Goal: Transaction & Acquisition: Purchase product/service

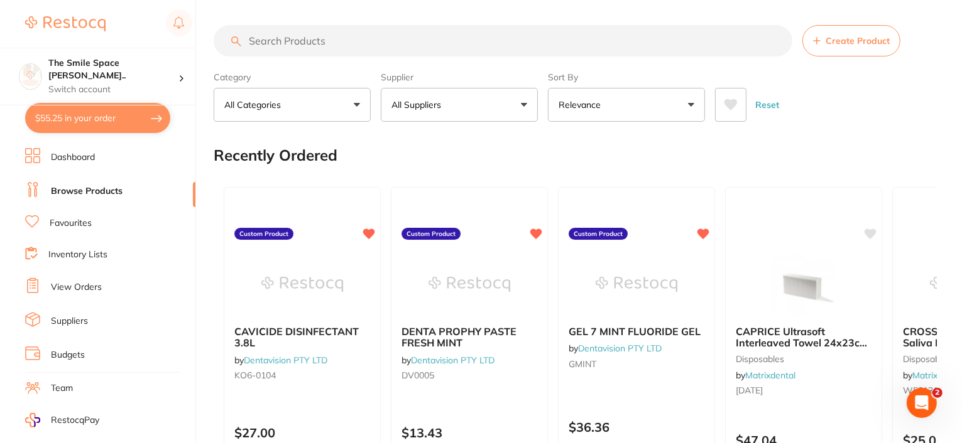
click at [443, 100] on p "All Suppliers" at bounding box center [418, 105] width 55 height 13
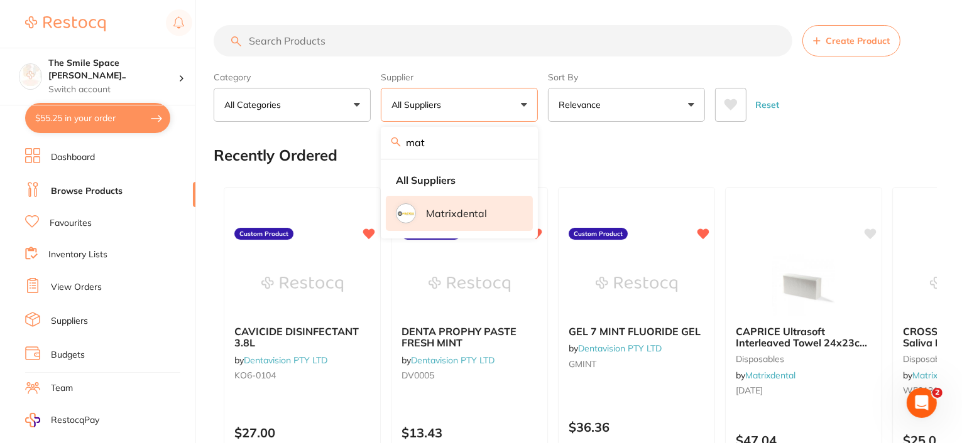
type input "mat"
click at [472, 213] on p "Matrixdental" at bounding box center [456, 213] width 61 height 11
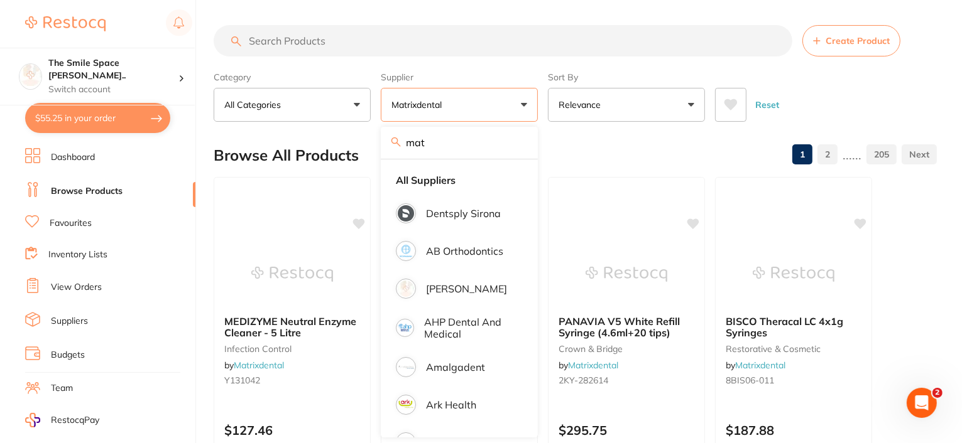
click at [584, 155] on div "Browse All Products 1 2 ...... 205" at bounding box center [575, 155] width 723 height 42
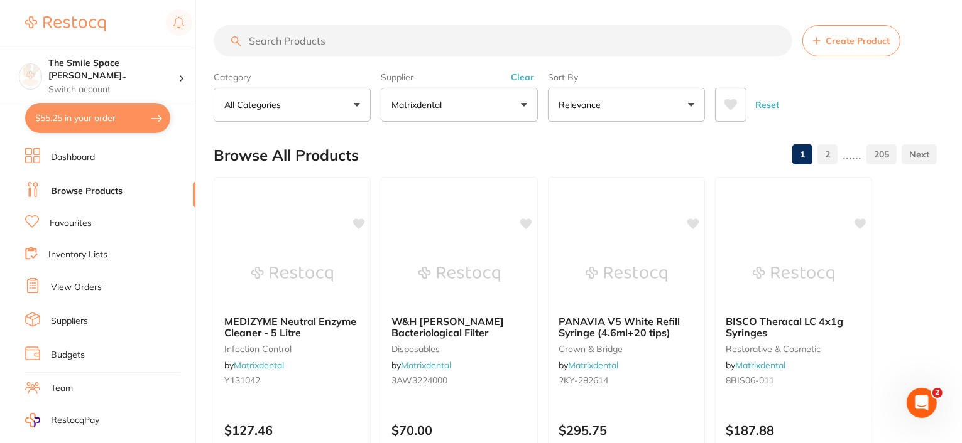
click at [307, 41] on input "search" at bounding box center [503, 40] width 578 height 31
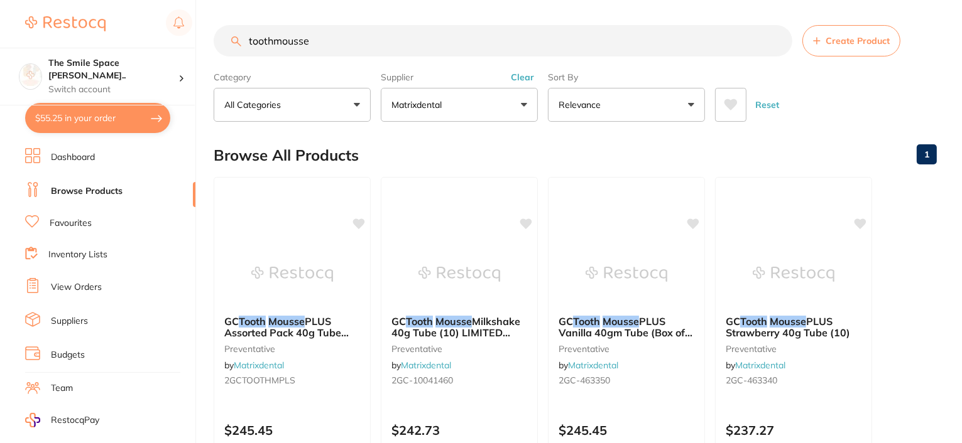
type input "toothmousse"
click at [520, 106] on button "Matrixdental" at bounding box center [459, 105] width 157 height 34
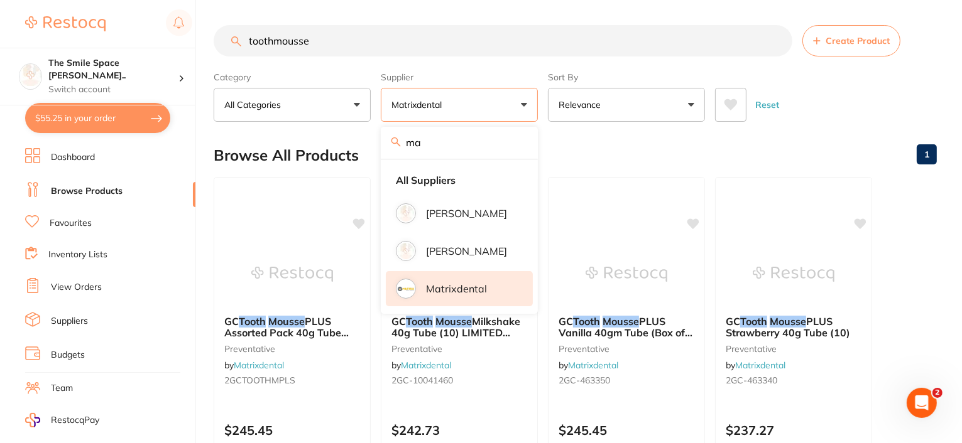
type input "m"
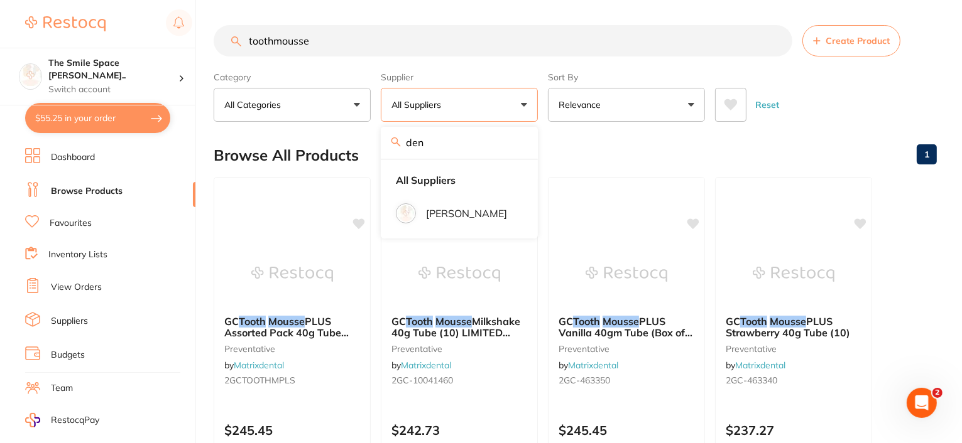
type input "den"
click at [527, 105] on button "All Suppliers" at bounding box center [459, 105] width 157 height 34
click at [524, 102] on button "All Suppliers" at bounding box center [459, 105] width 157 height 34
drag, startPoint x: 445, startPoint y: 138, endPoint x: 372, endPoint y: 147, distance: 74.0
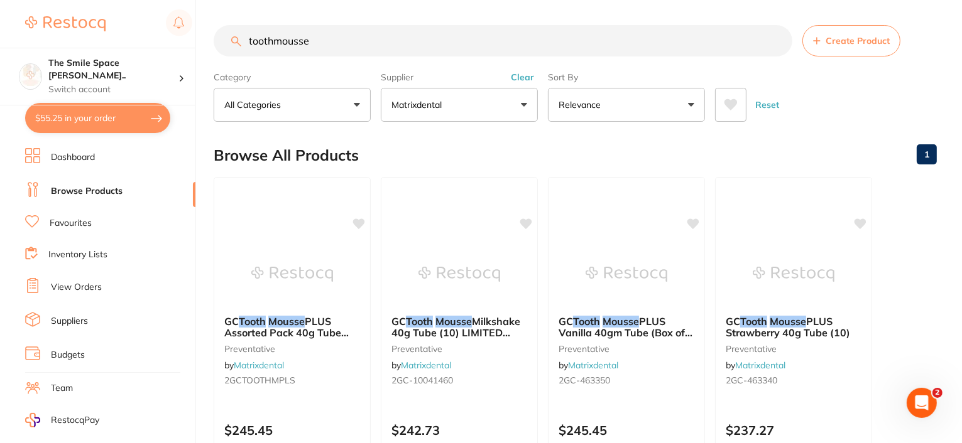
click at [526, 106] on button "Matrixdental" at bounding box center [459, 105] width 157 height 34
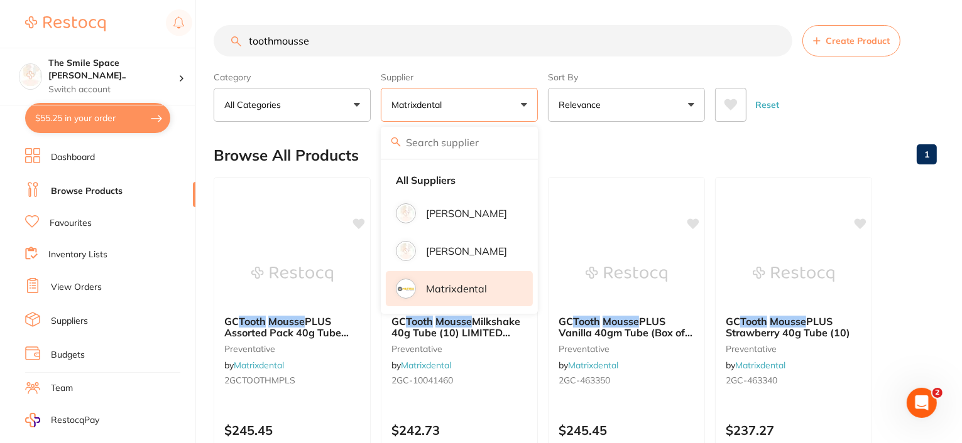
click at [81, 19] on img at bounding box center [65, 23] width 80 height 15
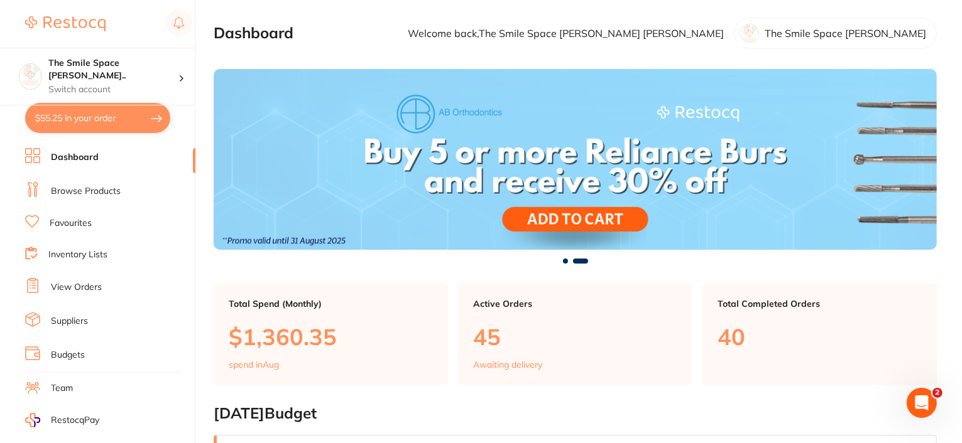
click at [113, 116] on button "$55.25 in your order" at bounding box center [97, 118] width 145 height 30
checkbox input "true"
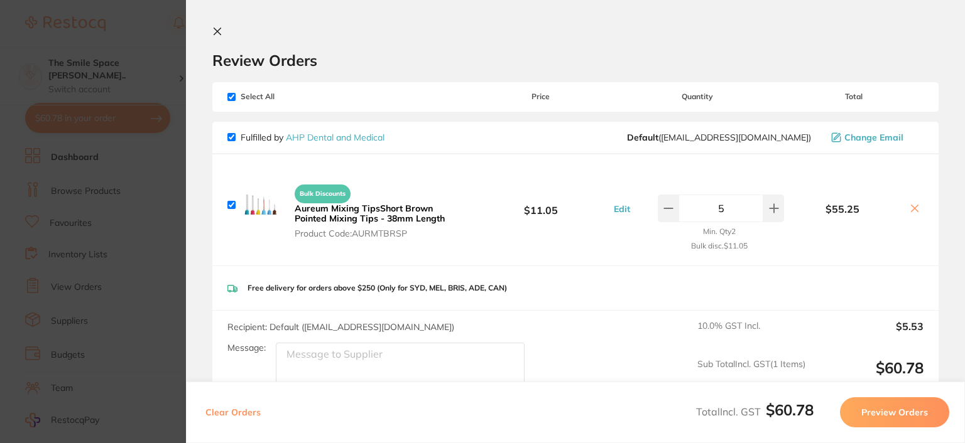
click at [355, 136] on link "AHP Dental and Medical" at bounding box center [335, 137] width 99 height 11
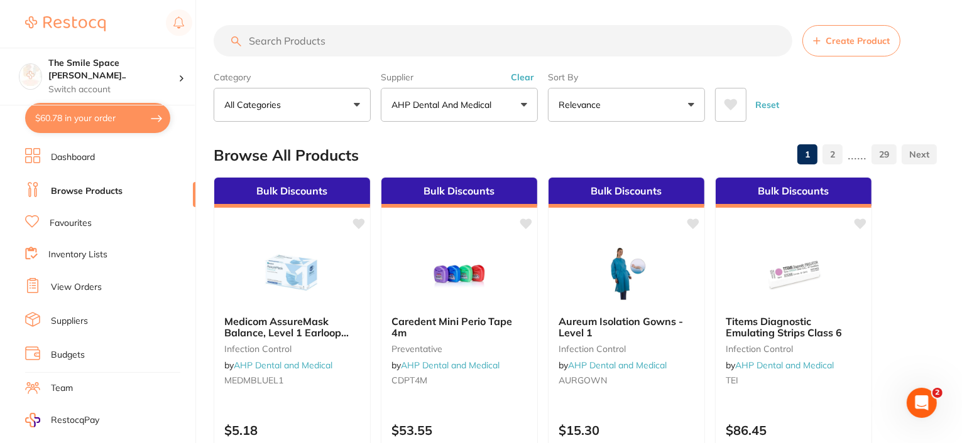
click at [344, 48] on input "search" at bounding box center [503, 40] width 578 height 31
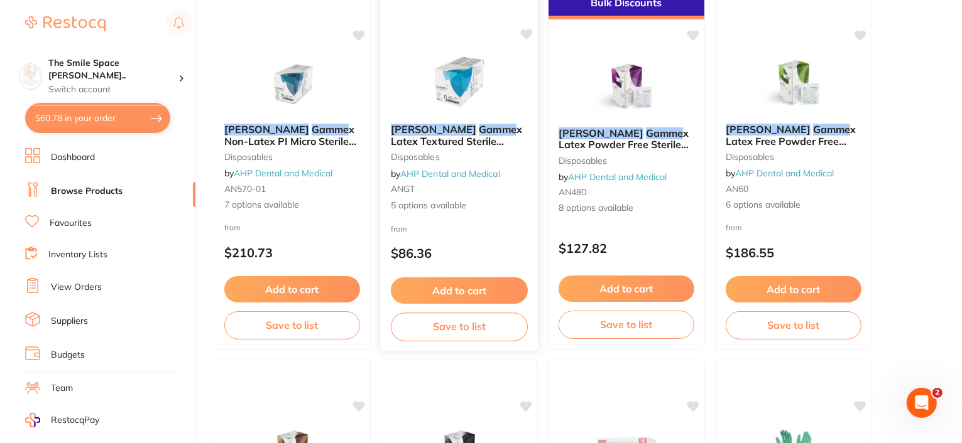
scroll to position [126, 0]
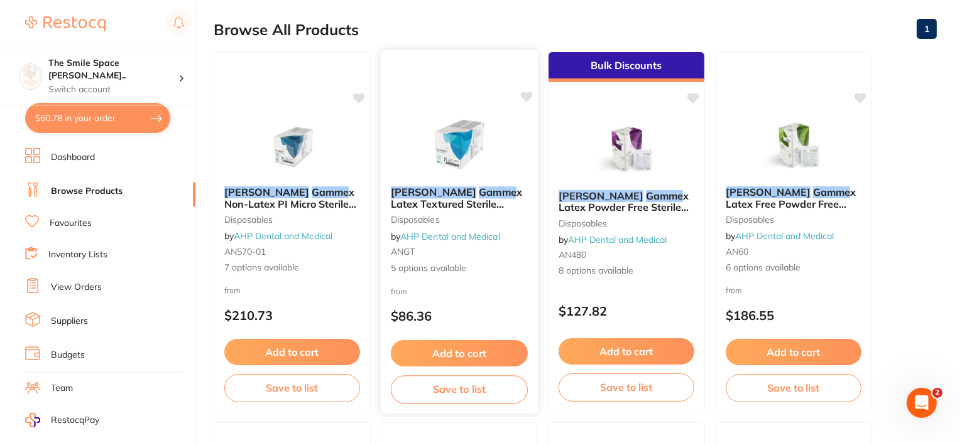
type input "ansell gamme"
click at [441, 203] on span "x Latex Textured Sterile Gloves" at bounding box center [456, 204] width 131 height 36
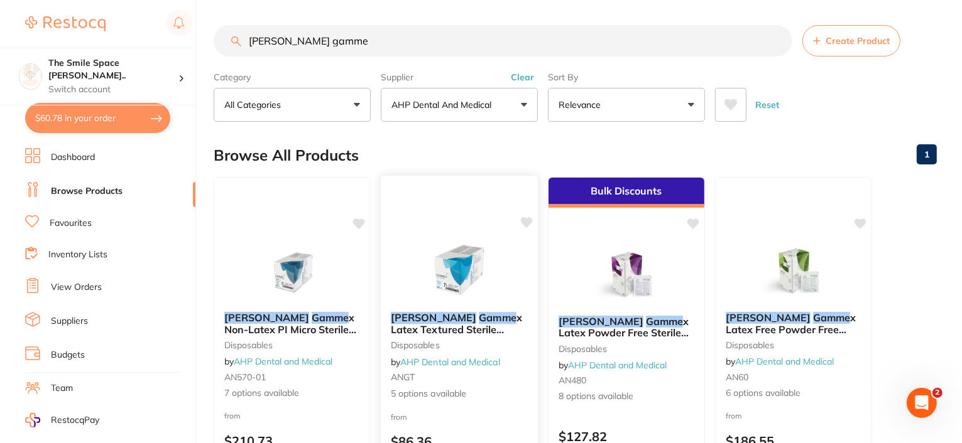
click at [447, 327] on span "x Latex Textured Sterile Gloves" at bounding box center [456, 330] width 131 height 36
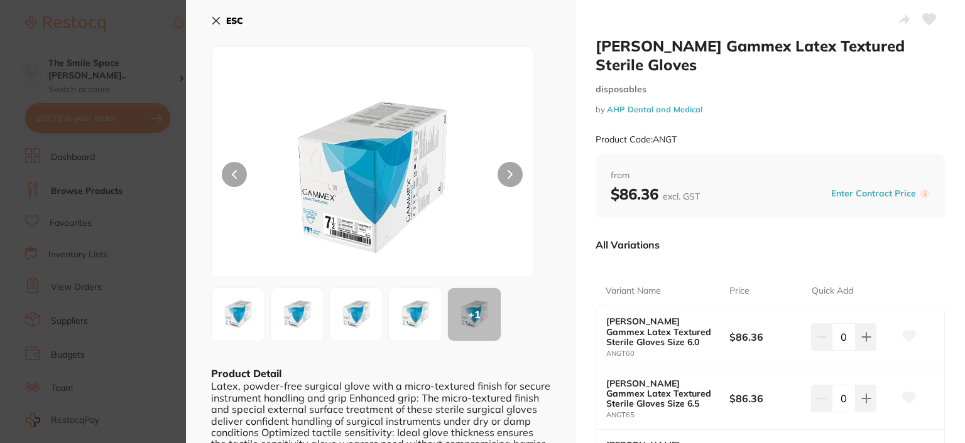
click at [213, 21] on icon at bounding box center [216, 21] width 10 height 10
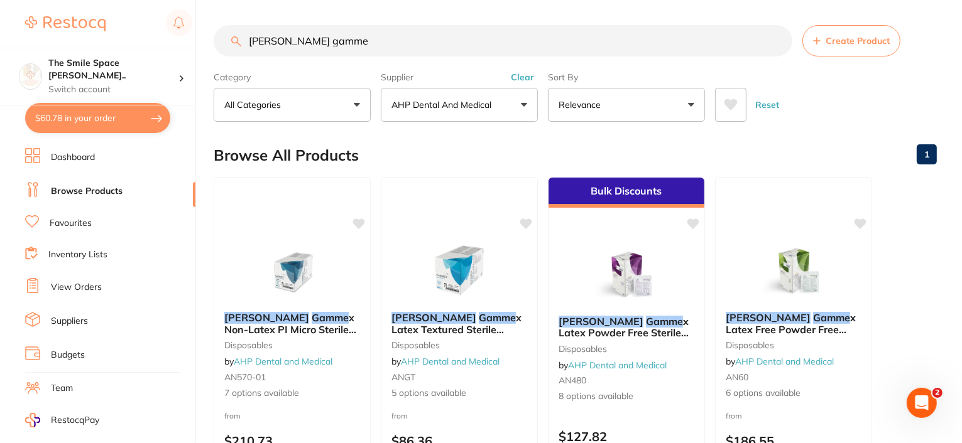
drag, startPoint x: 326, startPoint y: 36, endPoint x: 227, endPoint y: 40, distance: 98.7
click at [227, 40] on input "ansell gamme" at bounding box center [503, 40] width 578 height 31
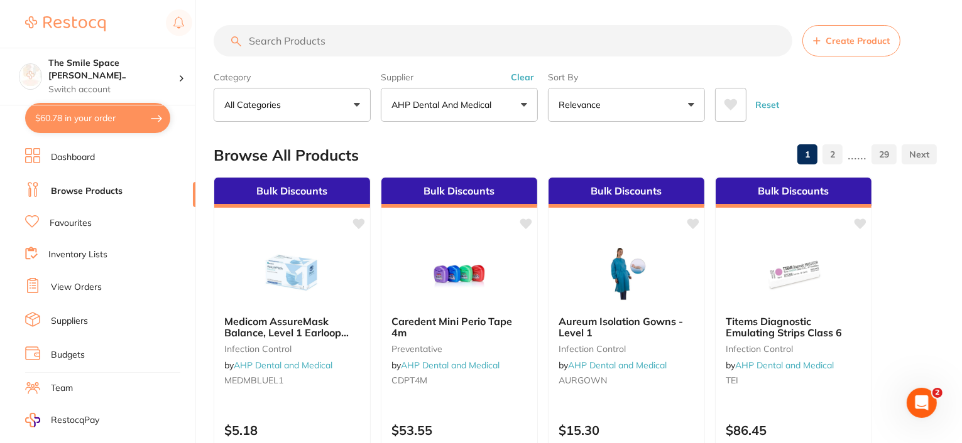
click at [65, 19] on img at bounding box center [65, 23] width 80 height 15
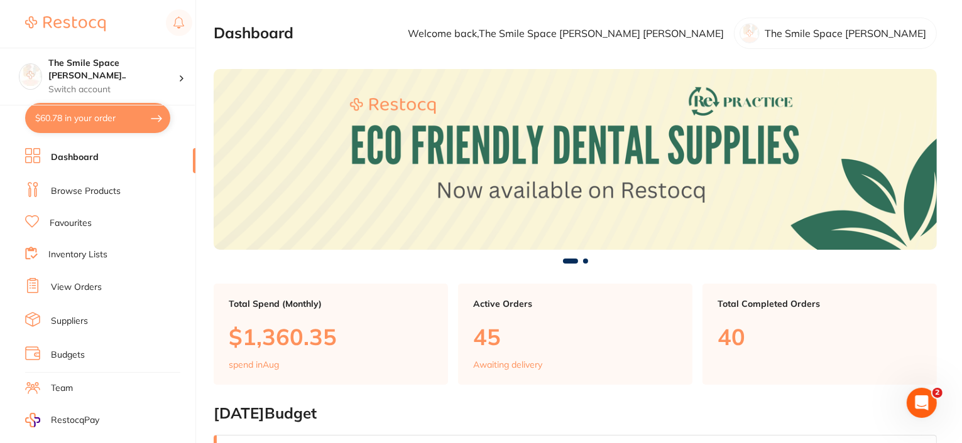
click at [64, 219] on link "Favourites" at bounding box center [71, 223] width 42 height 13
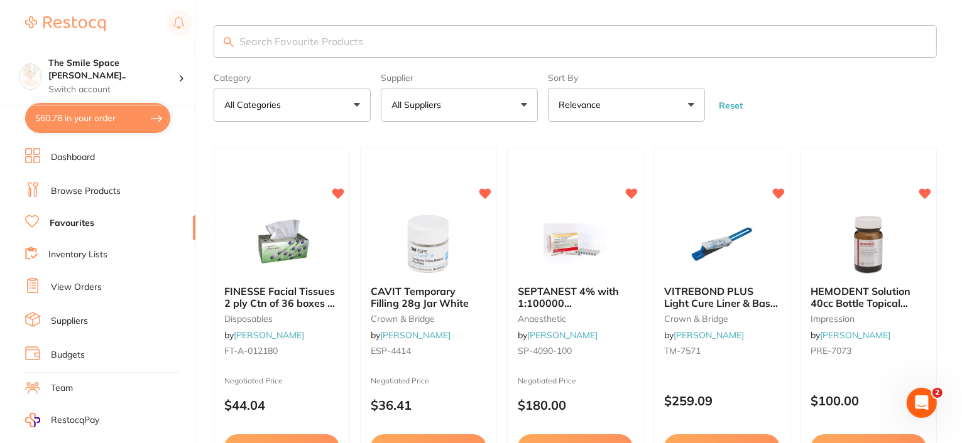
click at [422, 106] on p "All Suppliers" at bounding box center [418, 105] width 55 height 13
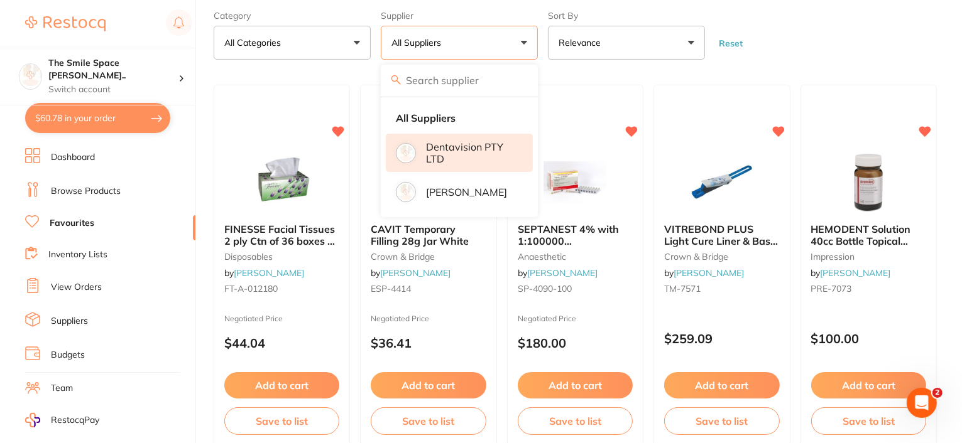
scroll to position [63, 0]
click at [433, 158] on p "Dentavision PTY LTD" at bounding box center [470, 152] width 89 height 23
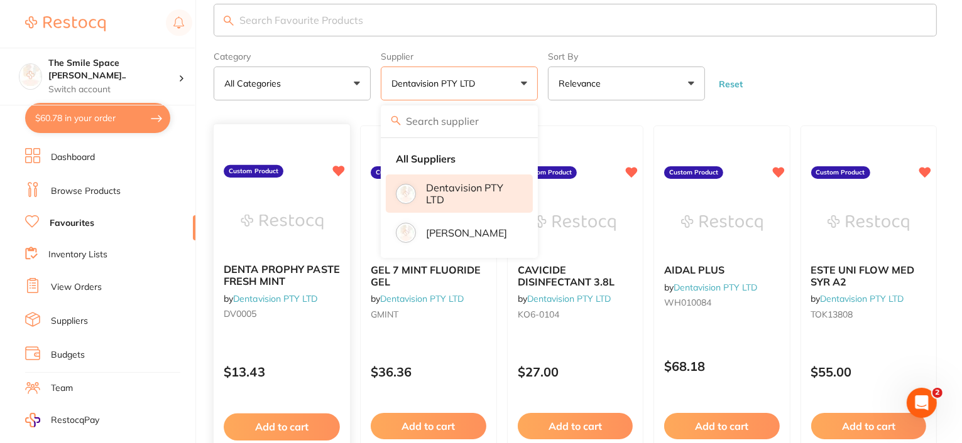
scroll to position [0, 0]
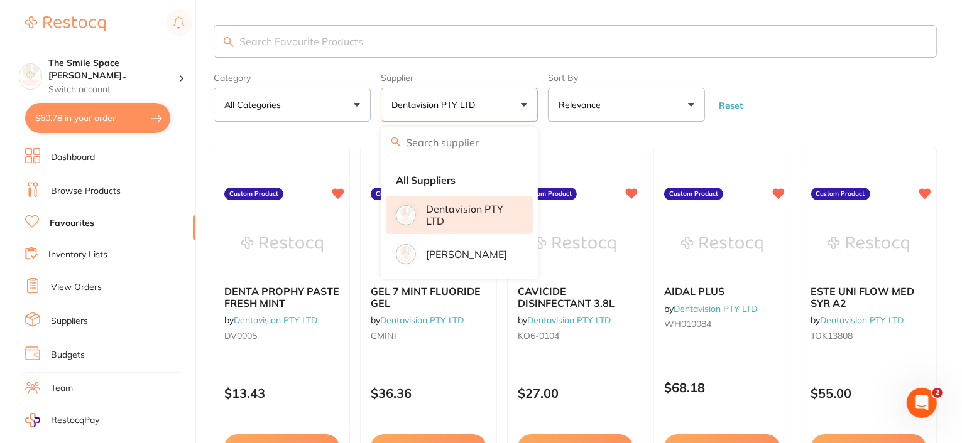
click at [322, 50] on input "search" at bounding box center [575, 41] width 723 height 33
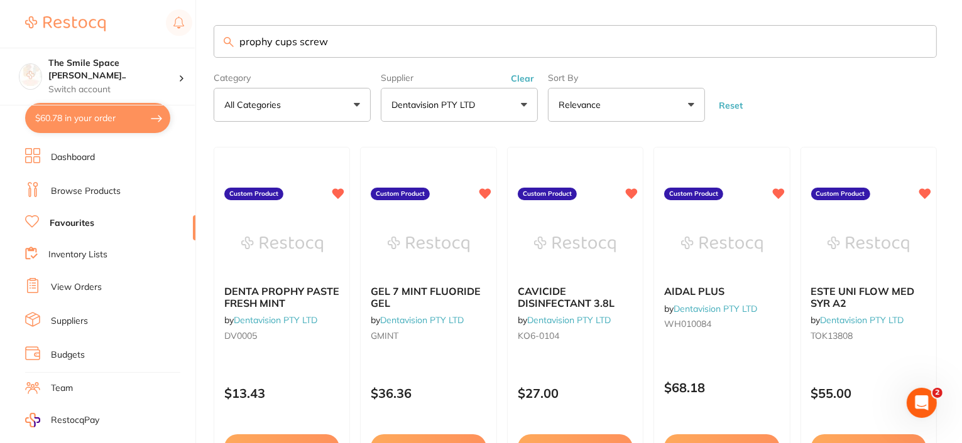
type input "prophy cups screw"
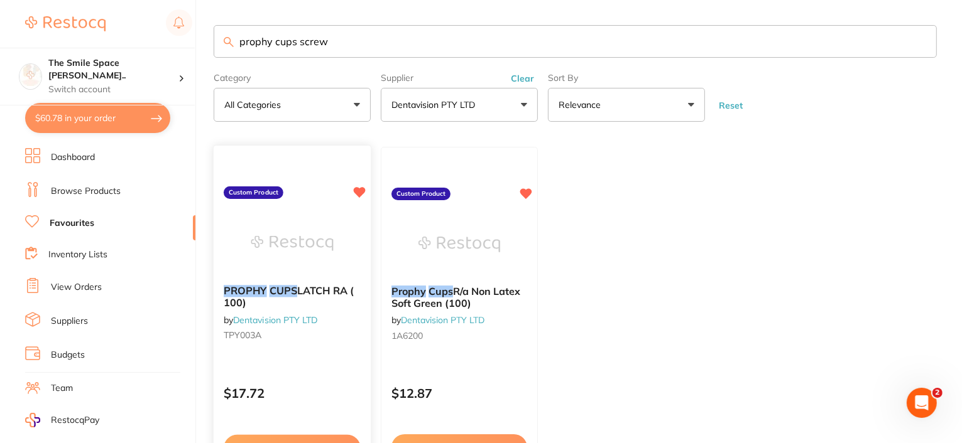
click at [269, 288] on em "CUPS" at bounding box center [283, 291] width 28 height 13
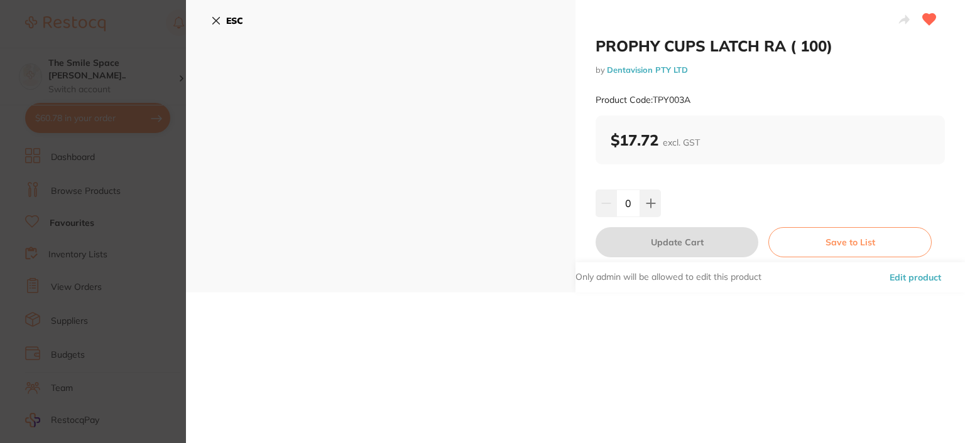
click at [219, 19] on icon at bounding box center [216, 21] width 10 height 10
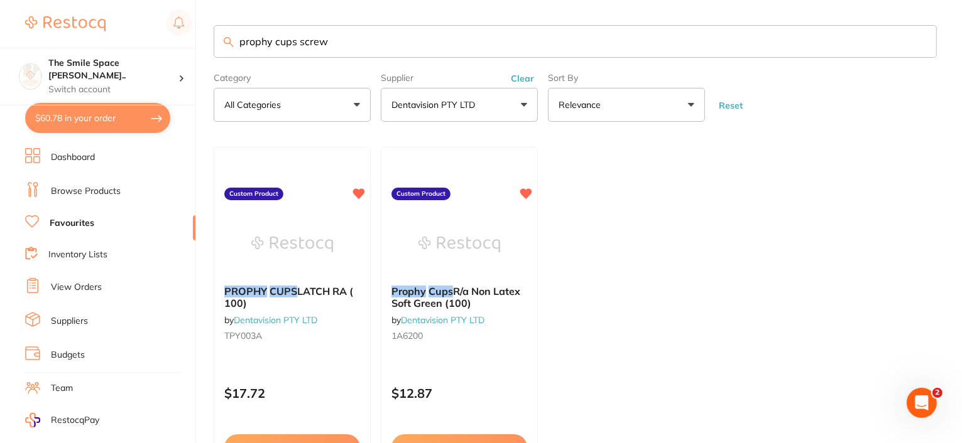
click at [94, 121] on button "$60.78 in your order" at bounding box center [97, 118] width 145 height 30
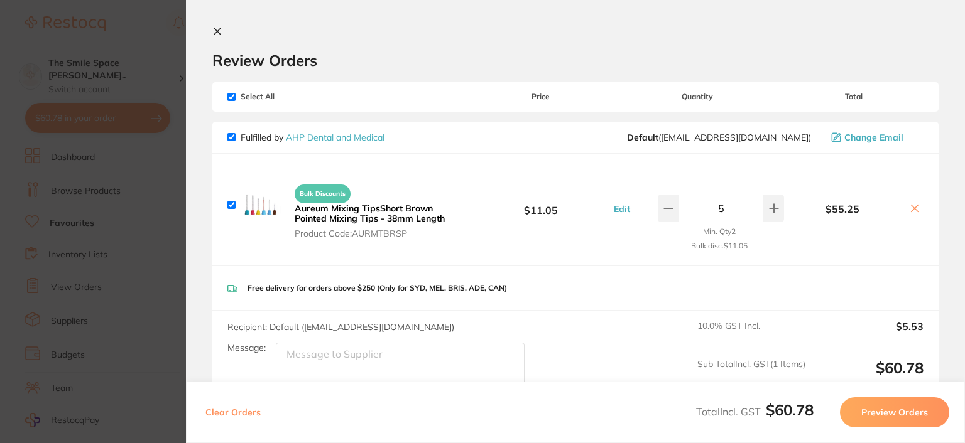
click at [306, 135] on link "AHP Dental and Medical" at bounding box center [335, 137] width 99 height 11
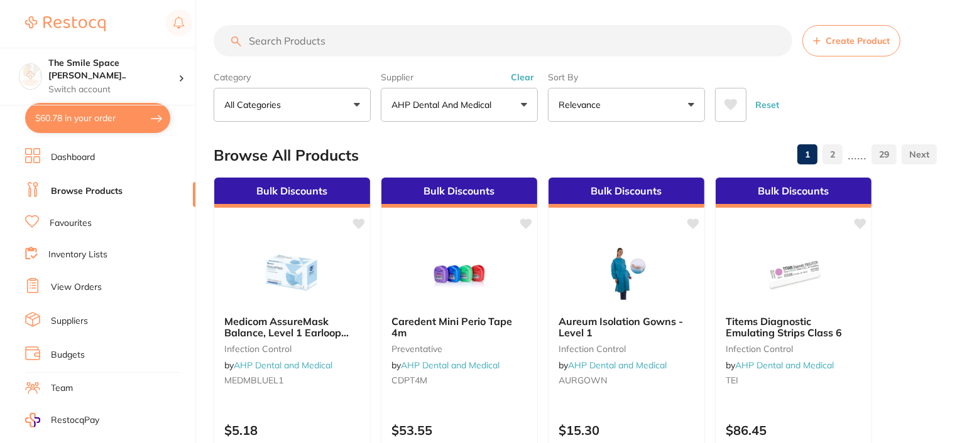
click at [396, 31] on input "search" at bounding box center [503, 40] width 578 height 31
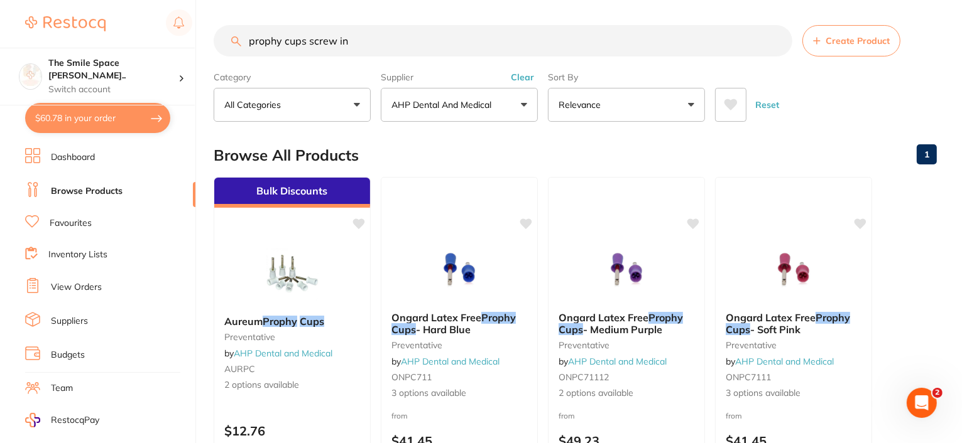
type input "prophy cups screw in"
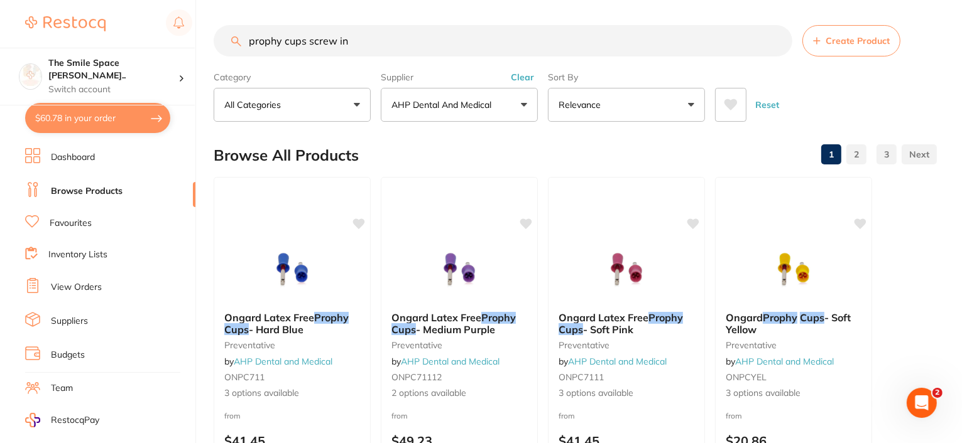
click at [524, 107] on button "AHP Dental and Medical" at bounding box center [459, 105] width 157 height 34
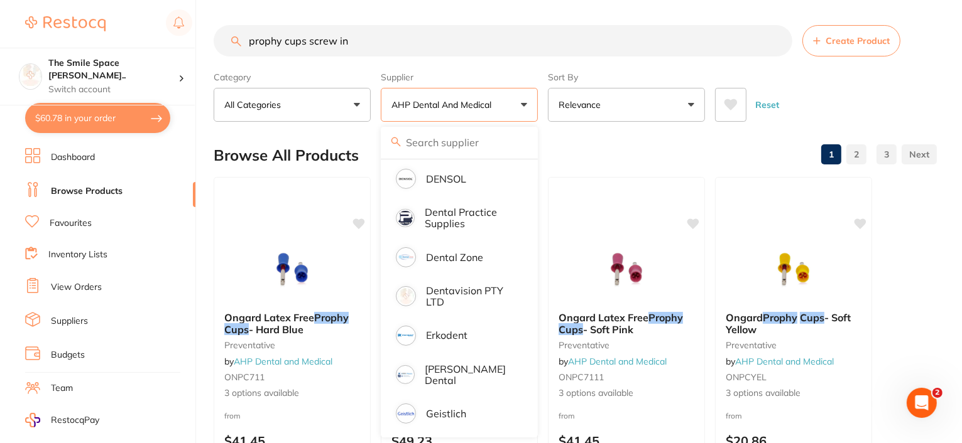
scroll to position [377, 0]
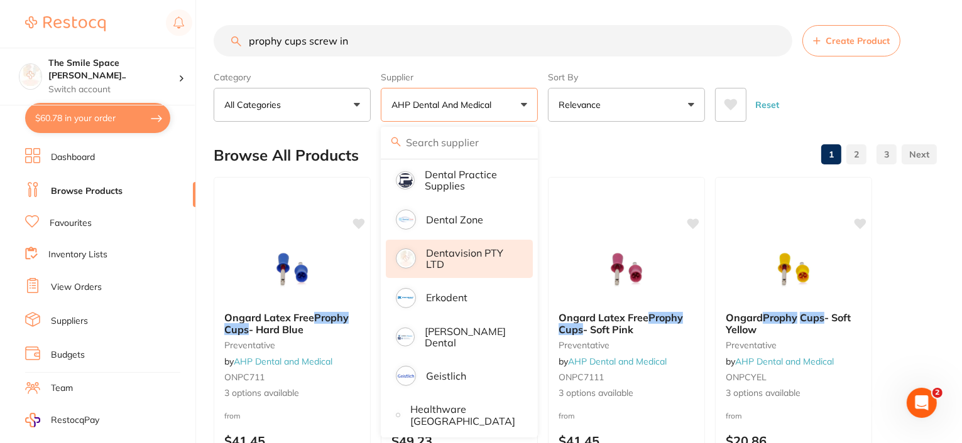
click at [440, 251] on p "Dentavision PTY LTD" at bounding box center [470, 258] width 89 height 23
click at [422, 270] on li "Dentavision PTY LTD" at bounding box center [459, 259] width 147 height 38
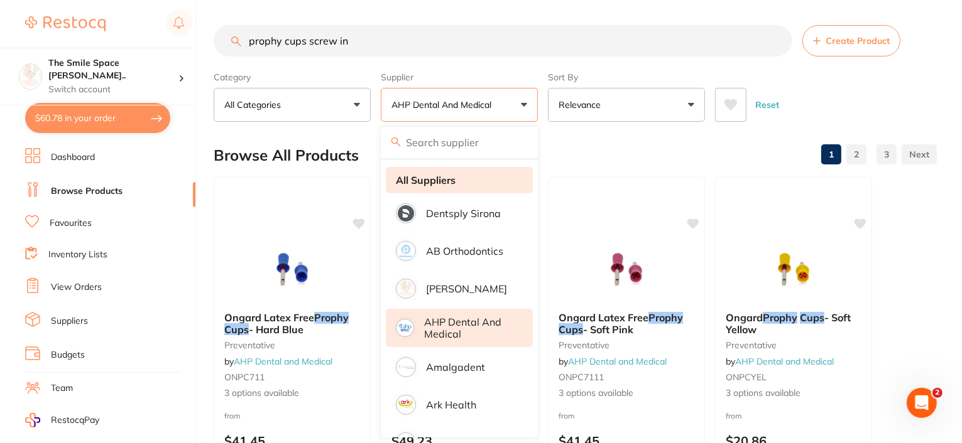
click at [432, 181] on strong "All Suppliers" at bounding box center [426, 180] width 60 height 11
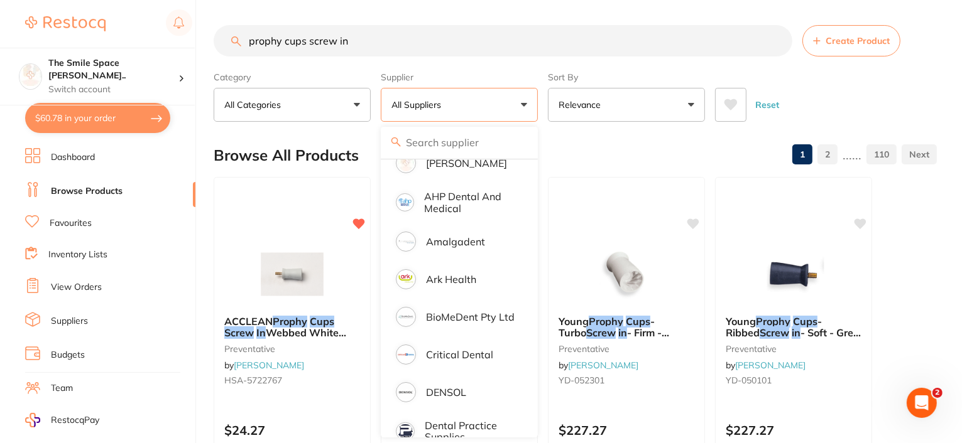
scroll to position [188, 0]
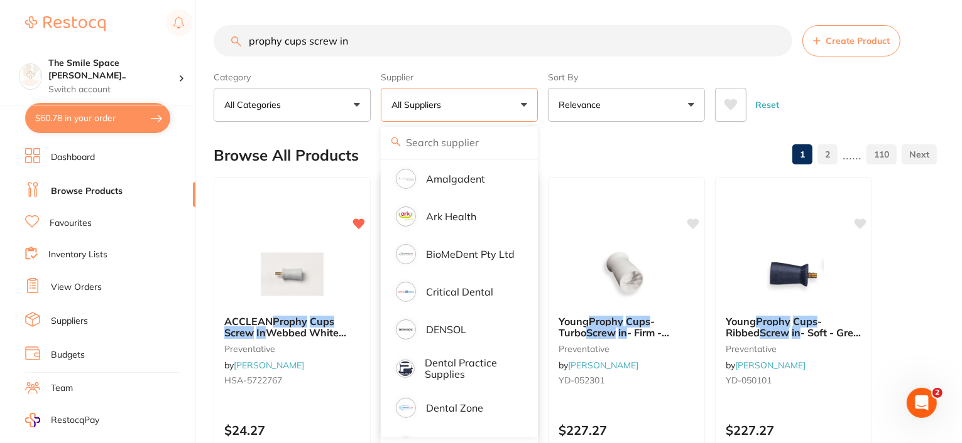
drag, startPoint x: 575, startPoint y: 152, endPoint x: 451, endPoint y: 205, distance: 135.1
click at [575, 152] on div "Browse All Products 1 2 ...... 110" at bounding box center [575, 155] width 723 height 42
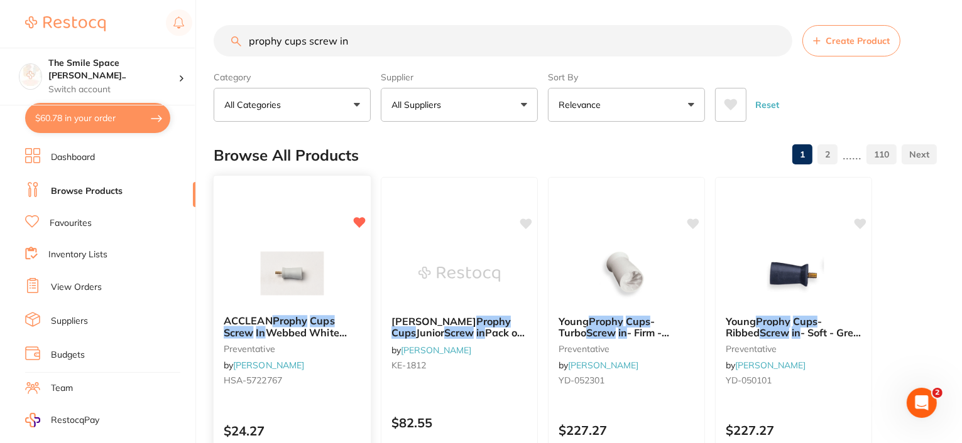
click at [286, 318] on em "Prophy" at bounding box center [290, 321] width 35 height 13
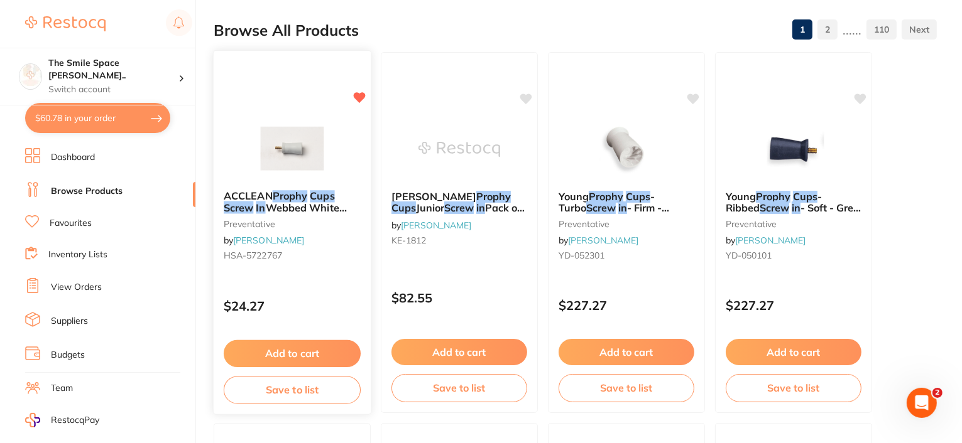
scroll to position [126, 0]
click at [284, 205] on span "Webbed White Pack of 50" at bounding box center [285, 213] width 123 height 24
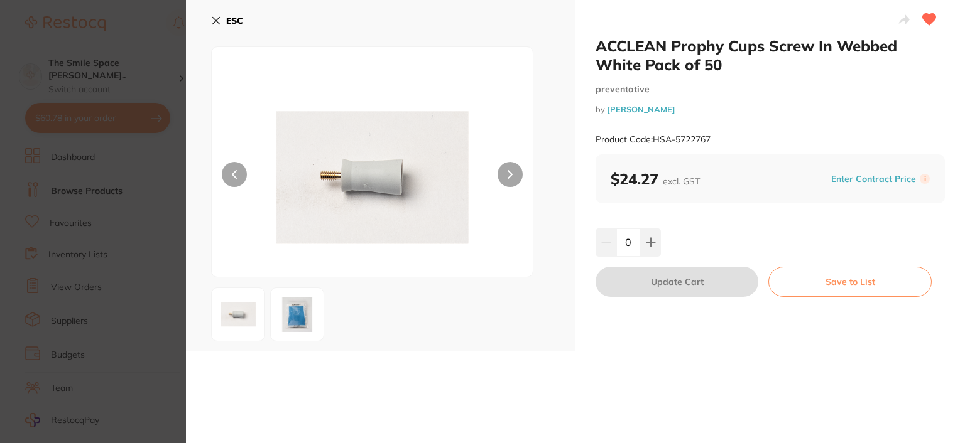
click at [219, 19] on icon at bounding box center [216, 21] width 10 height 10
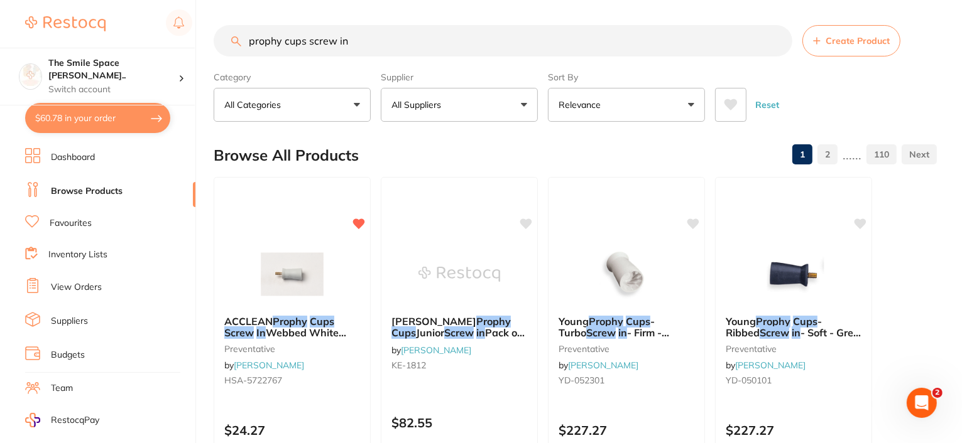
click at [524, 109] on button "All Suppliers" at bounding box center [459, 105] width 157 height 34
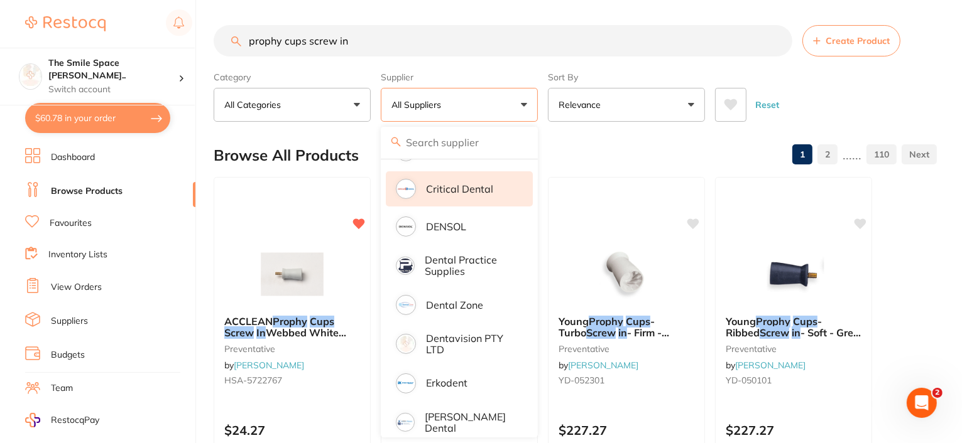
scroll to position [314, 0]
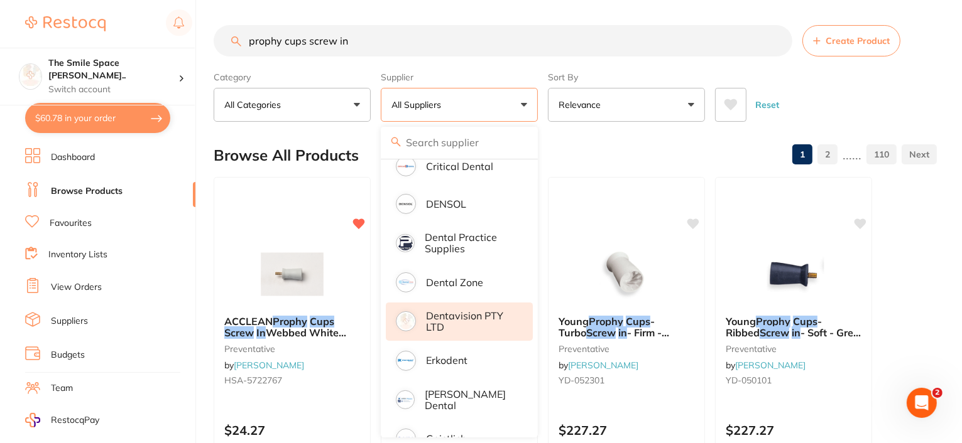
click at [440, 315] on p "Dentavision PTY LTD" at bounding box center [470, 321] width 89 height 23
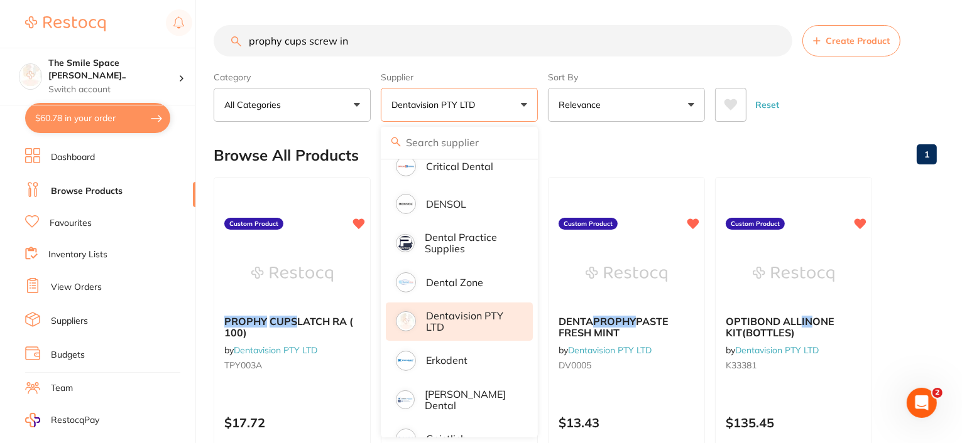
scroll to position [0, 0]
drag, startPoint x: 396, startPoint y: 42, endPoint x: 202, endPoint y: 58, distance: 194.1
click at [202, 58] on div "$60.78 The Smile Space Lilli P... Switch account The Smile Space Lilli Pilli $6…" at bounding box center [481, 221] width 962 height 443
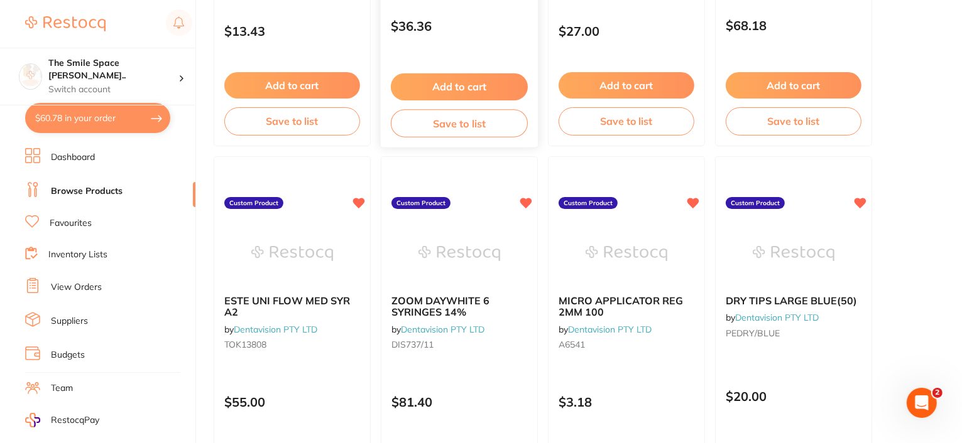
scroll to position [440, 0]
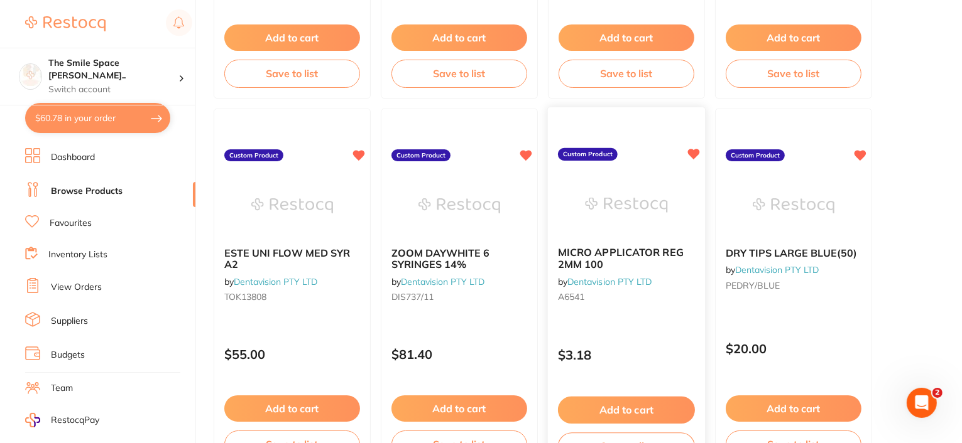
click at [575, 253] on span "MICRO APPLICATOR REG 2MM 100" at bounding box center [621, 258] width 126 height 24
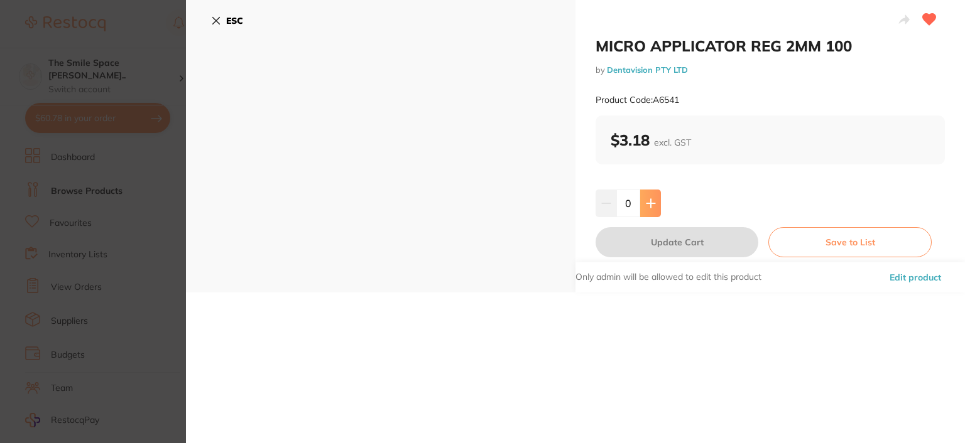
click at [654, 198] on button at bounding box center [650, 204] width 21 height 28
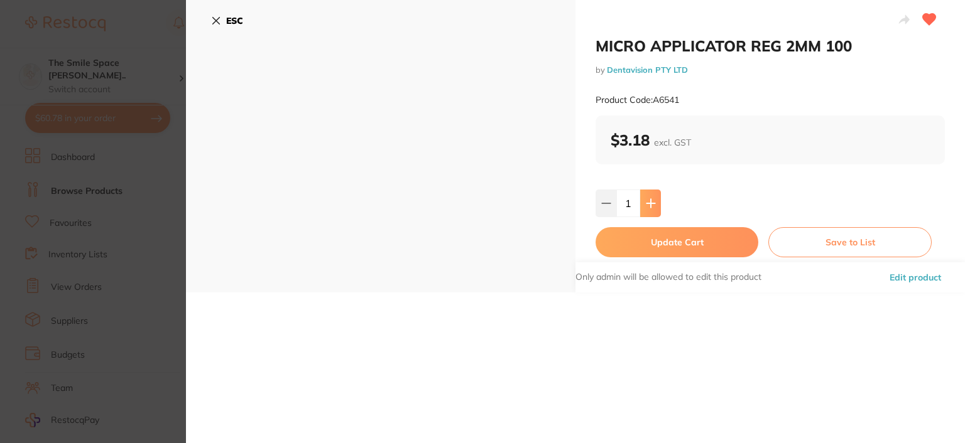
click at [654, 198] on button at bounding box center [650, 204] width 21 height 28
type input "3"
click at [689, 244] on button "Update Cart" at bounding box center [676, 242] width 163 height 30
checkbox input "false"
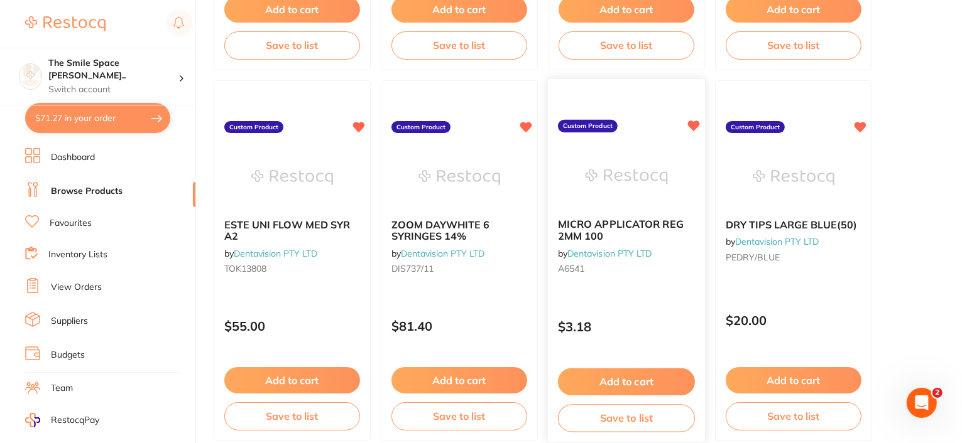
scroll to position [440, 0]
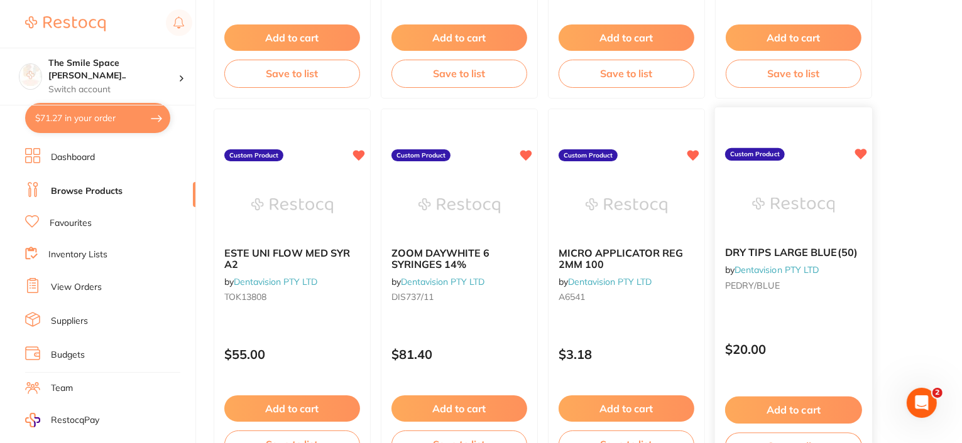
click at [794, 254] on span "DRY TIPS LARGE BLUE(50)" at bounding box center [791, 252] width 133 height 13
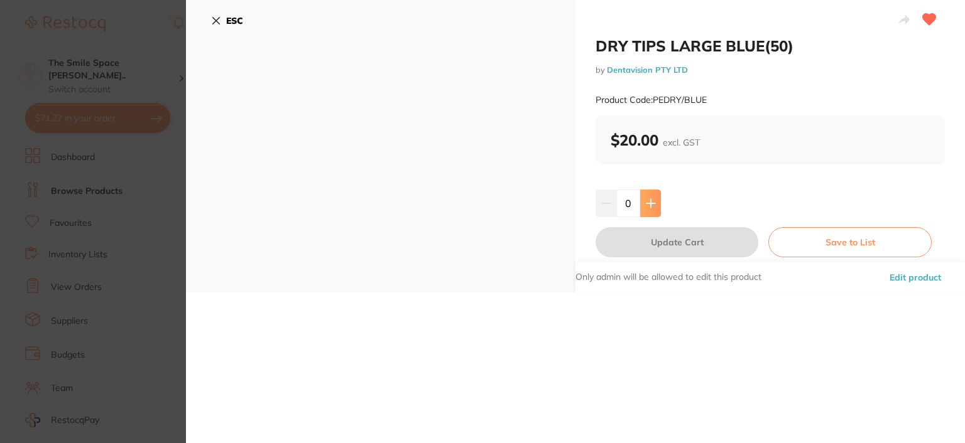
click at [651, 205] on icon at bounding box center [651, 203] width 10 height 10
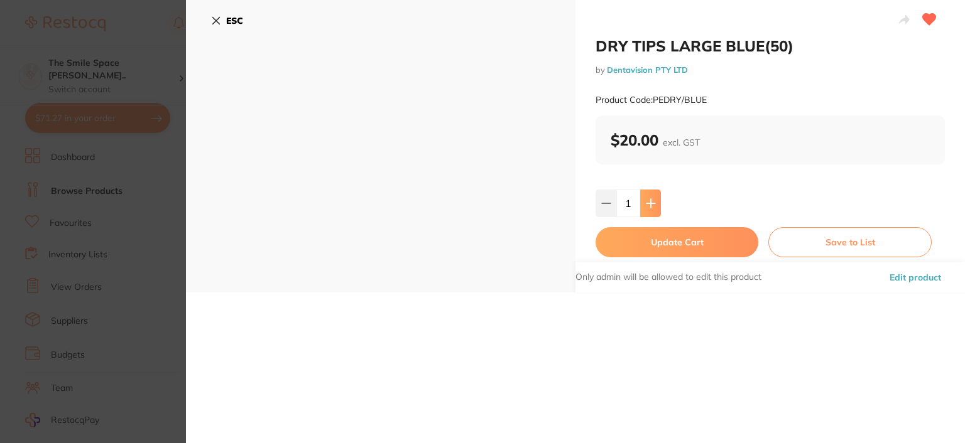
click at [651, 205] on icon at bounding box center [651, 203] width 10 height 10
type input "3"
click at [678, 245] on button "Update Cart" at bounding box center [676, 242] width 163 height 30
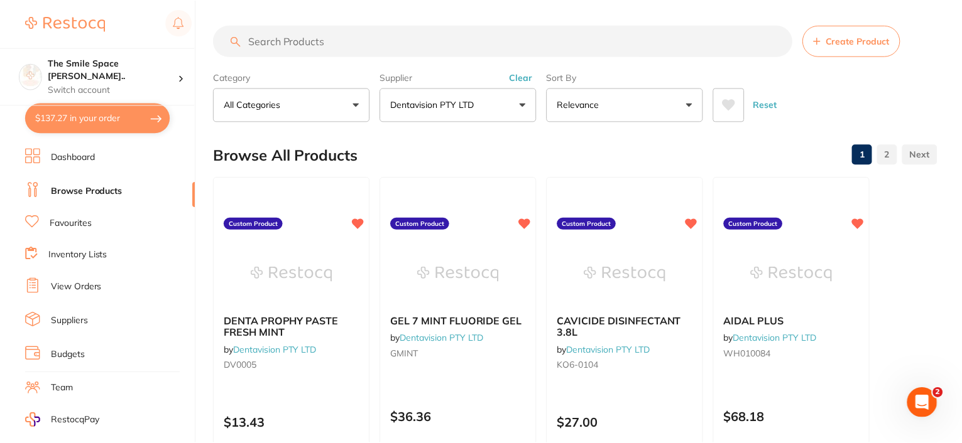
scroll to position [440, 0]
drag, startPoint x: 354, startPoint y: 43, endPoint x: 346, endPoint y: 45, distance: 7.6
click at [353, 43] on input "search" at bounding box center [503, 40] width 578 height 31
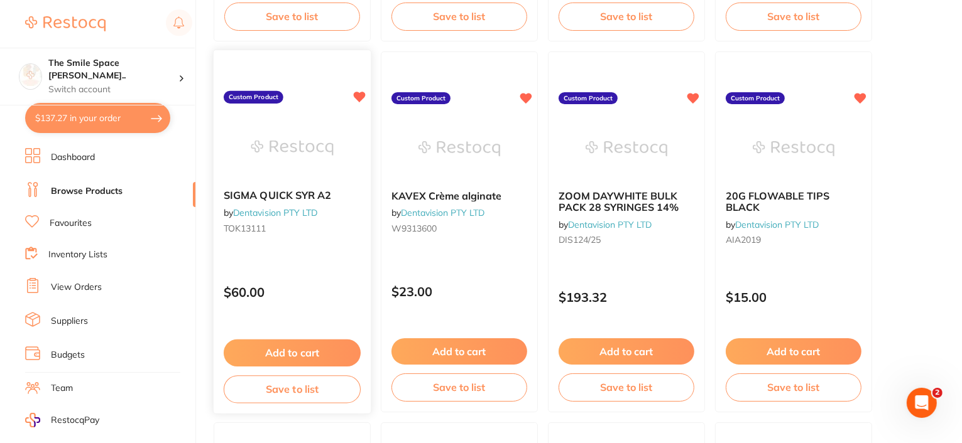
scroll to position [1633, 0]
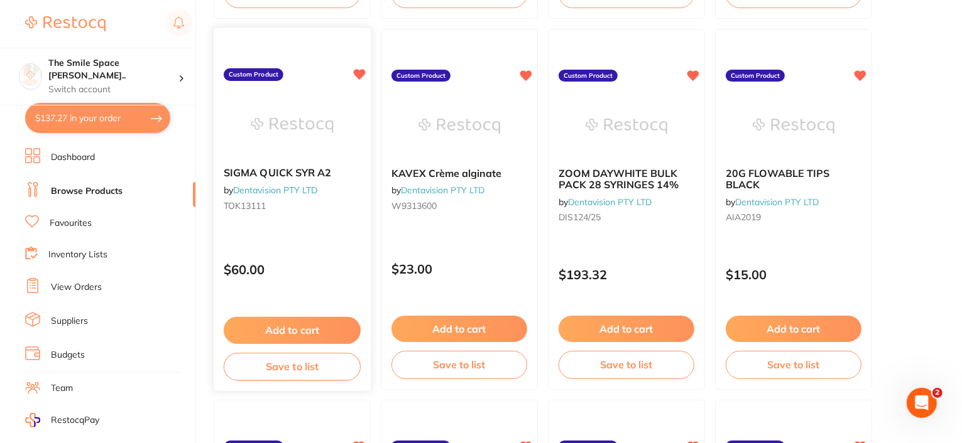
click at [293, 172] on span "SIGMA QUICK SYR A2" at bounding box center [278, 172] width 108 height 13
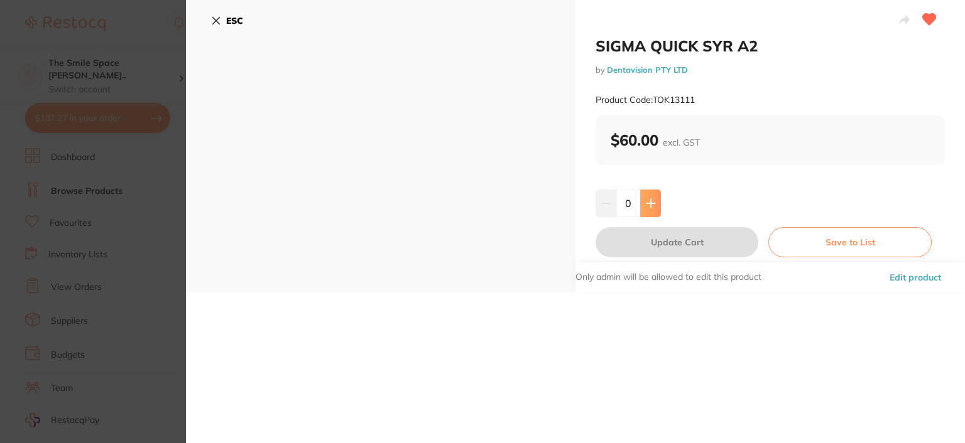
click at [646, 197] on button at bounding box center [650, 204] width 21 height 28
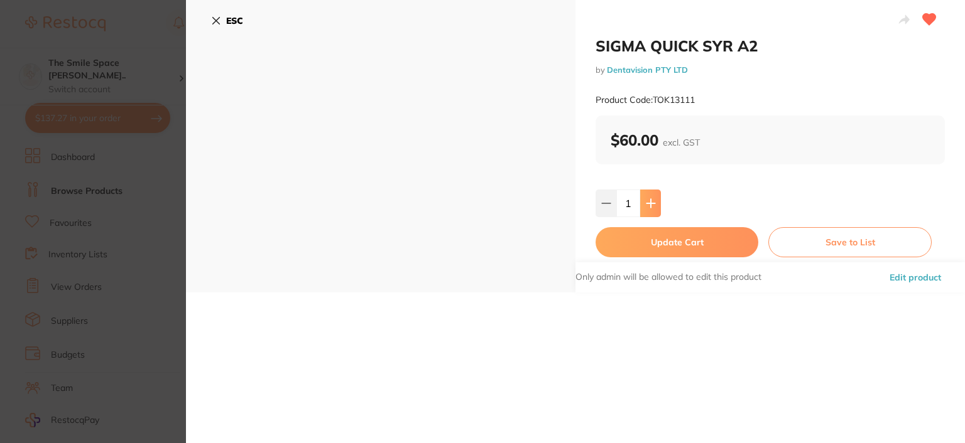
click at [646, 197] on button at bounding box center [650, 204] width 21 height 28
type input "4"
click at [648, 241] on button "Update Cart" at bounding box center [676, 242] width 163 height 30
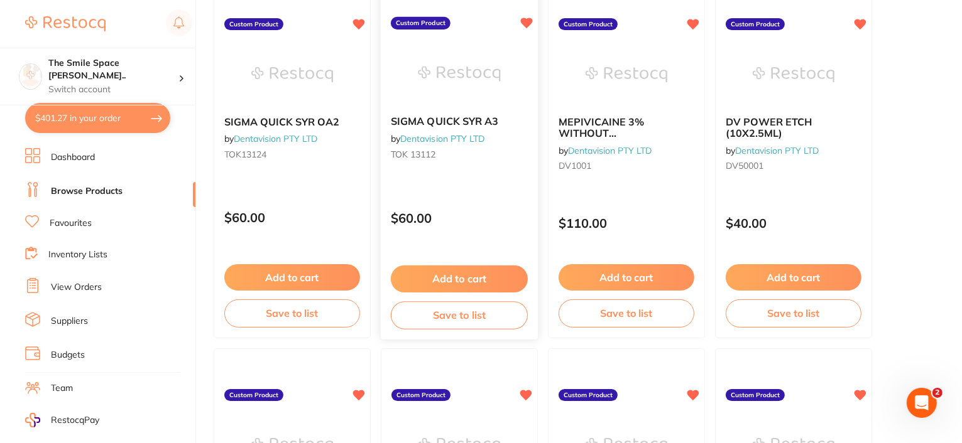
scroll to position [879, 0]
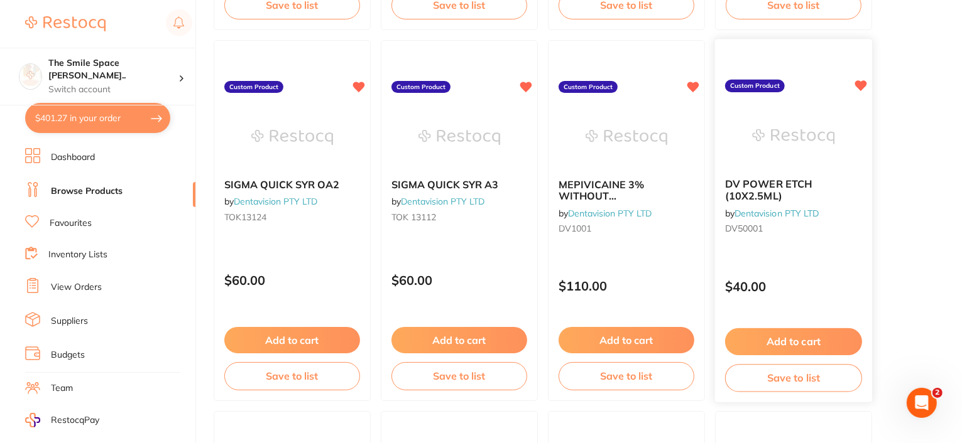
click at [746, 190] on span "DV POWER ETCH (10X2.5ML)" at bounding box center [768, 190] width 87 height 24
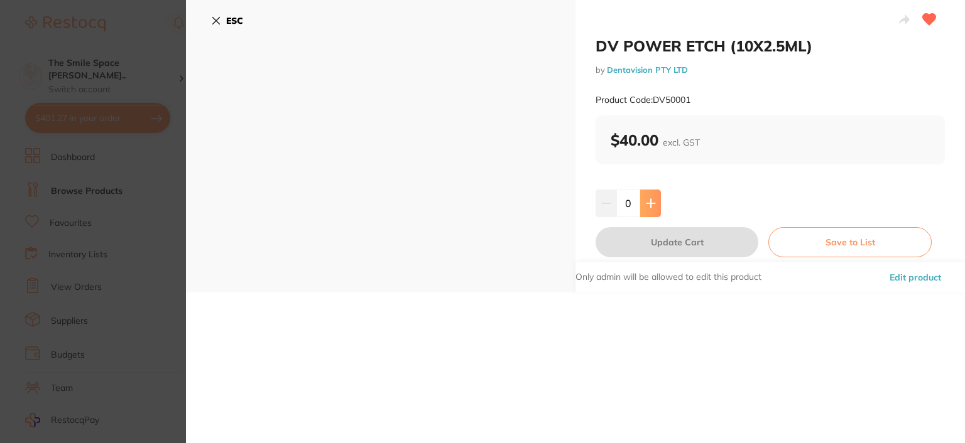
click at [653, 205] on icon at bounding box center [651, 203] width 10 height 10
type input "1"
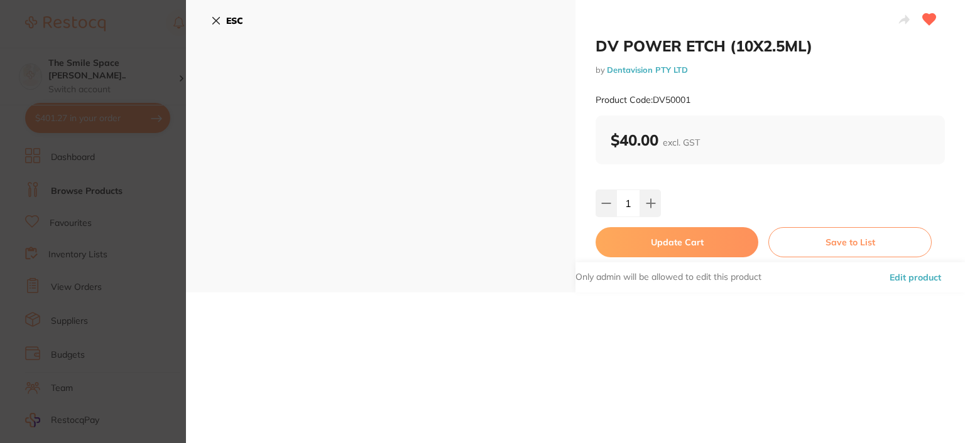
click at [664, 245] on button "Update Cart" at bounding box center [676, 242] width 163 height 30
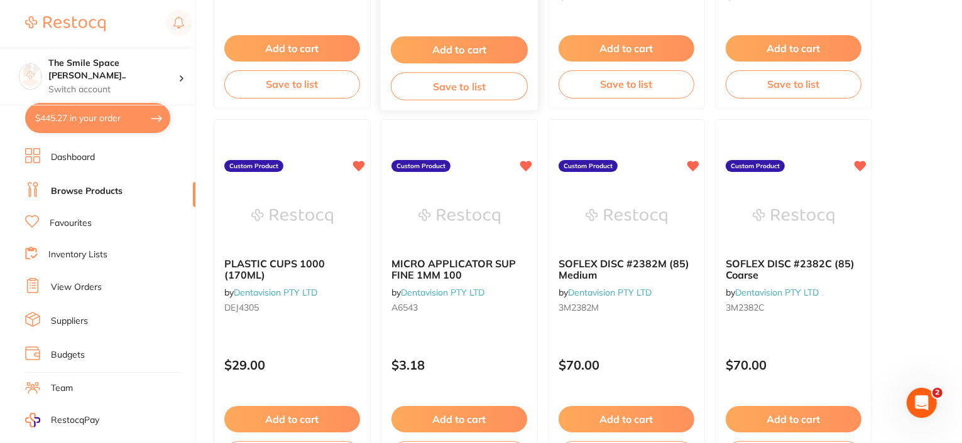
scroll to position [1193, 0]
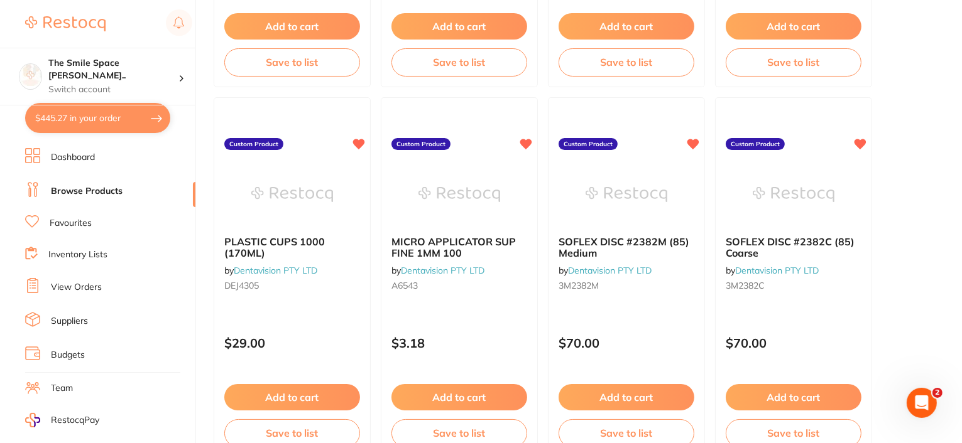
drag, startPoint x: 285, startPoint y: 239, endPoint x: 423, endPoint y: 296, distance: 150.1
click at [285, 239] on span "PLASTIC CUPS 1000 (170ML)" at bounding box center [274, 248] width 100 height 24
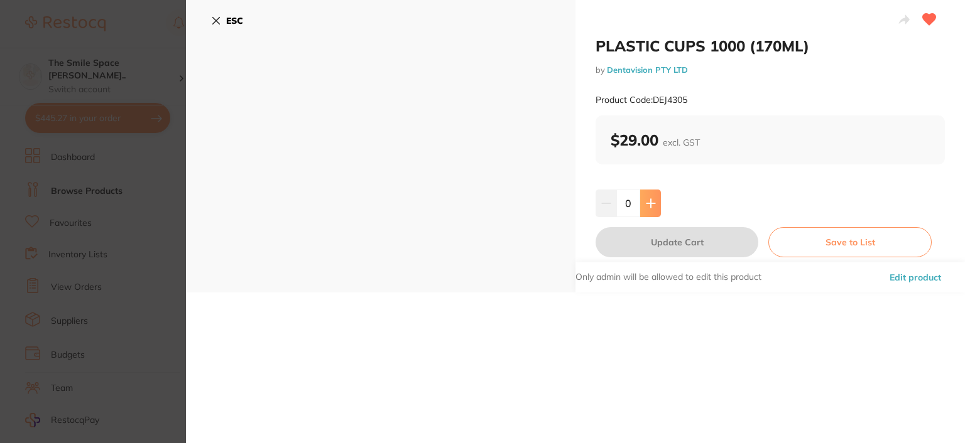
click at [648, 212] on button at bounding box center [650, 204] width 21 height 28
type input "1"
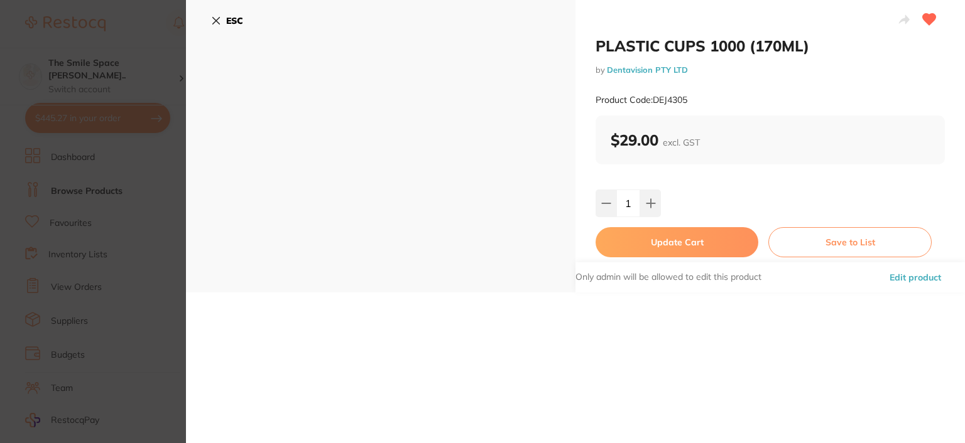
click at [704, 242] on button "Update Cart" at bounding box center [676, 242] width 163 height 30
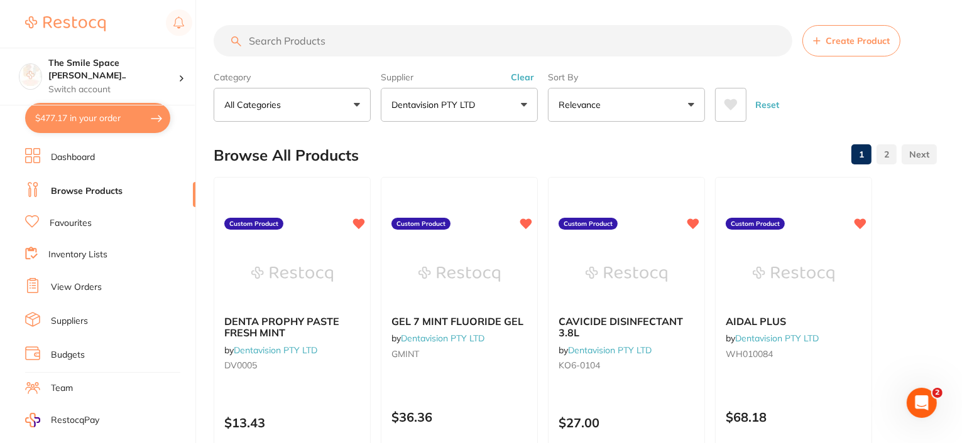
click at [390, 45] on input "search" at bounding box center [503, 40] width 578 height 31
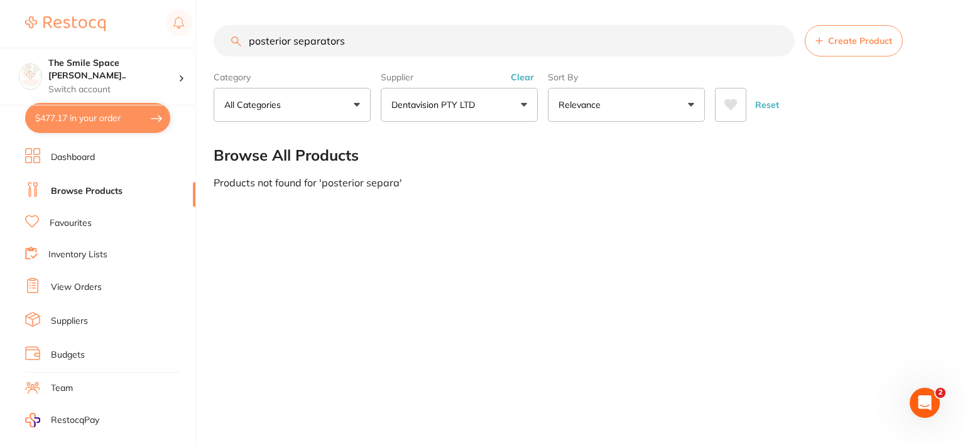
type input "posterior separators"
drag, startPoint x: 387, startPoint y: 40, endPoint x: 142, endPoint y: 45, distance: 245.0
click at [143, 45] on div "$477.17 The Smile Space Lilli P... Switch account The Smile Space Lilli Pilli $…" at bounding box center [482, 221] width 965 height 443
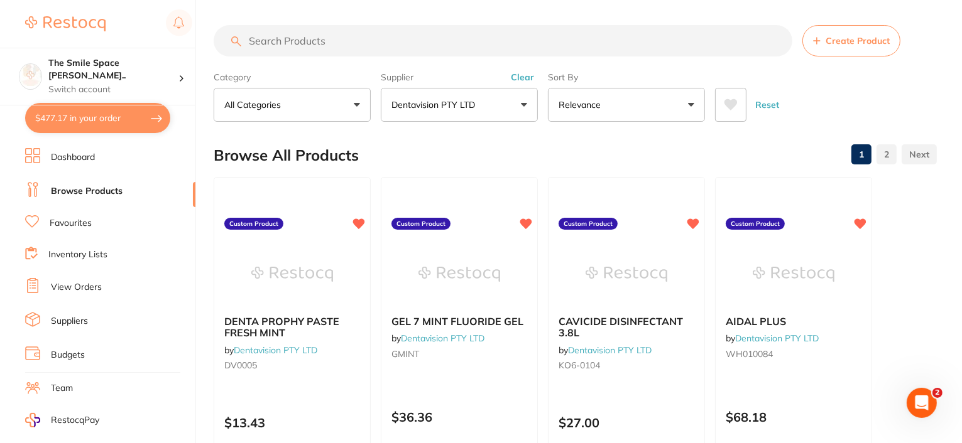
scroll to position [0, 0]
click at [521, 107] on button "Dentavision PTY LTD" at bounding box center [459, 105] width 157 height 34
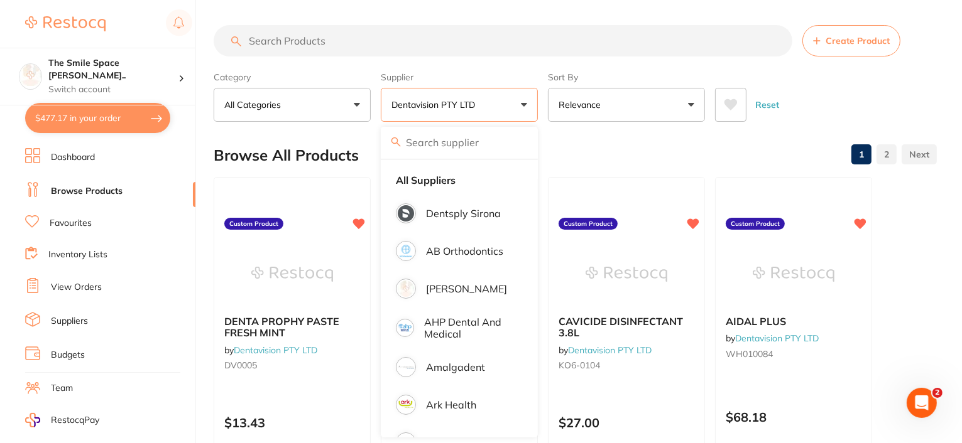
click at [522, 109] on button "Dentavision PTY LTD" at bounding box center [459, 105] width 157 height 34
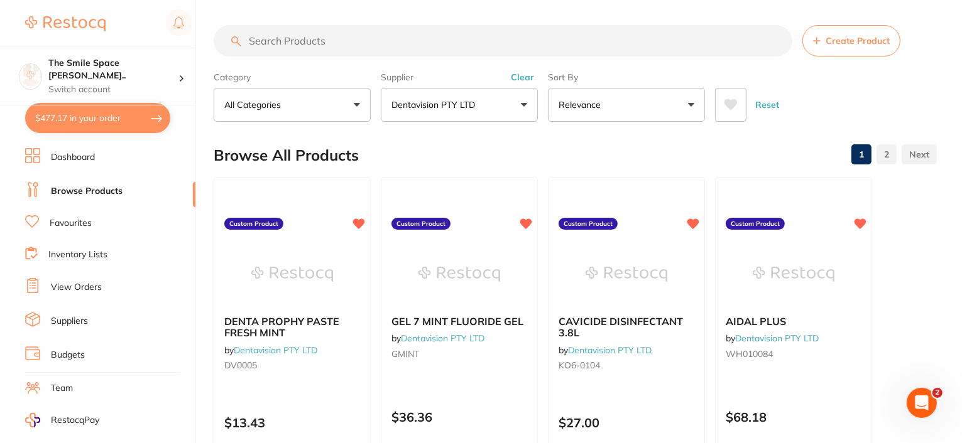
click at [531, 102] on button "Dentavision PTY LTD" at bounding box center [459, 105] width 157 height 34
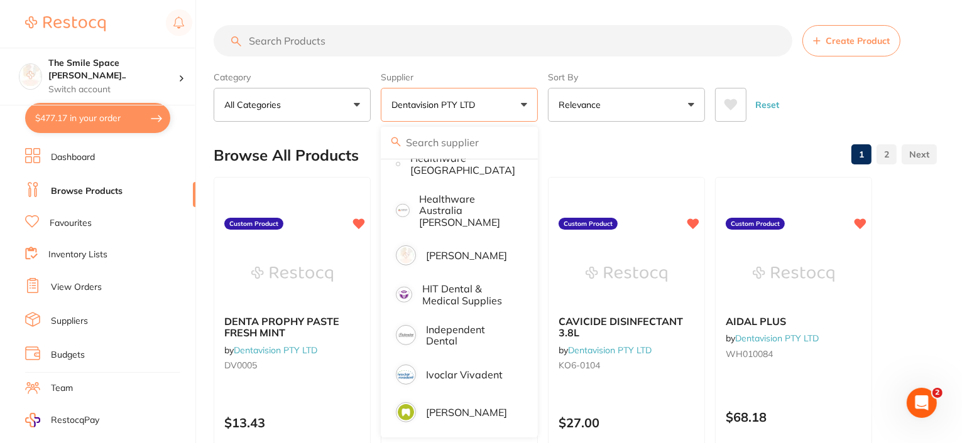
scroll to position [691, 0]
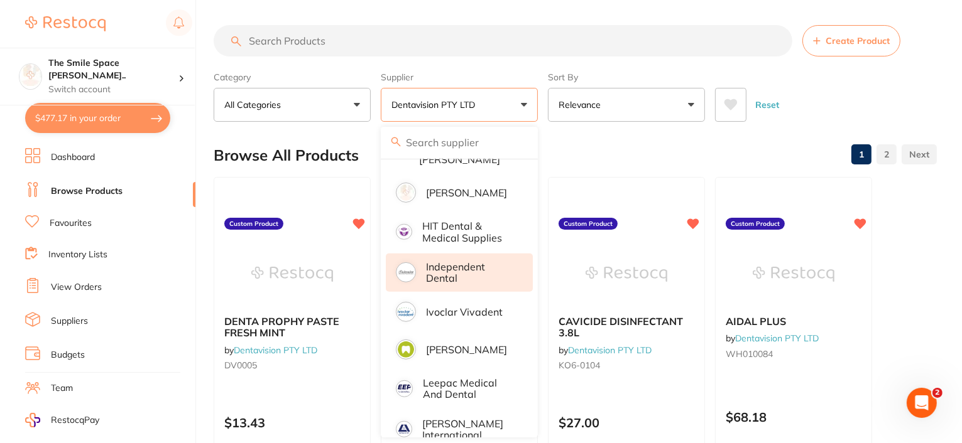
click at [475, 261] on p "Independent Dental" at bounding box center [470, 272] width 89 height 23
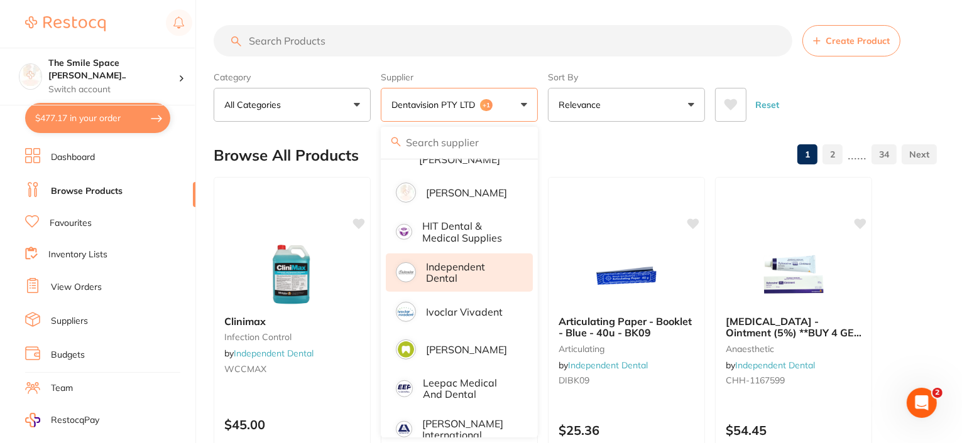
scroll to position [0, 0]
click at [458, 261] on p "Independent Dental" at bounding box center [470, 272] width 89 height 23
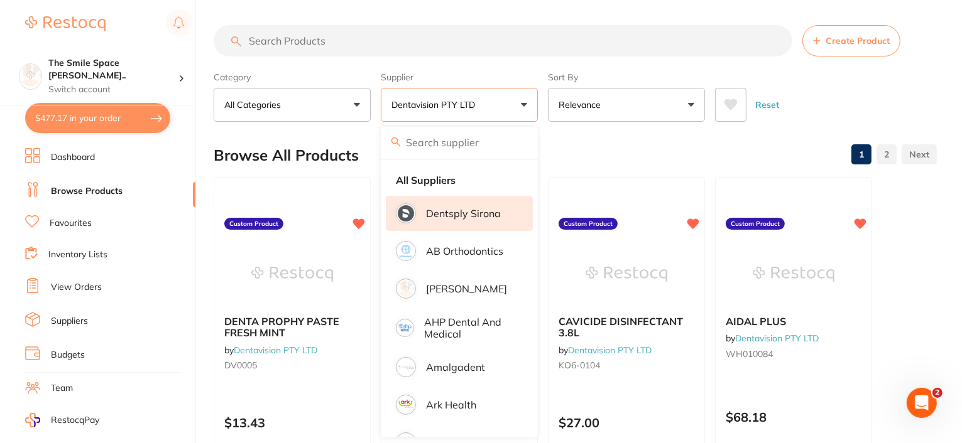
drag, startPoint x: 435, startPoint y: 183, endPoint x: 403, endPoint y: 197, distance: 34.6
click at [435, 183] on strong "All Suppliers" at bounding box center [426, 180] width 60 height 11
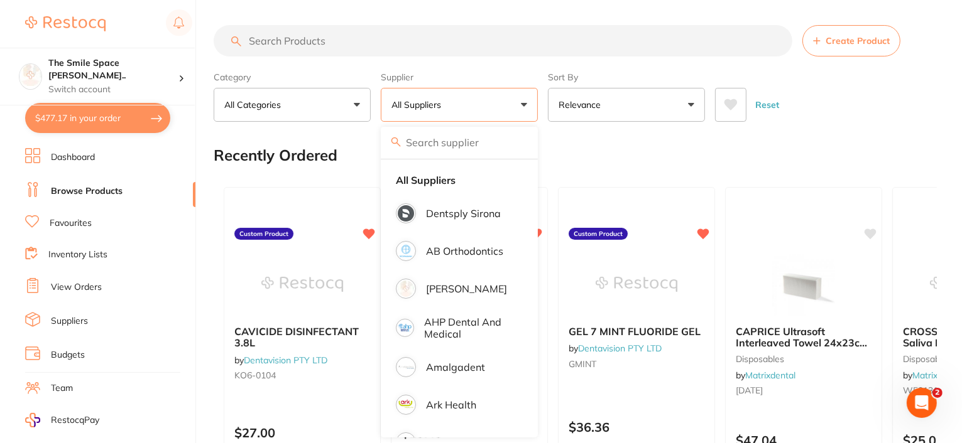
click at [462, 94] on button "All Suppliers" at bounding box center [459, 105] width 157 height 34
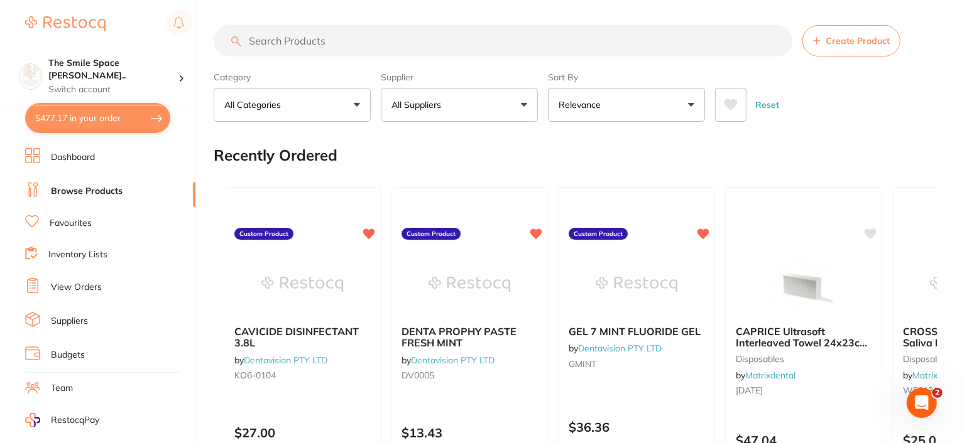
click at [529, 105] on button "All Suppliers" at bounding box center [459, 105] width 157 height 34
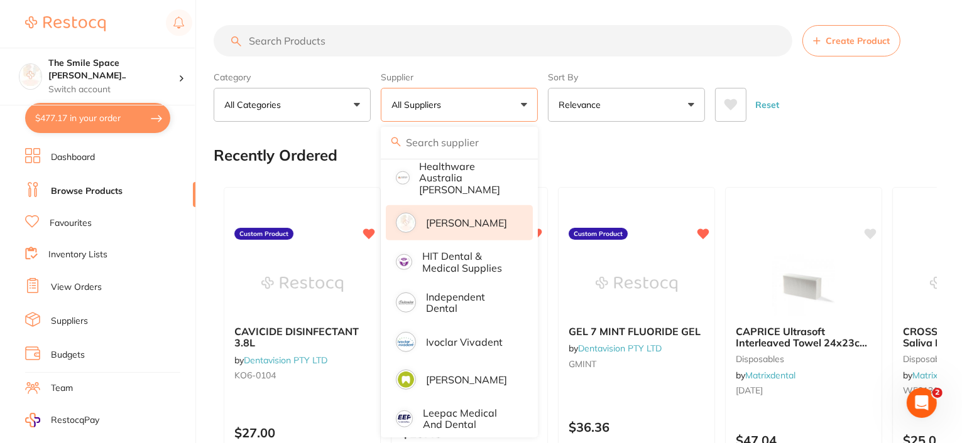
scroll to position [691, 0]
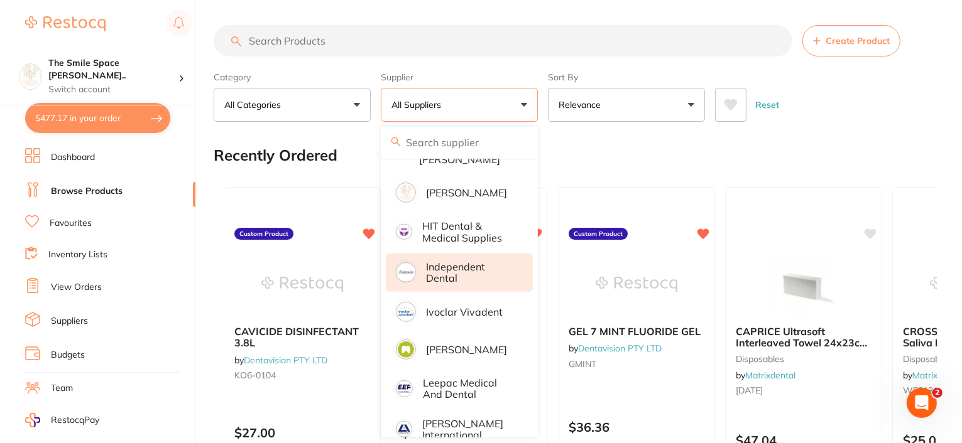
click at [447, 254] on li "Independent Dental" at bounding box center [459, 273] width 147 height 38
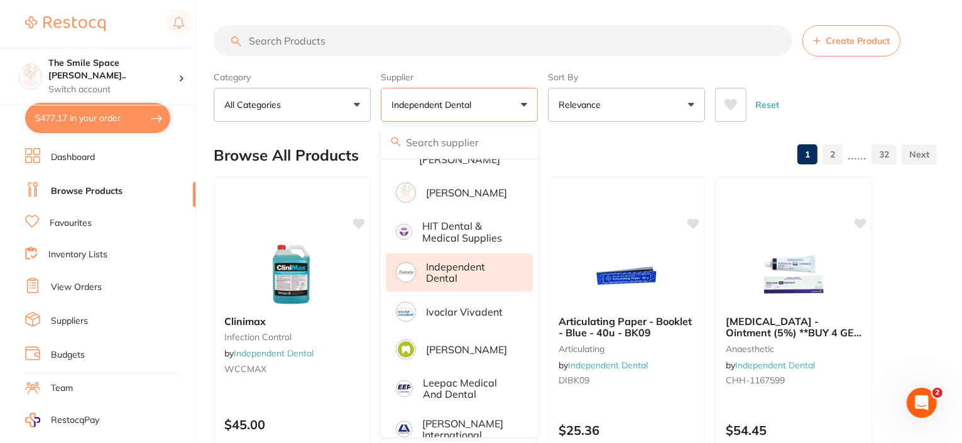
scroll to position [0, 0]
click at [622, 153] on div "Browse All Products 1 2 ...... 32" at bounding box center [575, 155] width 723 height 42
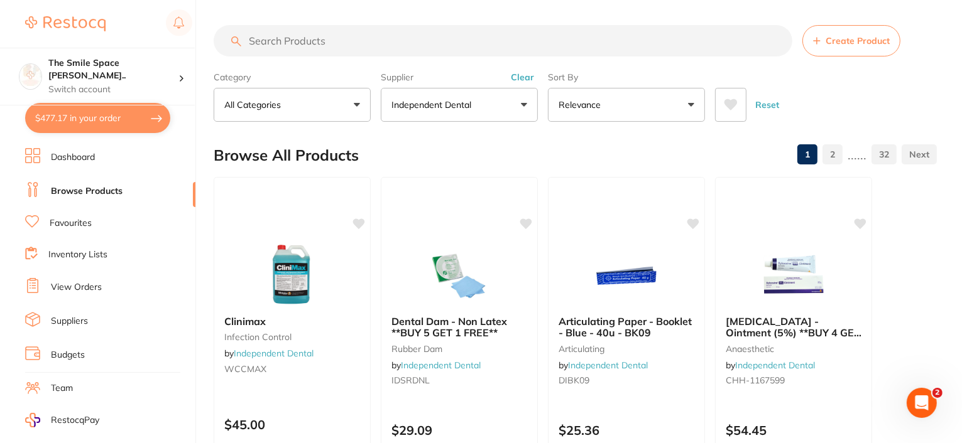
click at [332, 35] on input "search" at bounding box center [503, 40] width 578 height 31
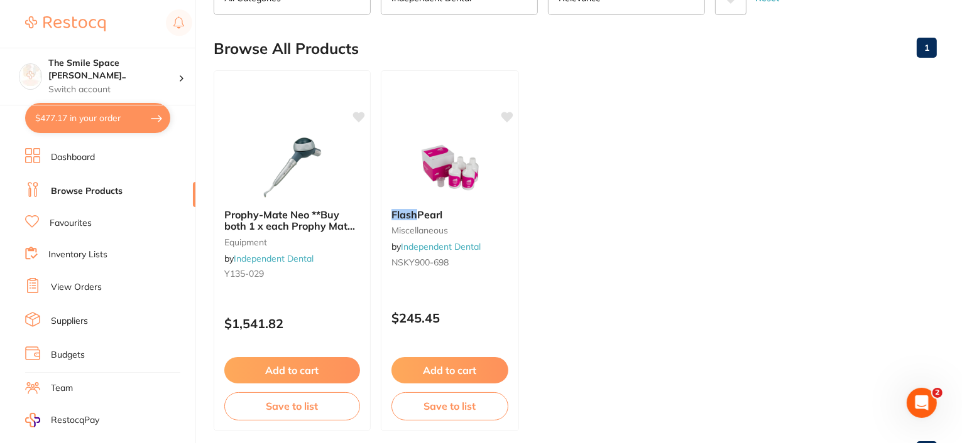
scroll to position [126, 0]
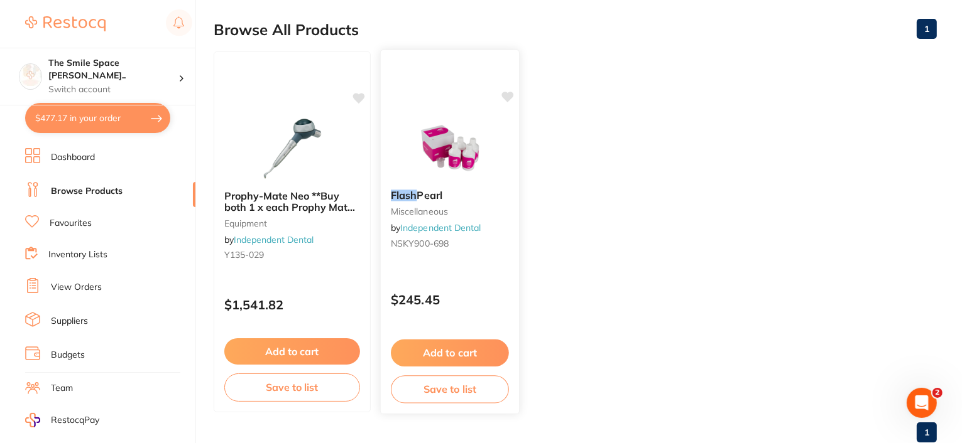
type input "flash"
click at [410, 241] on span "NSKY900-698" at bounding box center [420, 243] width 58 height 11
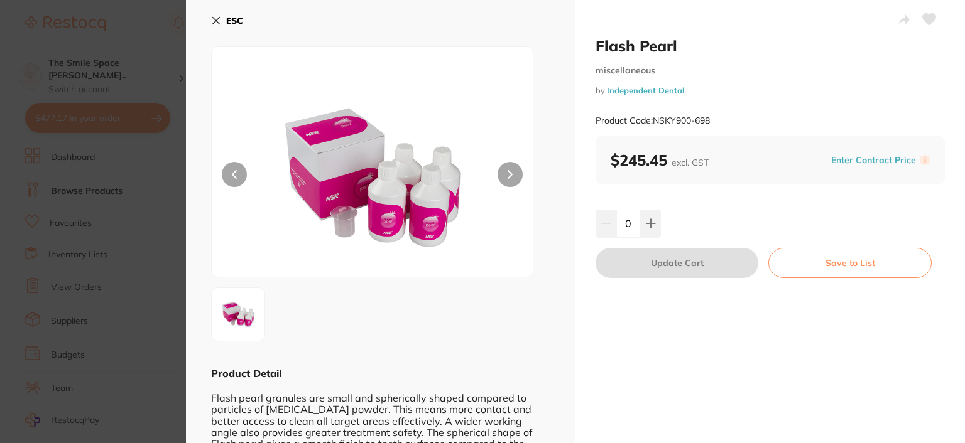
click at [211, 22] on icon at bounding box center [216, 21] width 10 height 10
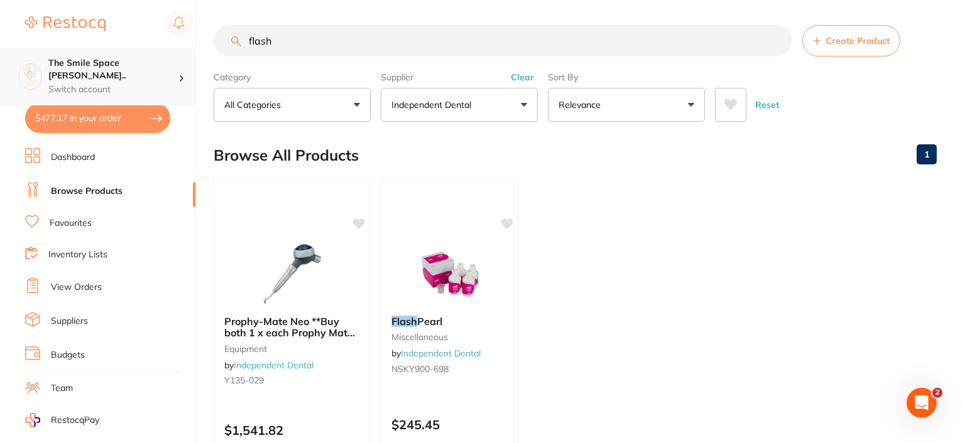
drag, startPoint x: 317, startPoint y: 47, endPoint x: 186, endPoint y: 47, distance: 130.6
click at [186, 47] on div "$477.17 The Smile Space Lilli P... Switch account The Smile Space Lilli Pilli $…" at bounding box center [481, 221] width 962 height 443
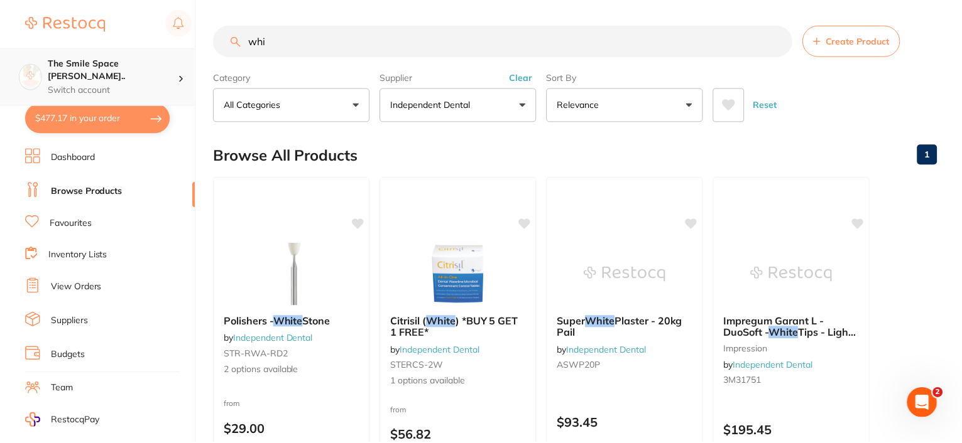
scroll to position [575, 0]
type input "w"
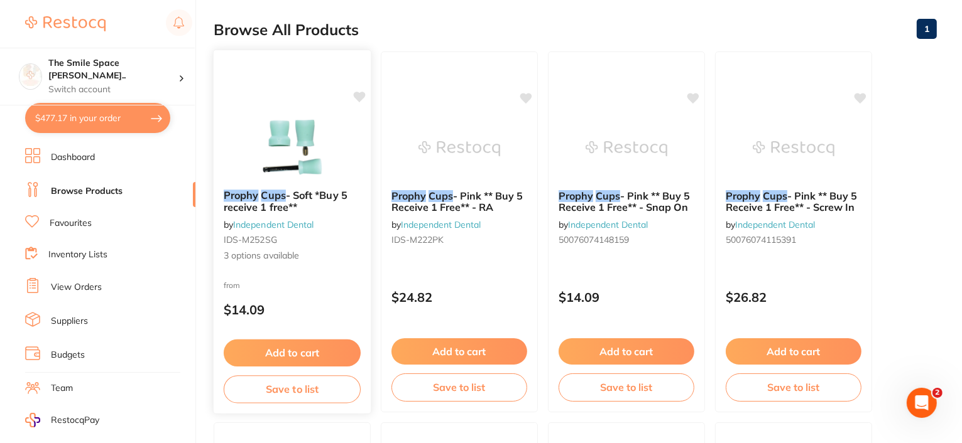
scroll to position [0, 0]
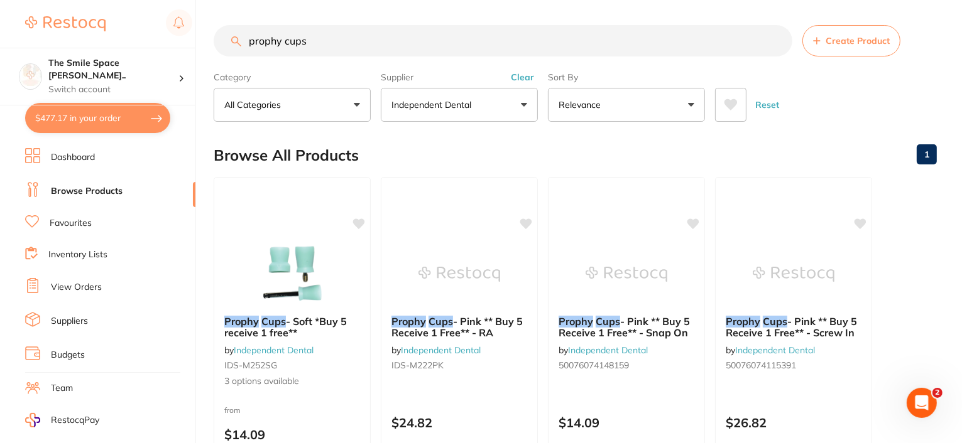
click at [249, 37] on input "prophy cups" at bounding box center [503, 40] width 578 height 31
click at [345, 43] on input "white prophy cups" at bounding box center [503, 40] width 578 height 31
type input "white prophy cups screw in"
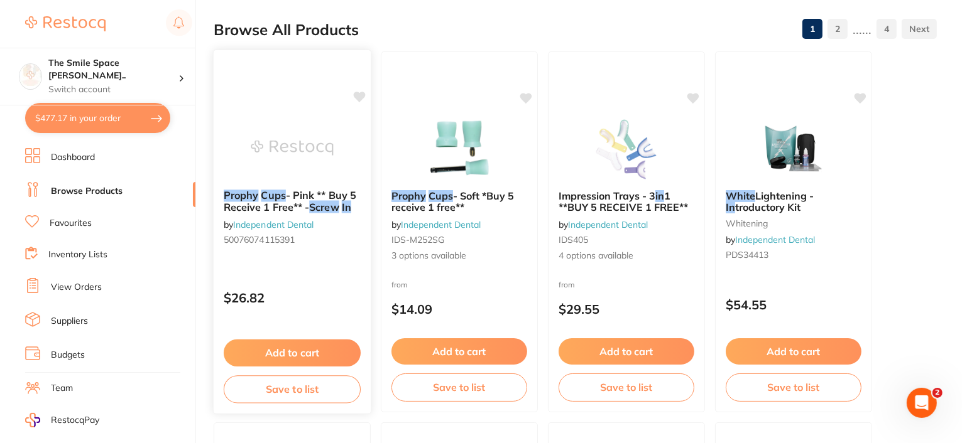
scroll to position [188, 0]
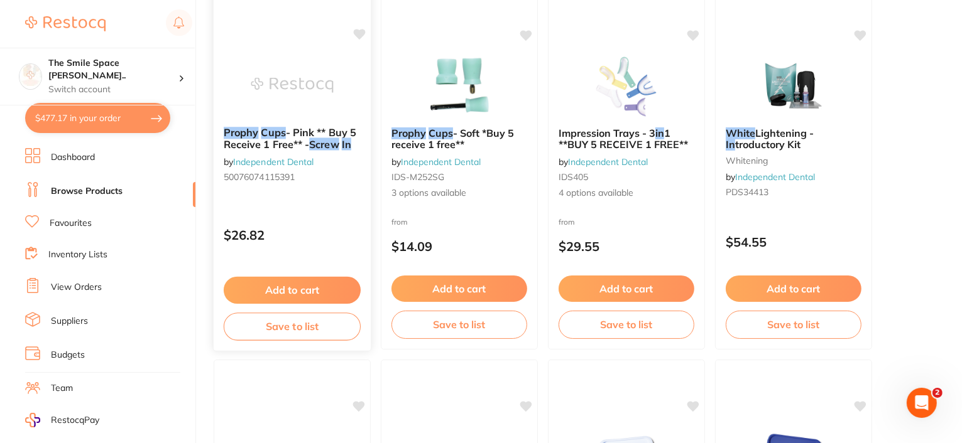
click at [264, 143] on span "- Pink ** Buy 5 Receive 1 Free** -" at bounding box center [290, 138] width 133 height 24
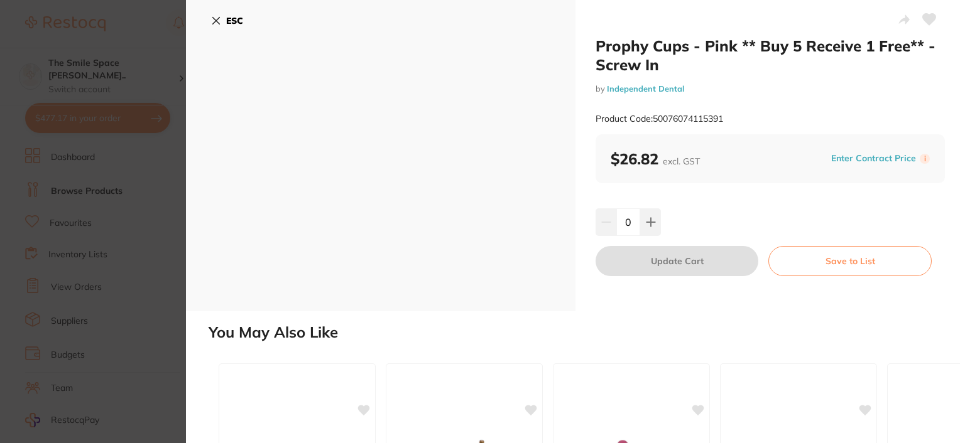
click at [215, 27] on button "ESC" at bounding box center [227, 20] width 32 height 21
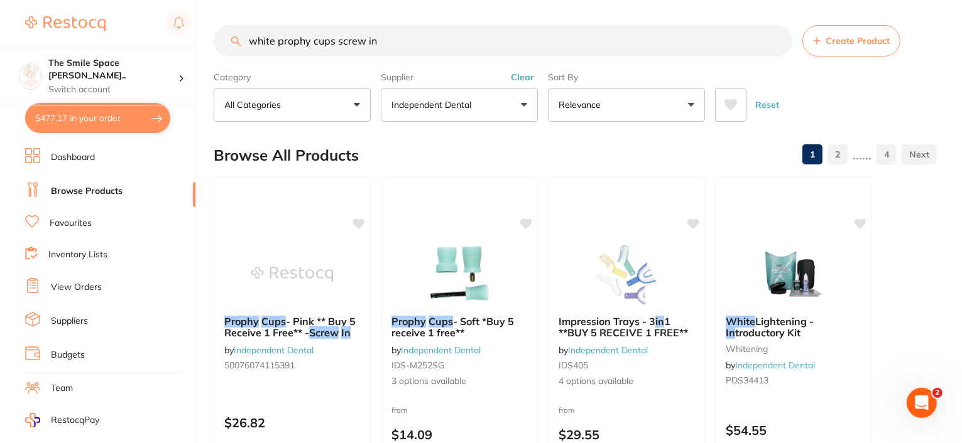
drag, startPoint x: 389, startPoint y: 44, endPoint x: 248, endPoint y: 36, distance: 141.5
click at [248, 36] on input "white prophy cups screw in" at bounding box center [503, 40] width 578 height 31
type input "w"
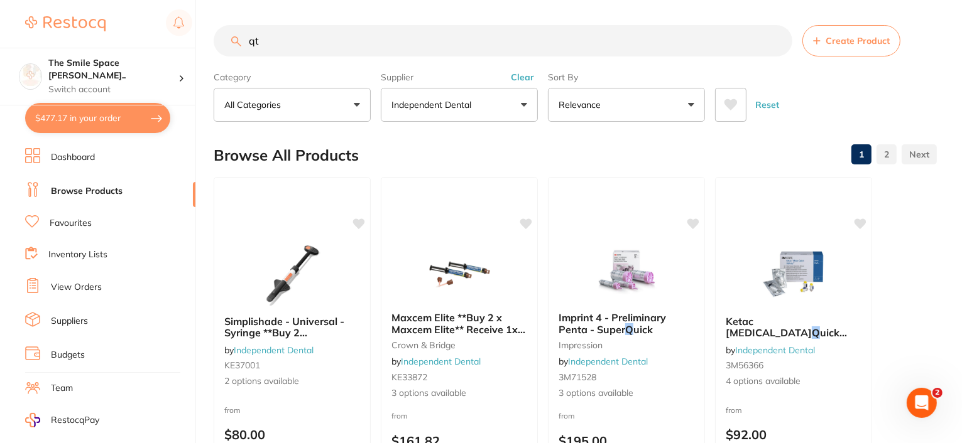
scroll to position [534, 0]
type input "qtips"
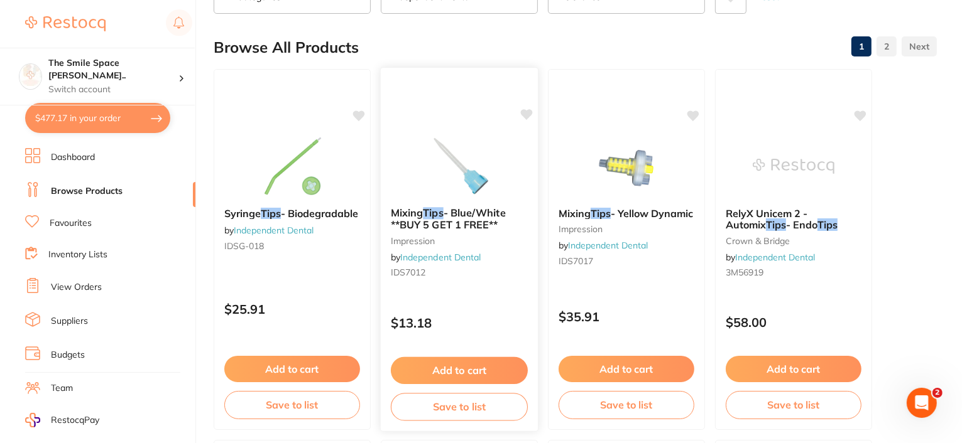
scroll to position [0, 0]
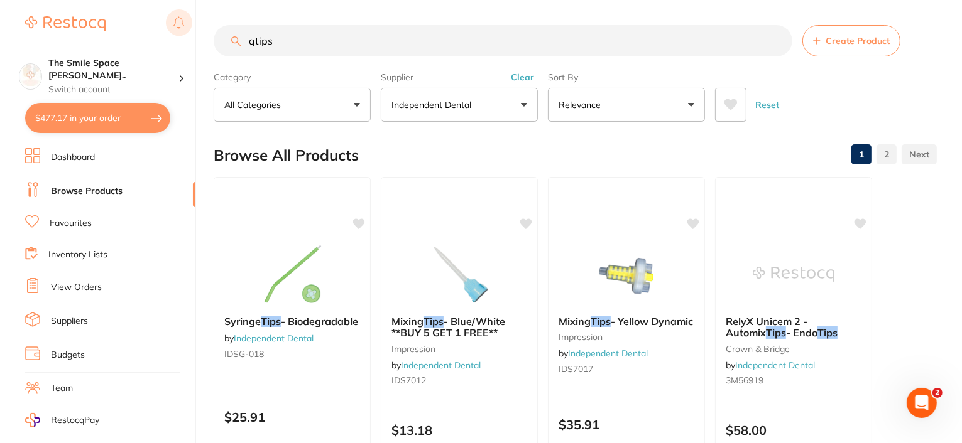
drag, startPoint x: 293, startPoint y: 43, endPoint x: 173, endPoint y: 36, distance: 119.5
click at [173, 36] on div "$477.17 The Smile Space Lilli P... Switch account The Smile Space Lilli Pilli $…" at bounding box center [481, 221] width 962 height 443
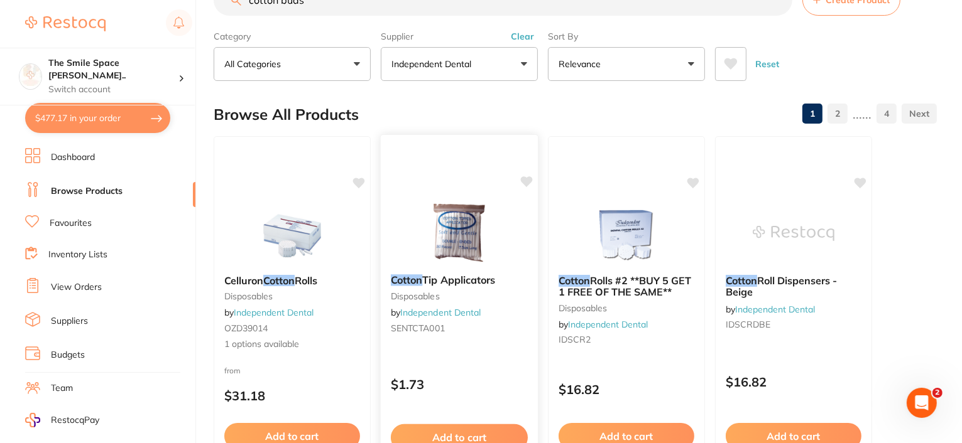
scroll to position [63, 0]
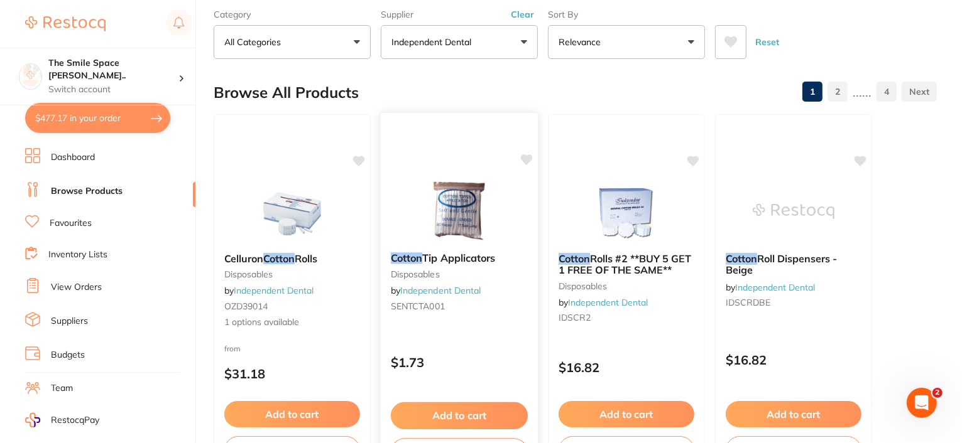
type input "cotton buds"
click at [464, 256] on span "Tip Applicators" at bounding box center [458, 258] width 73 height 13
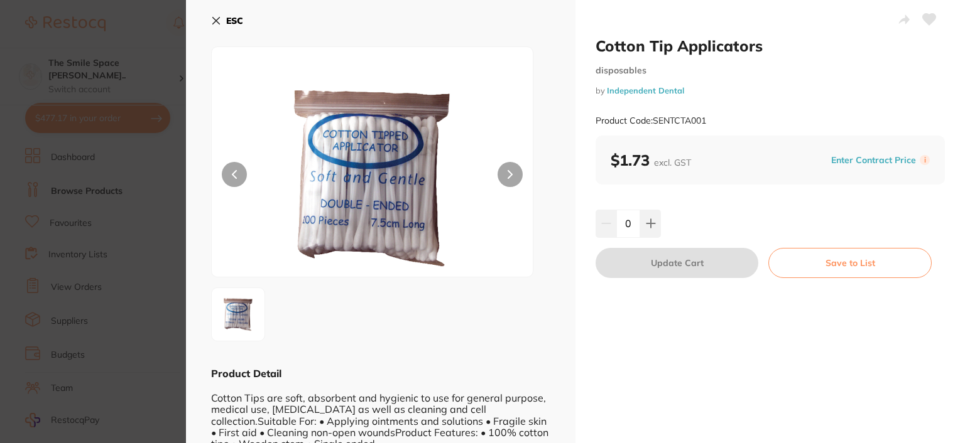
click at [219, 18] on icon at bounding box center [216, 21] width 10 height 10
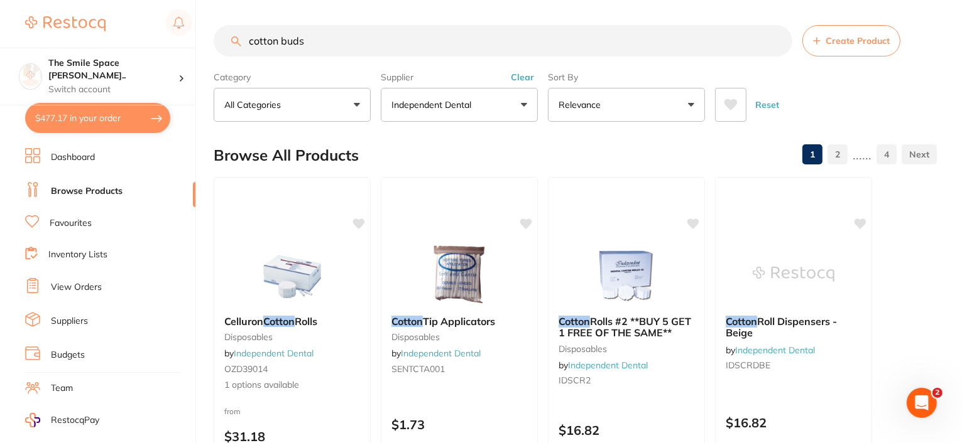
drag, startPoint x: 315, startPoint y: 38, endPoint x: 249, endPoint y: 39, distance: 66.0
click at [249, 39] on input "cotton buds" at bounding box center [503, 40] width 578 height 31
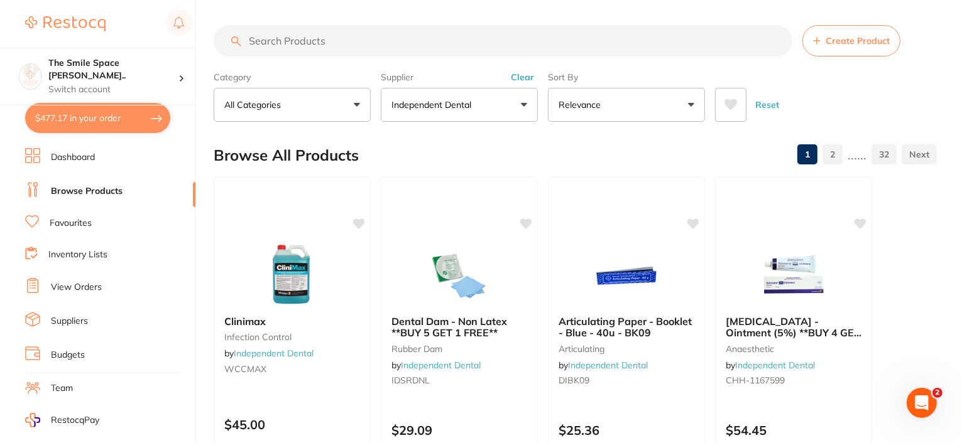
type input "f"
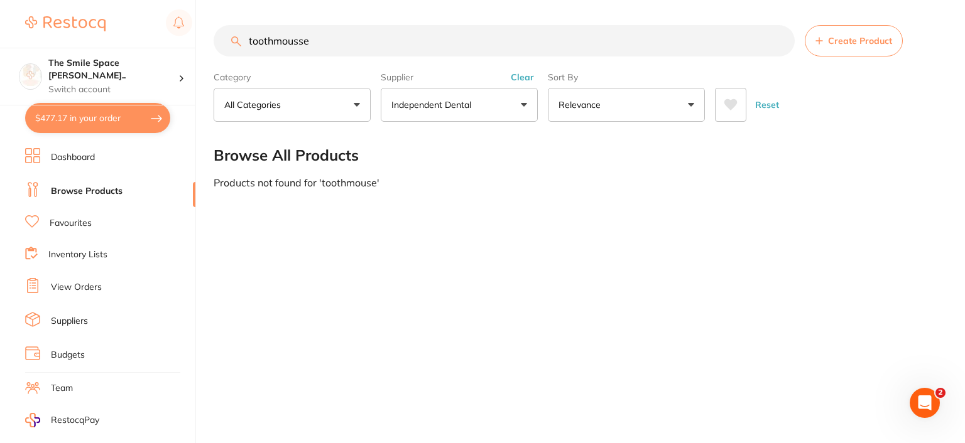
type input "toothmousse"
click at [514, 110] on button "Independent Dental" at bounding box center [459, 105] width 157 height 34
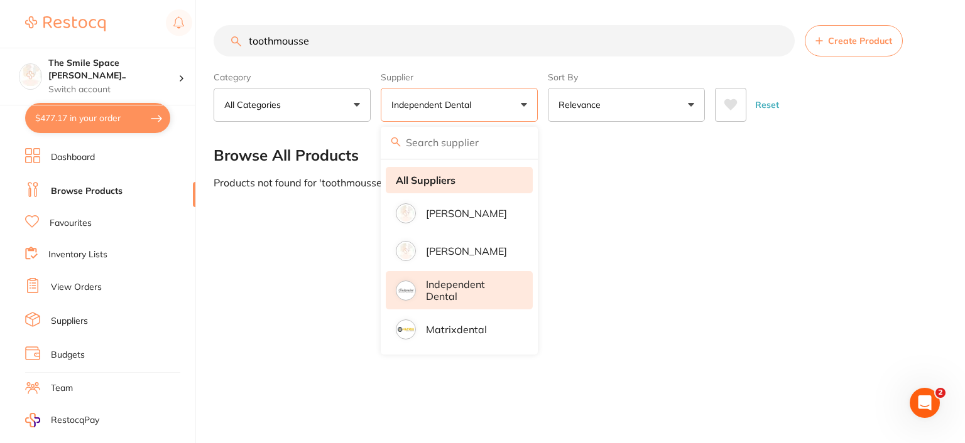
click at [429, 187] on li "All Suppliers" at bounding box center [459, 180] width 147 height 26
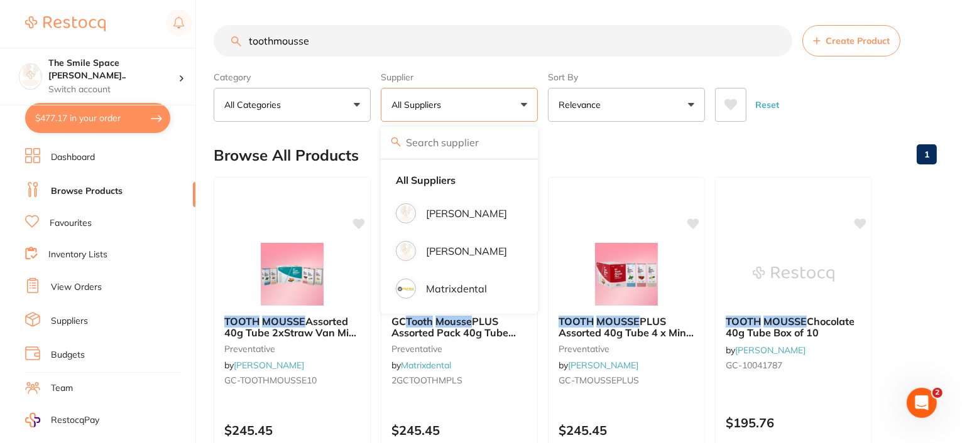
click at [632, 142] on div "Browse All Products 1" at bounding box center [575, 155] width 723 height 42
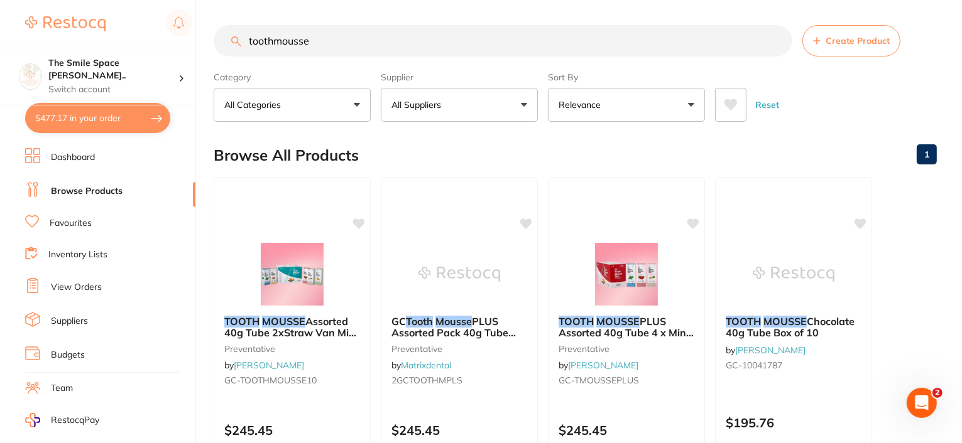
click at [525, 104] on button "All Suppliers" at bounding box center [459, 105] width 157 height 34
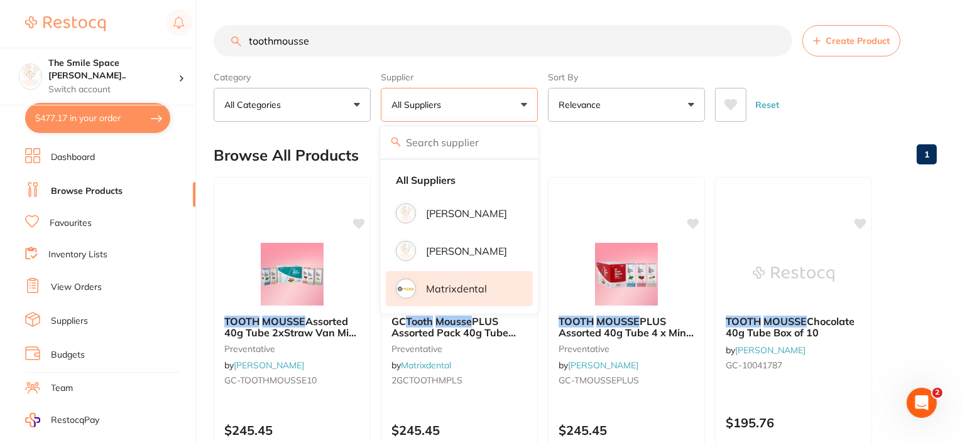
click at [447, 293] on p "Matrixdental" at bounding box center [456, 288] width 61 height 11
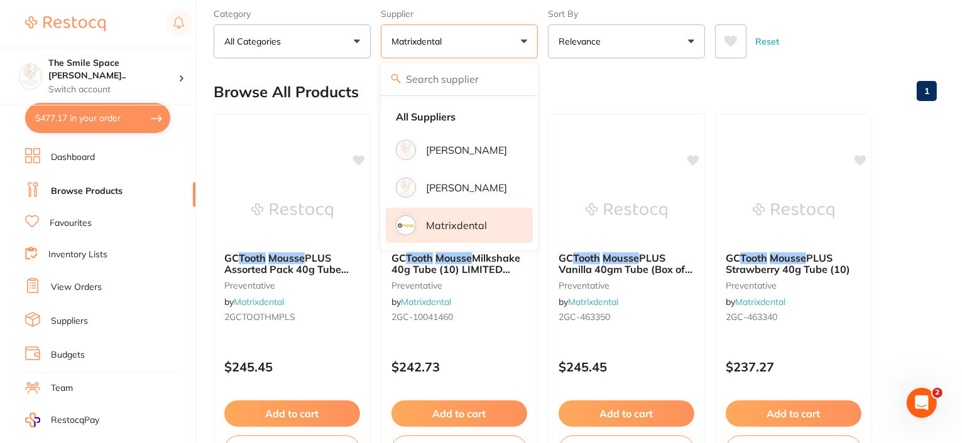
scroll to position [126, 0]
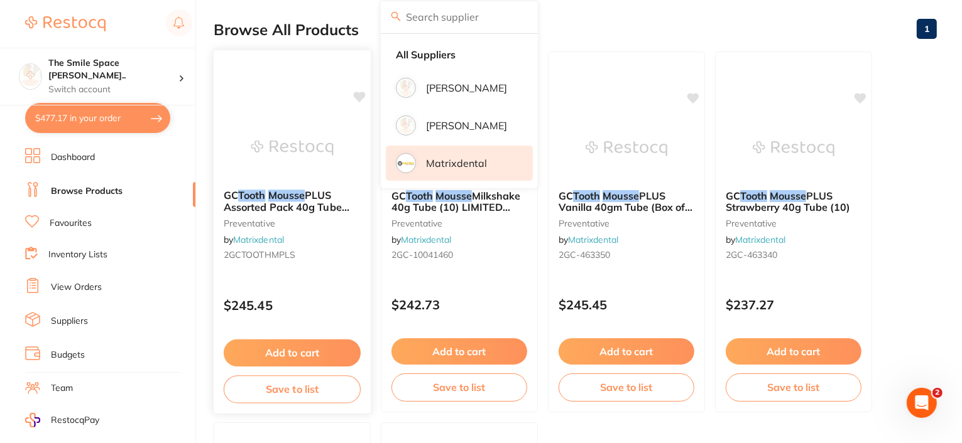
click at [258, 202] on span "PLUS Assorted Pack 40g Tube (10)" at bounding box center [287, 207] width 126 height 36
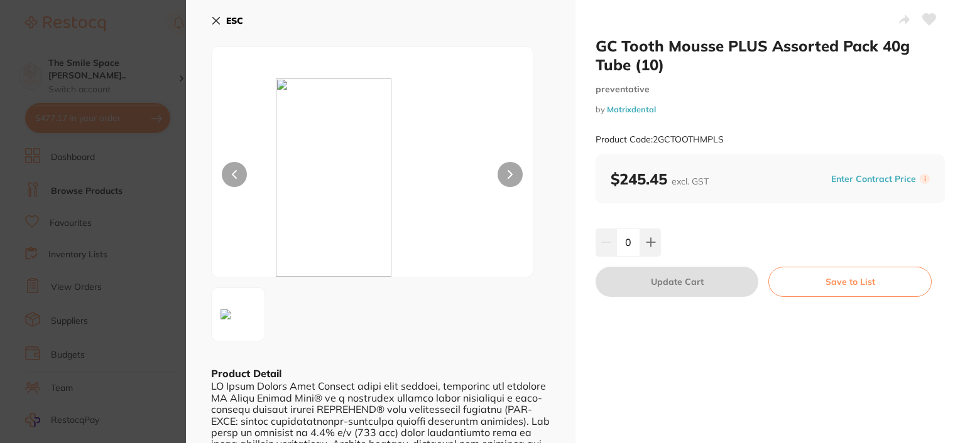
click at [215, 21] on icon at bounding box center [216, 21] width 7 height 7
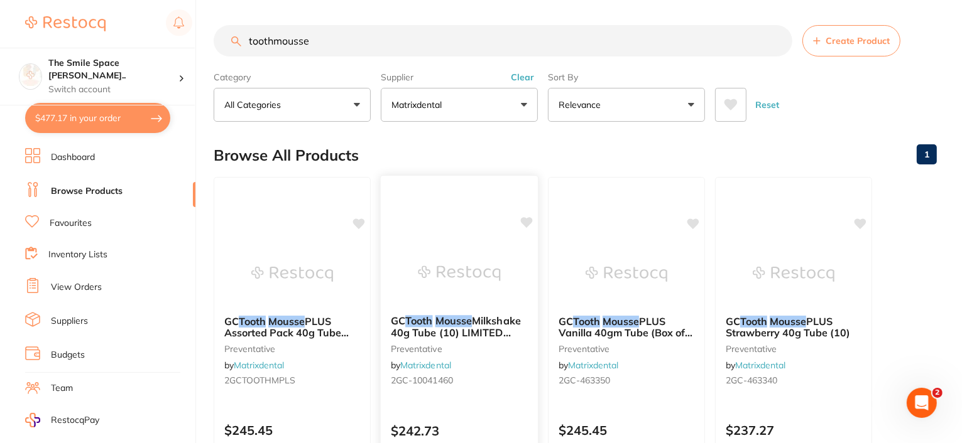
scroll to position [314, 0]
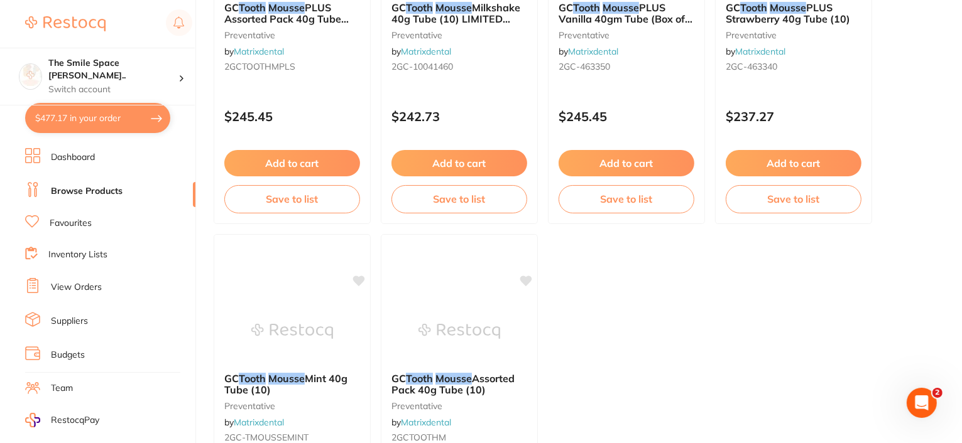
click at [66, 220] on link "Favourites" at bounding box center [71, 223] width 42 height 13
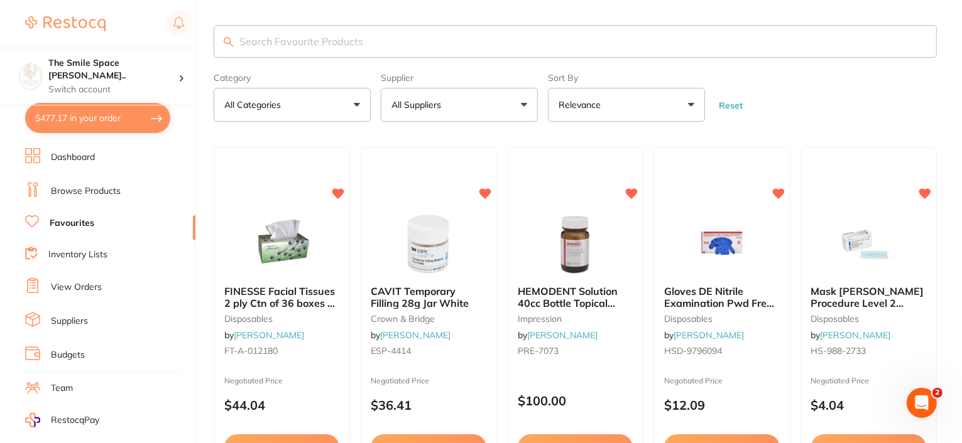
click at [305, 36] on input "search" at bounding box center [575, 41] width 723 height 33
click at [50, 20] on img at bounding box center [65, 23] width 80 height 15
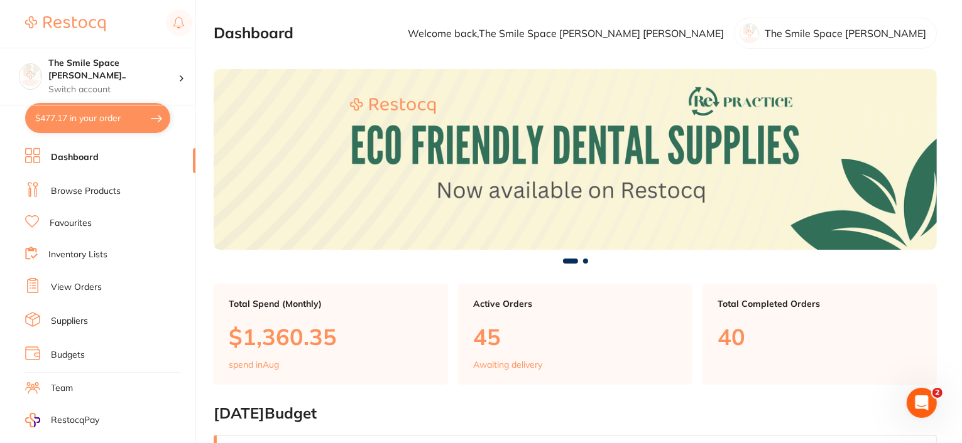
click at [92, 118] on button "$477.17 in your order" at bounding box center [97, 118] width 145 height 30
checkbox input "true"
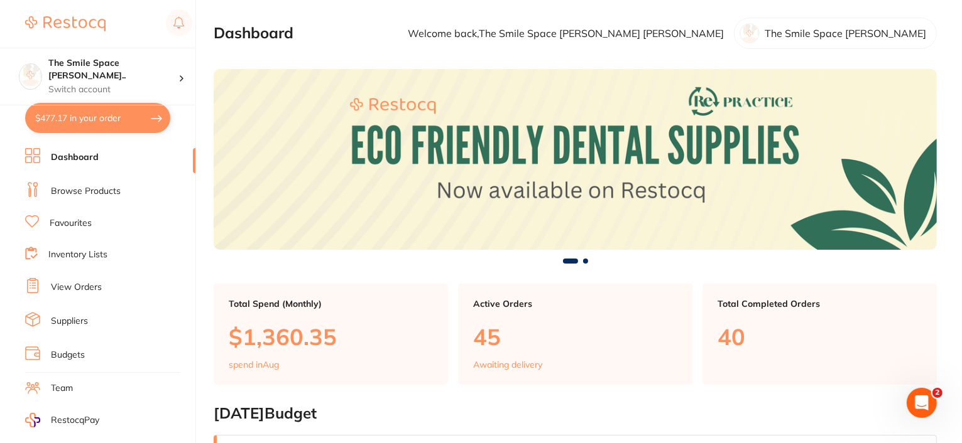
checkbox input "true"
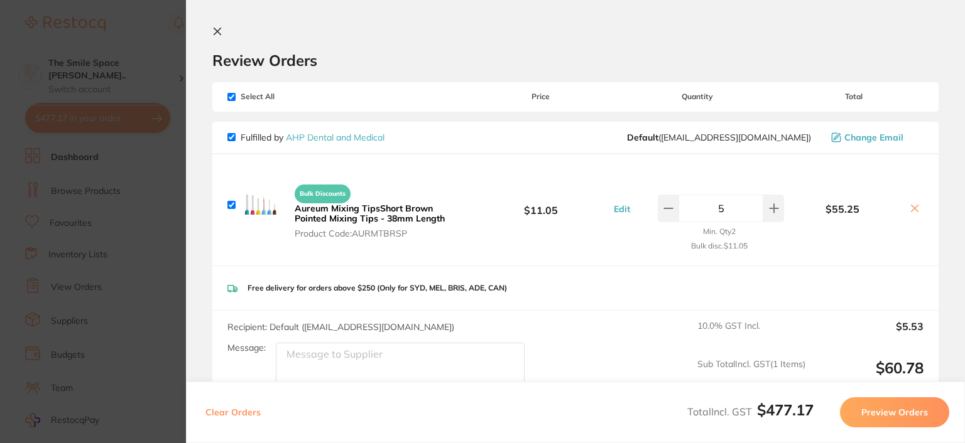
click at [325, 137] on link "AHP Dental and Medical" at bounding box center [335, 137] width 99 height 11
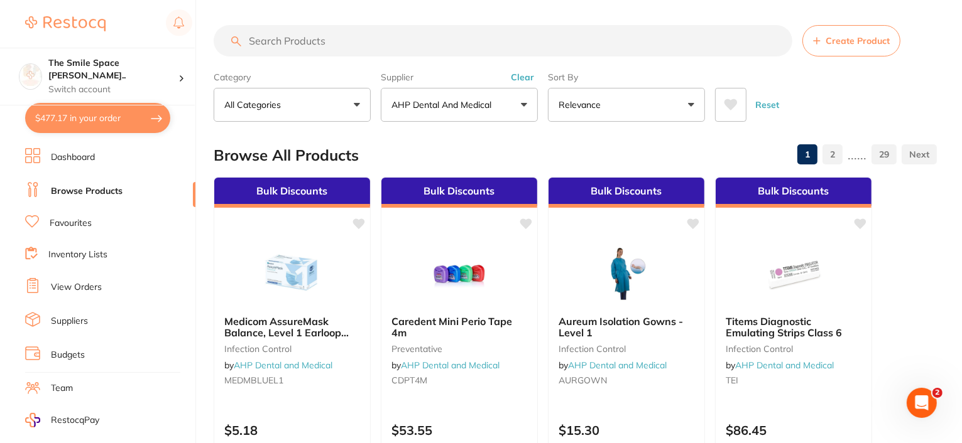
click at [334, 34] on input "search" at bounding box center [503, 40] width 578 height 31
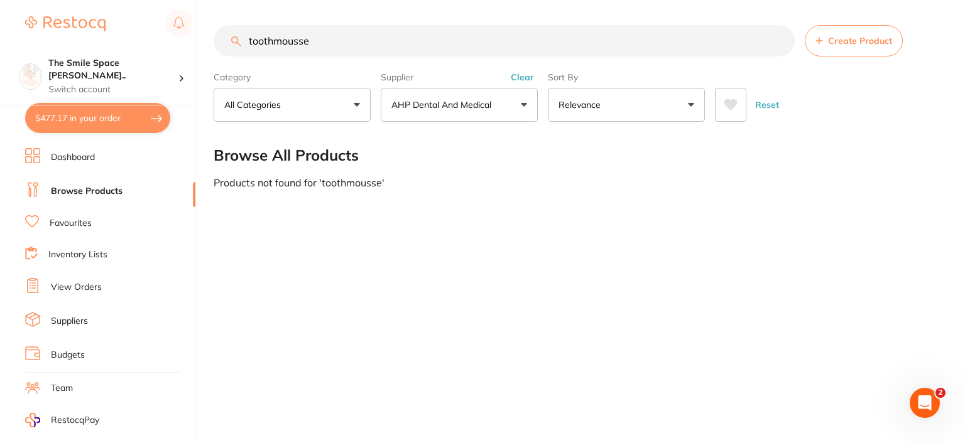
click at [529, 105] on button "AHP Dental and Medical" at bounding box center [459, 105] width 157 height 34
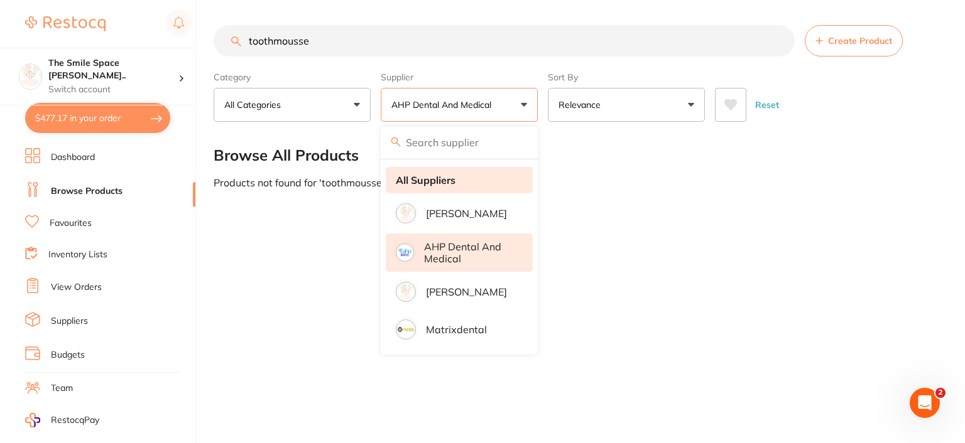
click at [429, 180] on strong "All Suppliers" at bounding box center [426, 180] width 60 height 11
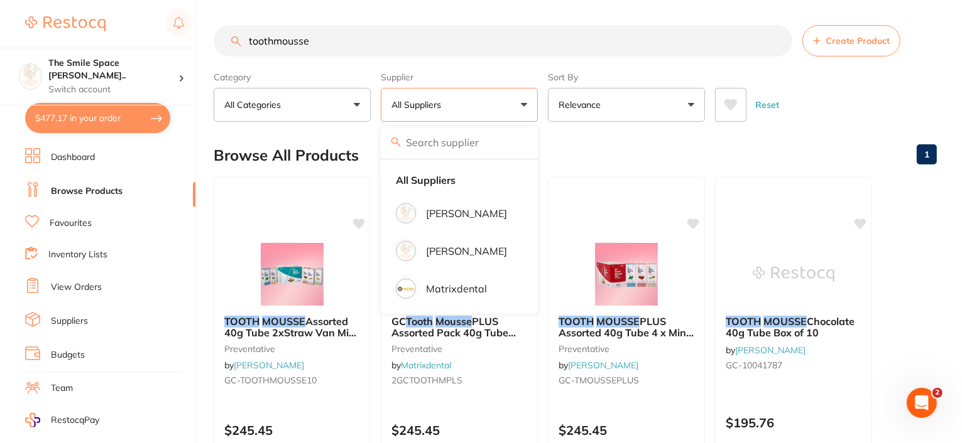
click at [764, 148] on div "Browse All Products 1" at bounding box center [575, 155] width 723 height 42
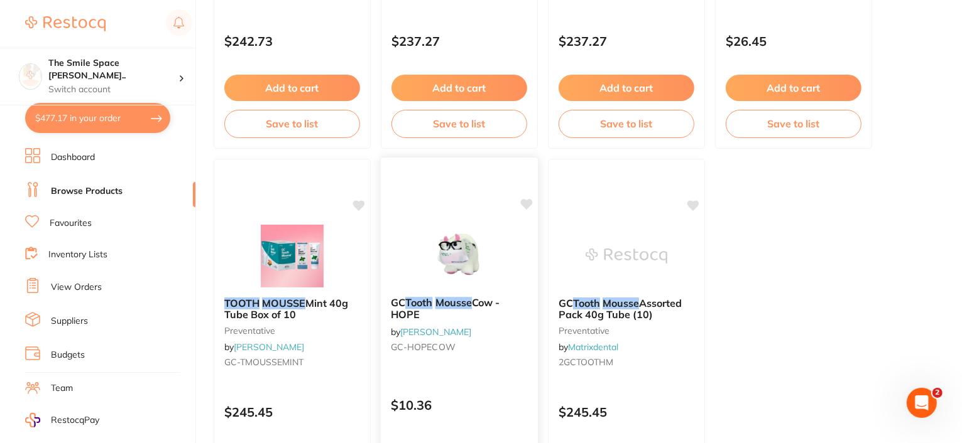
scroll to position [1947, 0]
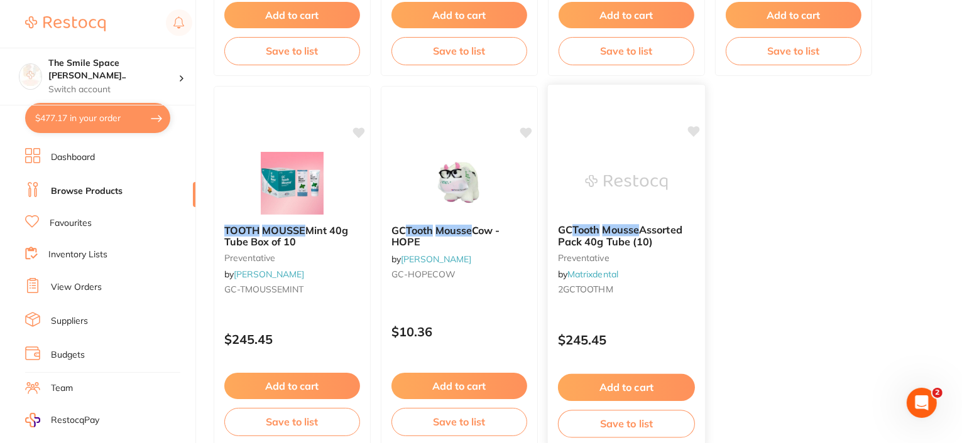
click at [633, 232] on em "Mousse" at bounding box center [620, 230] width 37 height 13
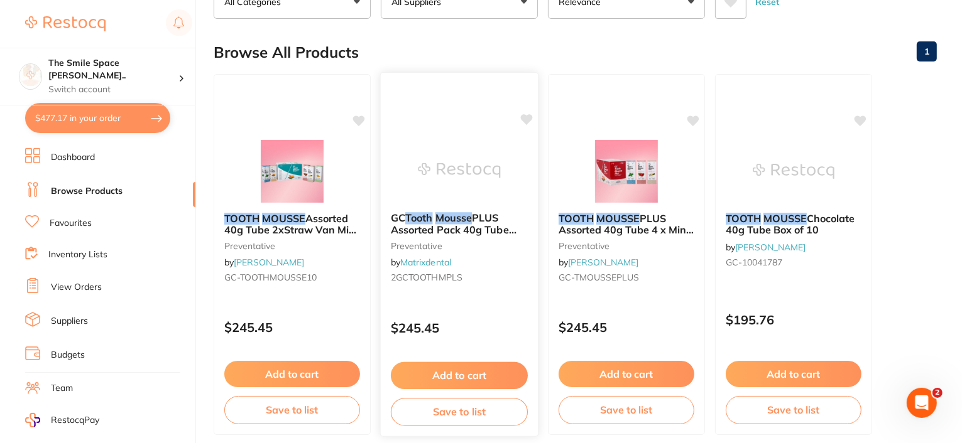
scroll to position [126, 0]
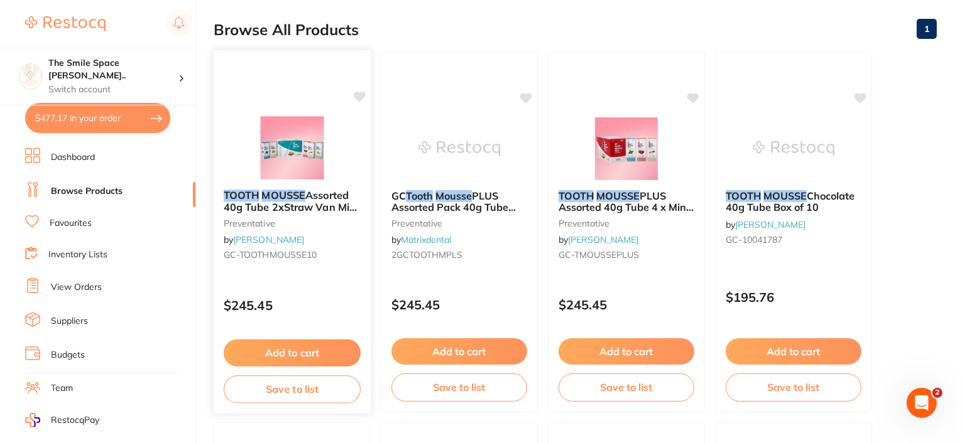
click at [296, 202] on span "Assorted 40g Tube 2xStraw Van Mint Melon Tfrutti" at bounding box center [292, 207] width 136 height 36
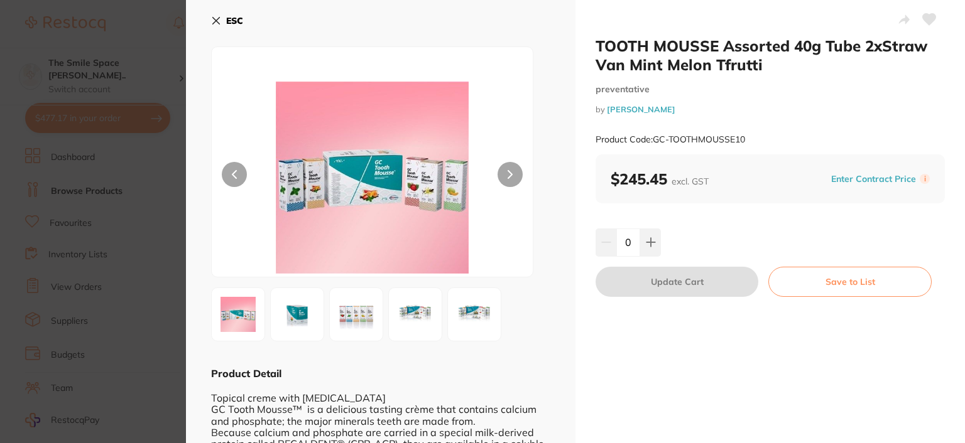
click at [216, 24] on icon at bounding box center [216, 21] width 10 height 10
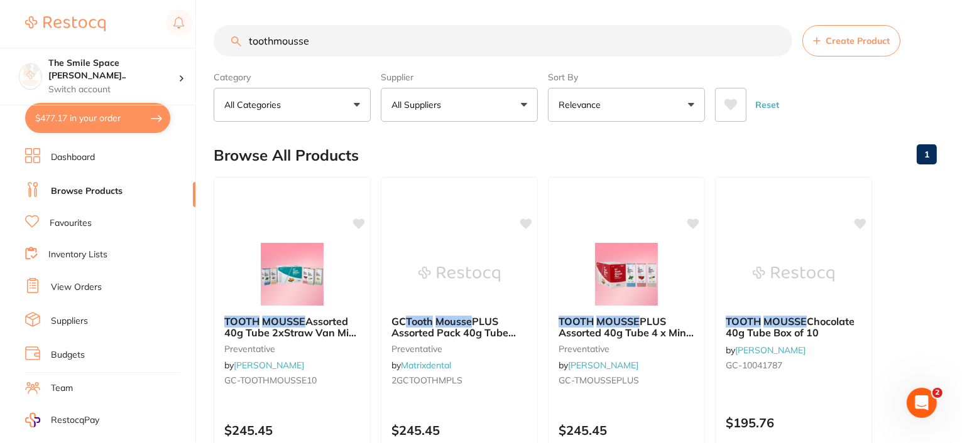
click at [343, 50] on input "toothmousse" at bounding box center [503, 40] width 578 height 31
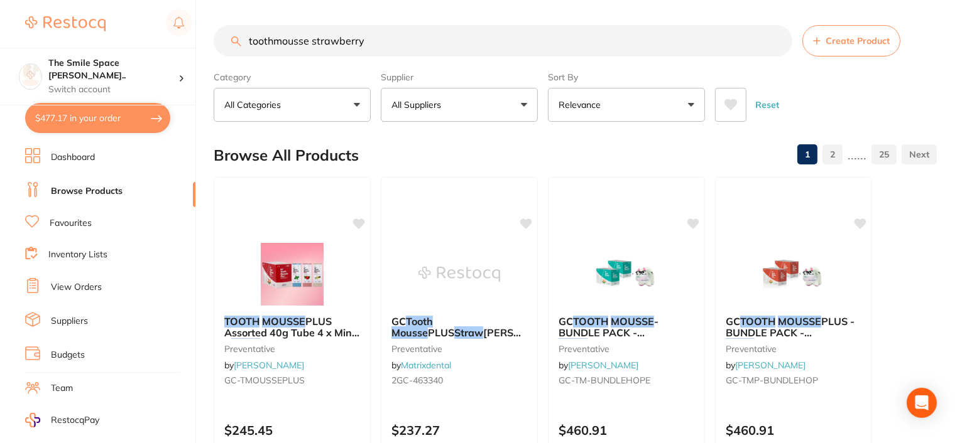
type input "toothmousse strawberry"
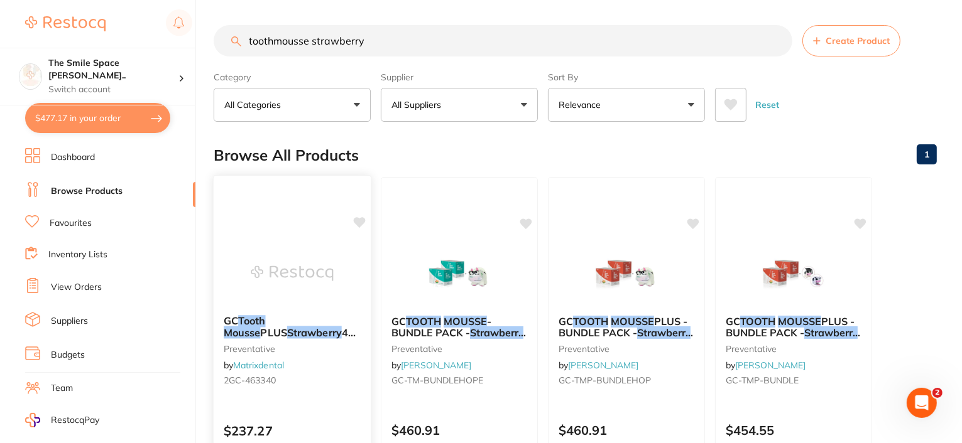
click at [280, 330] on span "40g Tube (10)" at bounding box center [292, 339] width 137 height 24
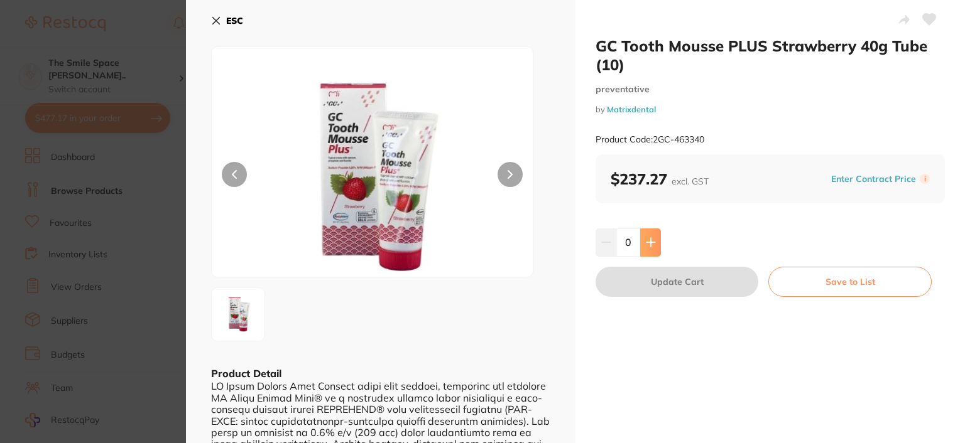
click at [648, 229] on button at bounding box center [650, 243] width 21 height 28
type input "1"
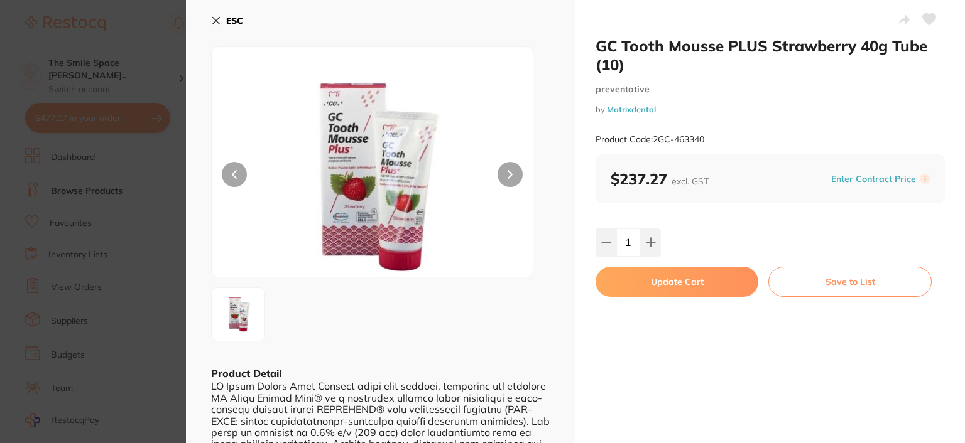
click at [727, 278] on button "Update Cart" at bounding box center [676, 282] width 163 height 30
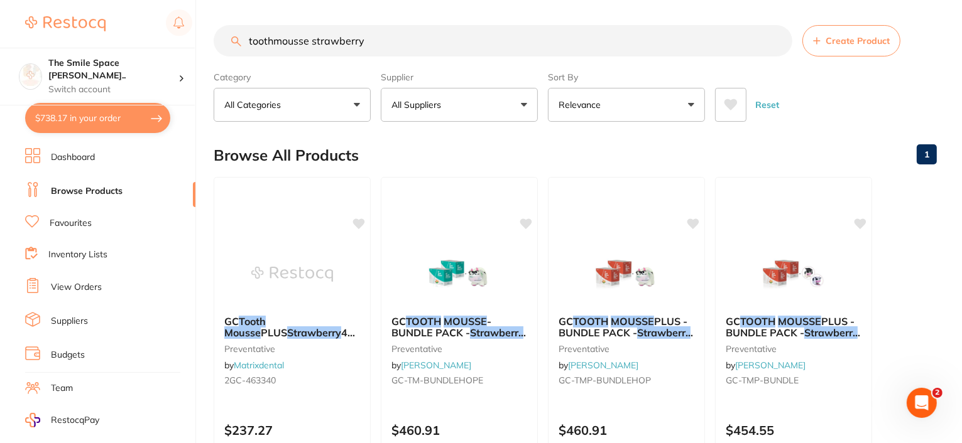
click at [68, 122] on button "$738.17 in your order" at bounding box center [97, 118] width 145 height 30
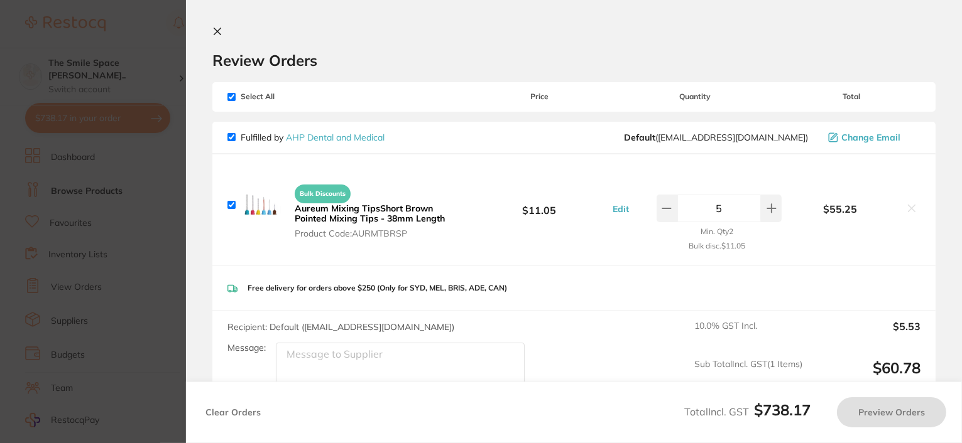
checkbox input "true"
click at [325, 135] on link "AHP Dental and Medical" at bounding box center [335, 137] width 99 height 11
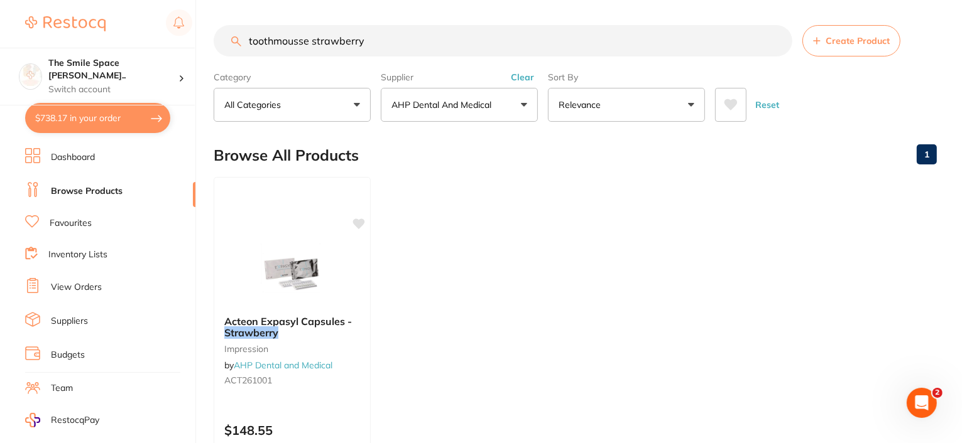
drag, startPoint x: 387, startPoint y: 36, endPoint x: 227, endPoint y: 42, distance: 159.7
click at [235, 41] on div "toothmousse strawberry Create Product" at bounding box center [575, 40] width 723 height 31
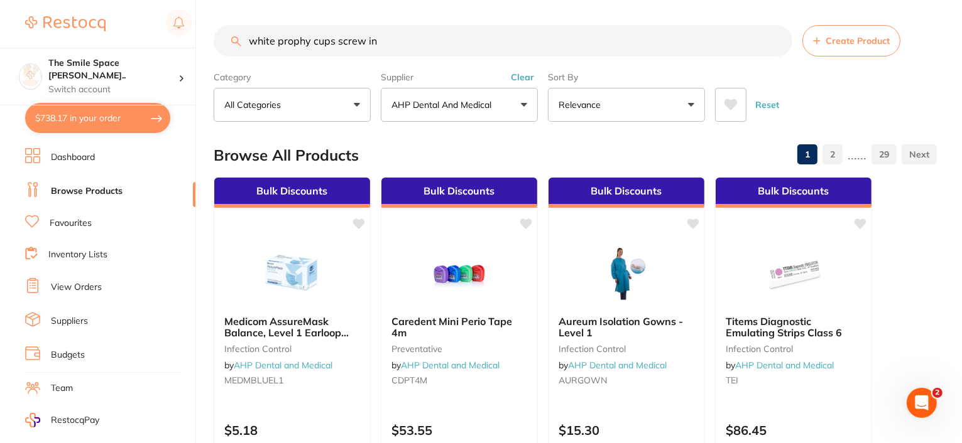
type input "white prophy cups screw in"
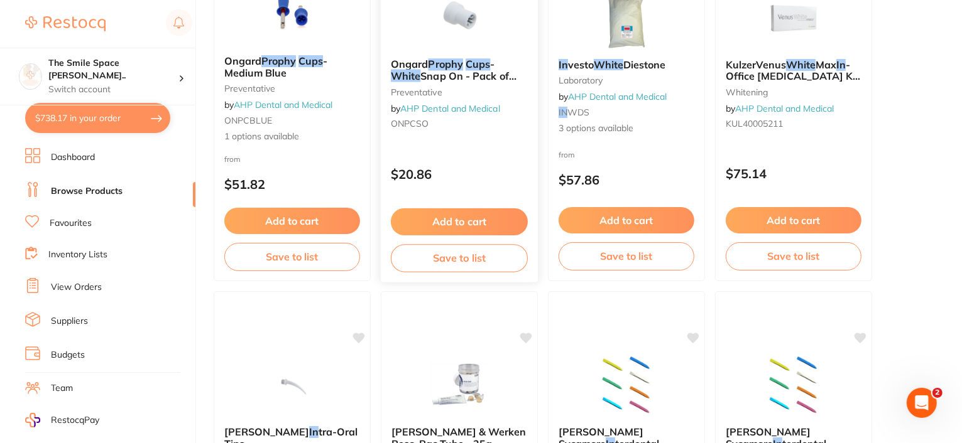
scroll to position [188, 0]
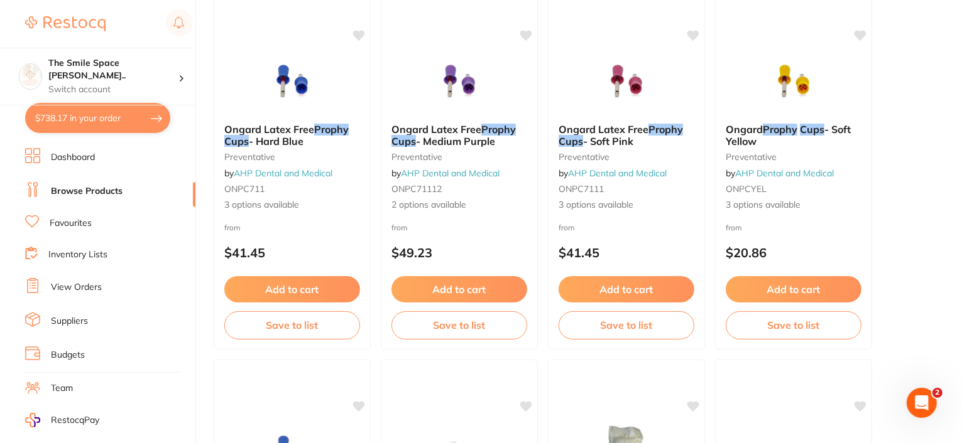
click at [104, 124] on button "$738.17 in your order" at bounding box center [97, 118] width 145 height 30
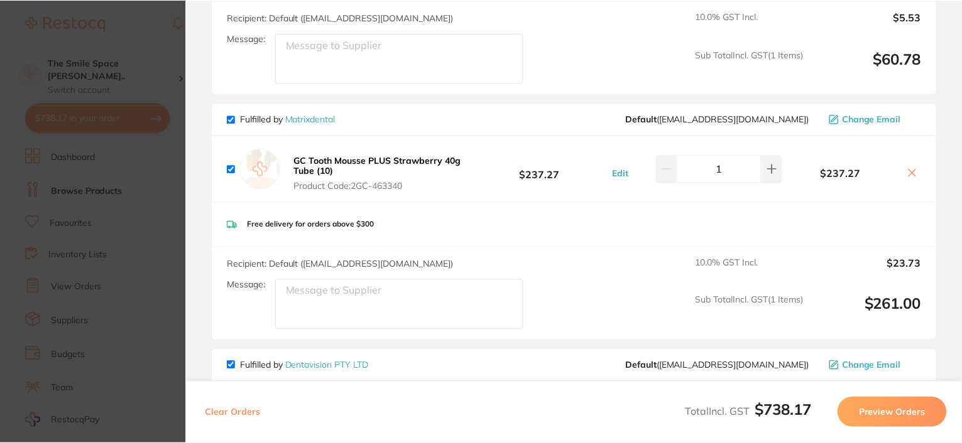
scroll to position [314, 0]
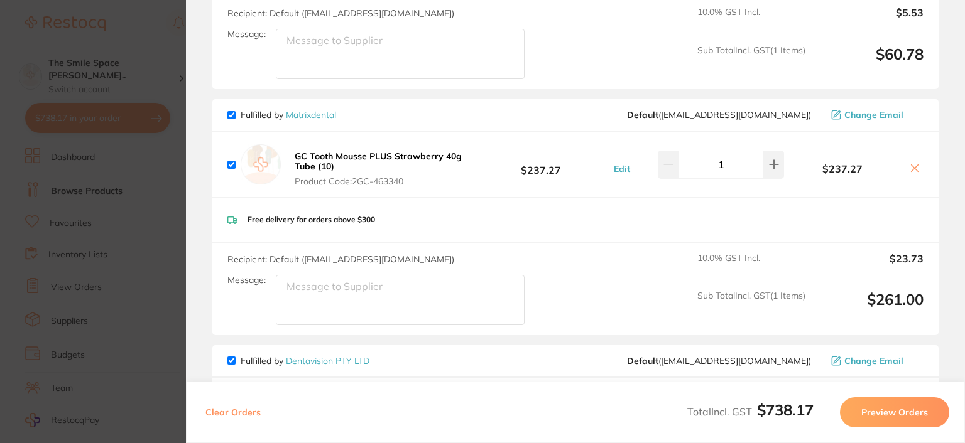
click at [330, 110] on link "Matrixdental" at bounding box center [311, 114] width 50 height 11
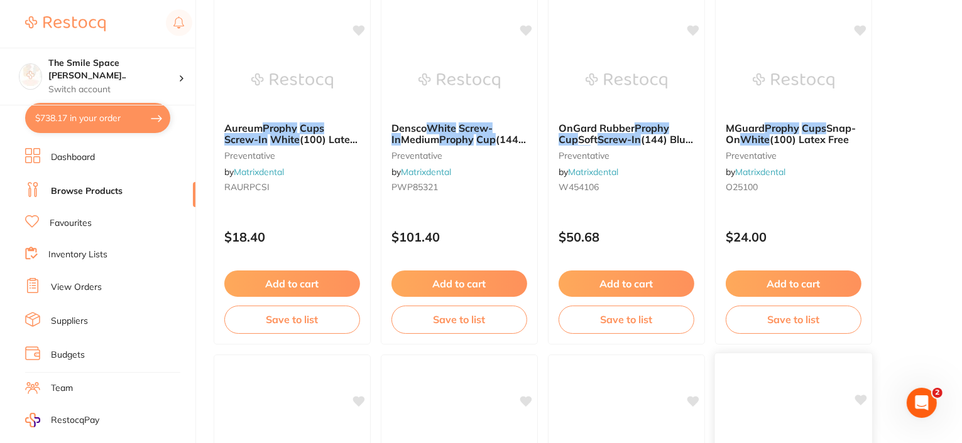
scroll to position [188, 0]
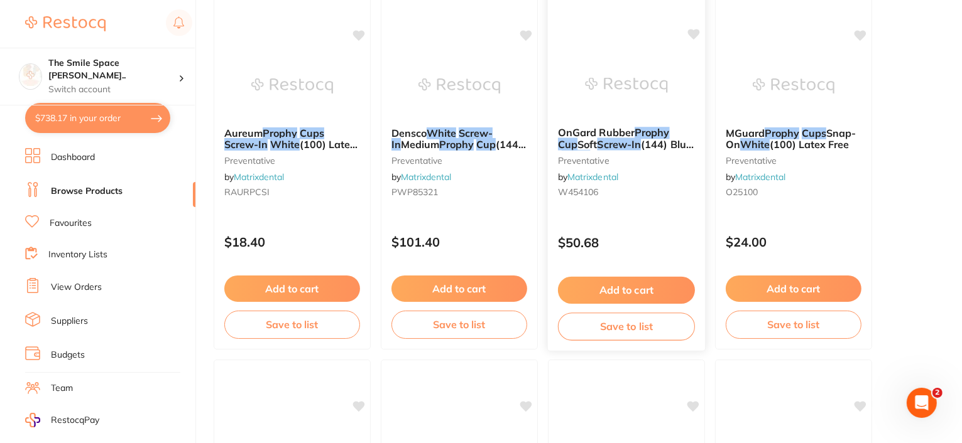
click at [596, 135] on span "OnGard Rubber" at bounding box center [596, 132] width 77 height 13
click at [645, 140] on span "(144) Blue -" at bounding box center [626, 150] width 136 height 24
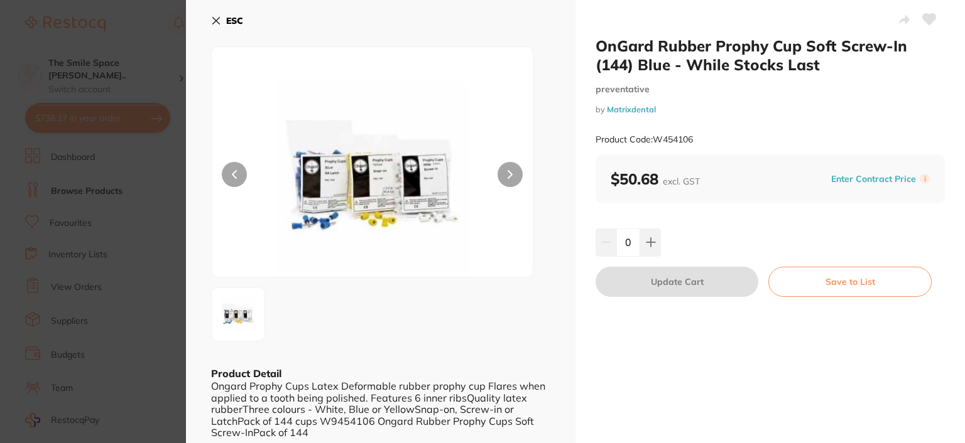
click at [280, 82] on img at bounding box center [372, 178] width 193 height 198
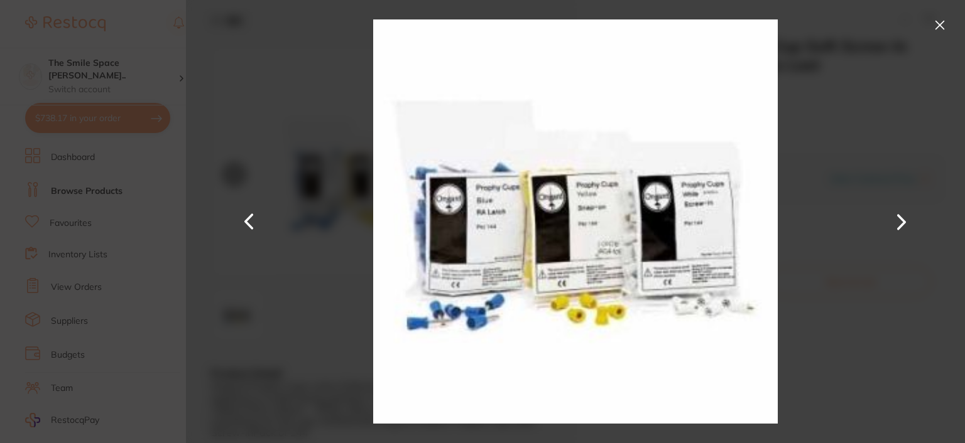
click at [943, 21] on button at bounding box center [940, 25] width 20 height 20
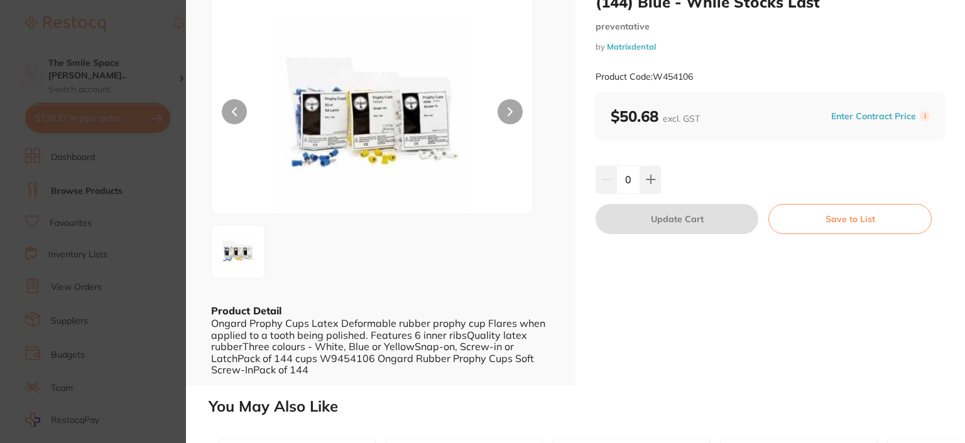
scroll to position [314, 0]
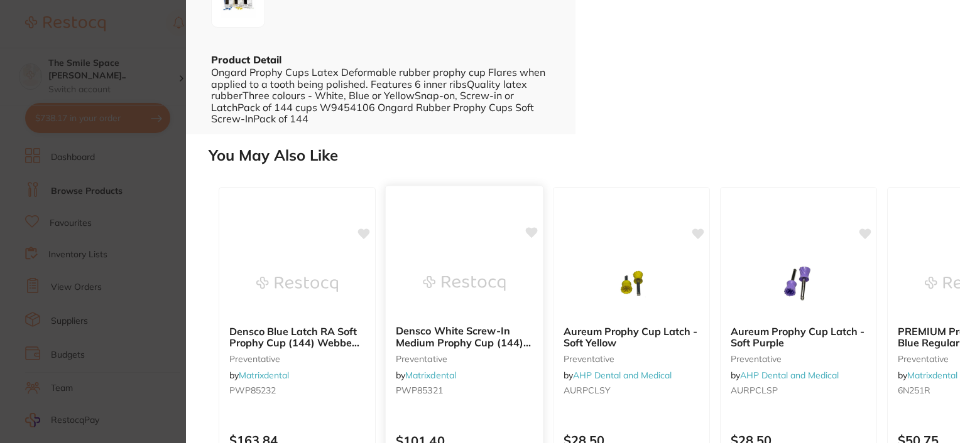
click at [469, 344] on b "Densco White Screw-In Medium Prophy Cup (144) Webbed, Natural Rubber" at bounding box center [464, 336] width 137 height 23
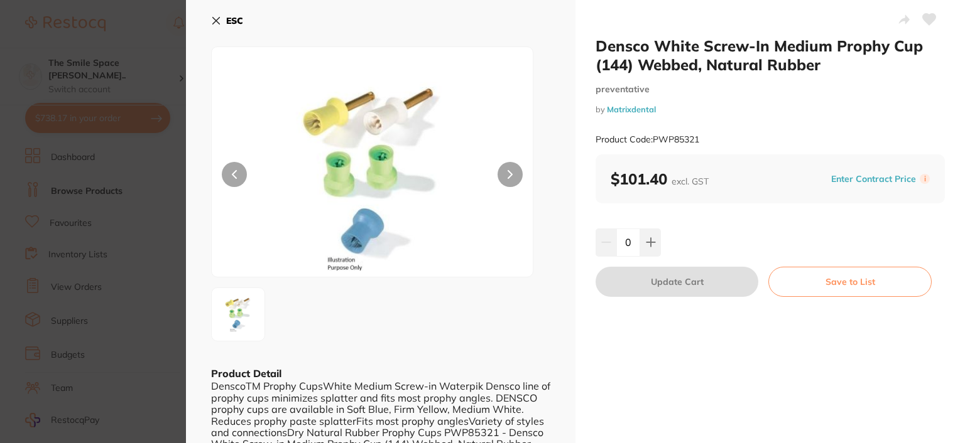
click at [218, 23] on icon at bounding box center [216, 21] width 10 height 10
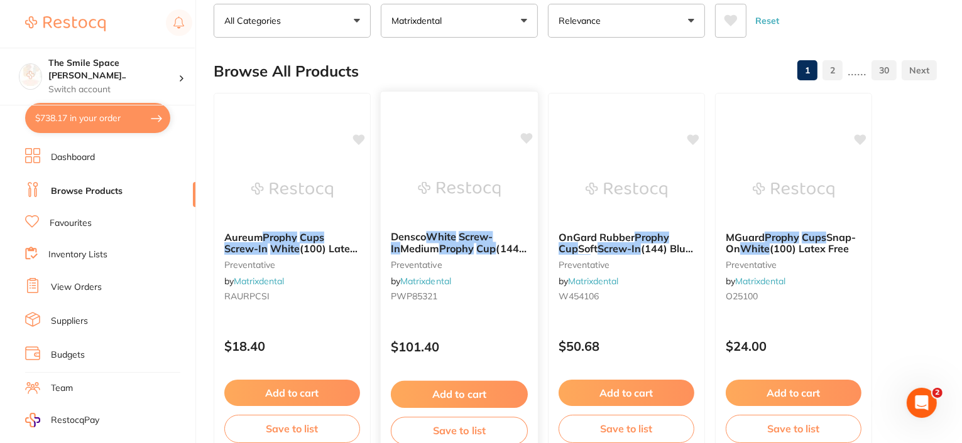
scroll to position [63, 0]
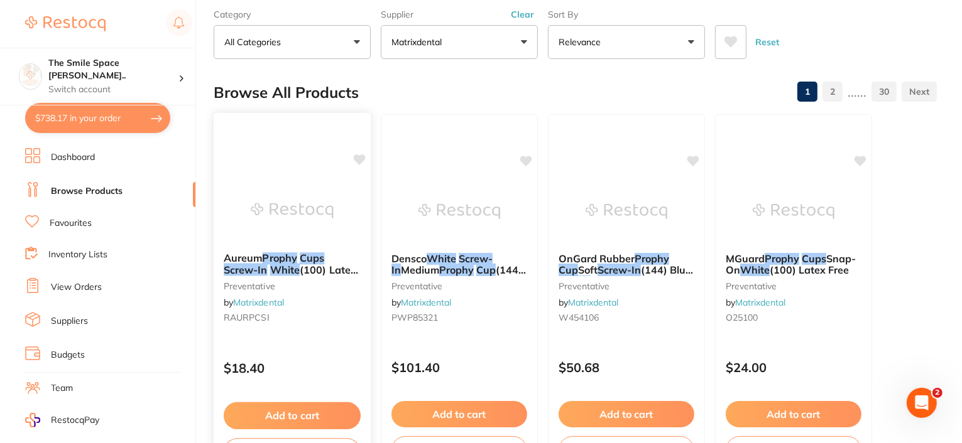
click at [283, 267] on em "White" at bounding box center [285, 270] width 30 height 13
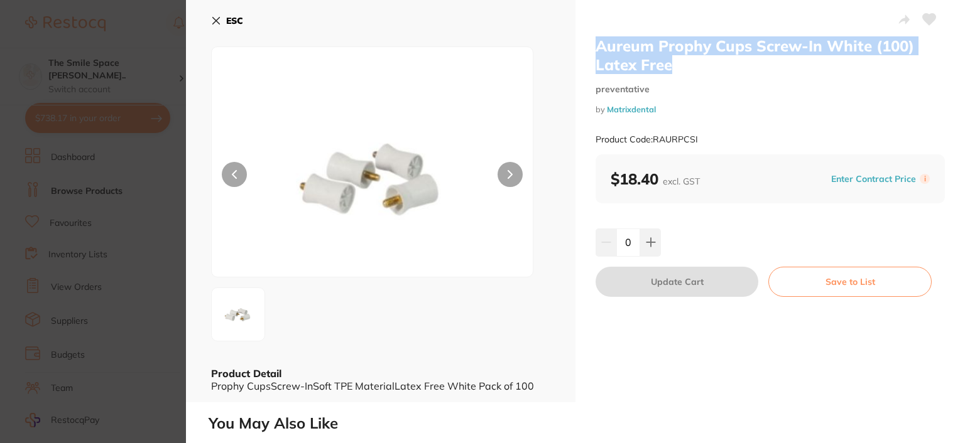
drag, startPoint x: 681, startPoint y: 67, endPoint x: 587, endPoint y: 50, distance: 96.3
click at [587, 50] on div "Aureum Prophy Cups Screw-In White (100) Latex Free preventative by Matrixdental…" at bounding box center [769, 201] width 389 height 403
copy h2 "Aureum Prophy Cups Screw-In White (100) Latex Free"
click at [646, 236] on button at bounding box center [650, 243] width 21 height 28
type input "1"
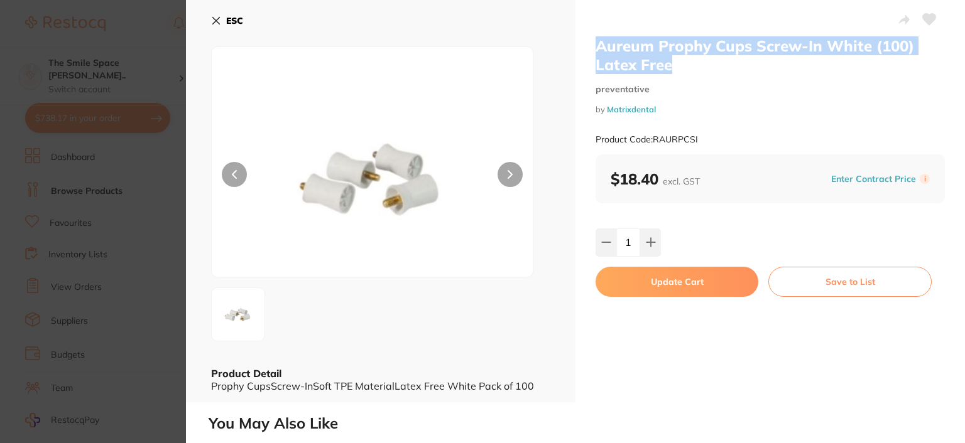
click at [693, 281] on button "Update Cart" at bounding box center [676, 282] width 163 height 30
checkbox input "false"
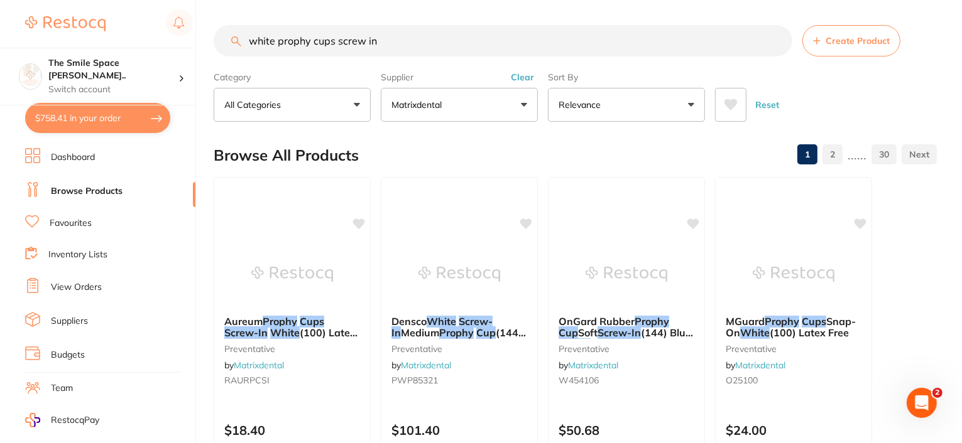
click at [75, 122] on button "$758.41 in your order" at bounding box center [97, 118] width 145 height 30
checkbox input "true"
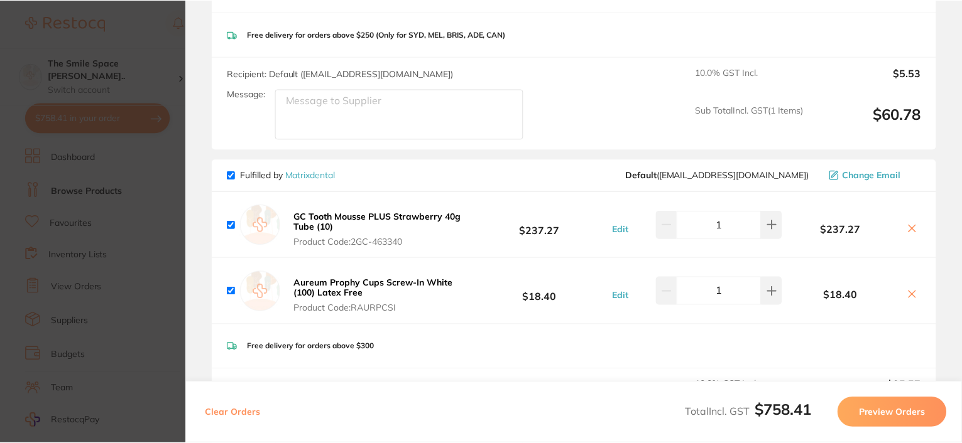
scroll to position [188, 0]
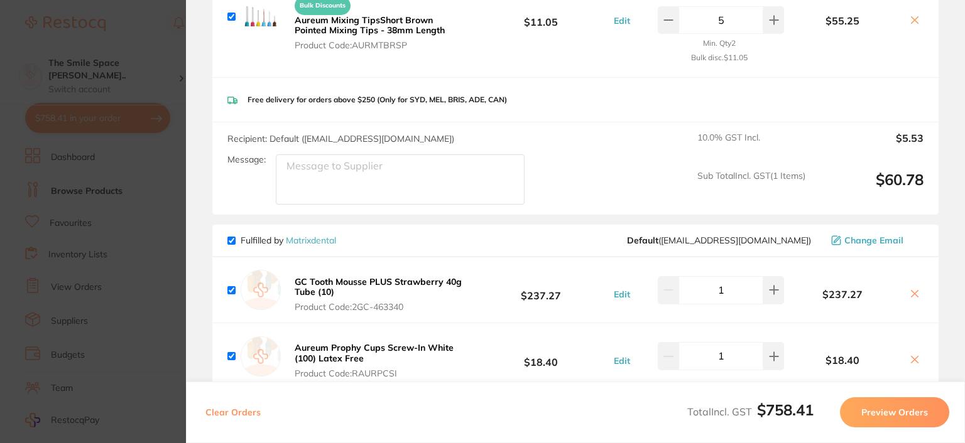
drag, startPoint x: 301, startPoint y: 238, endPoint x: 472, endPoint y: 312, distance: 185.6
click at [301, 238] on link "Matrixdental" at bounding box center [311, 240] width 50 height 11
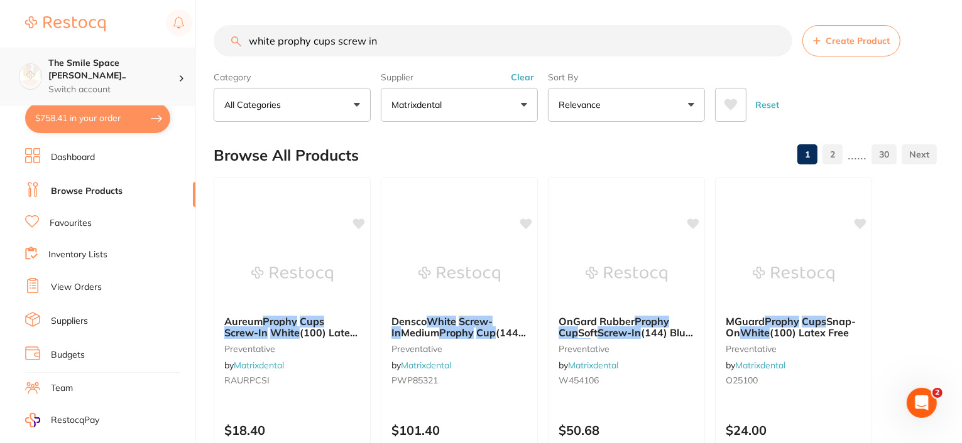
drag, startPoint x: 396, startPoint y: 32, endPoint x: 127, endPoint y: 55, distance: 269.8
click at [127, 55] on div "$758.41 The Smile Space [PERSON_NAME].. Switch account The Smile Space [PERSON_…" at bounding box center [481, 221] width 962 height 443
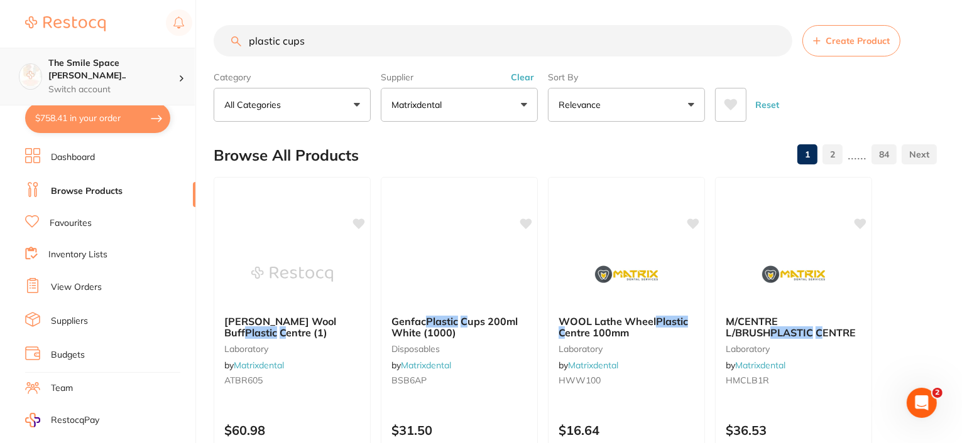
type input "plastic cups"
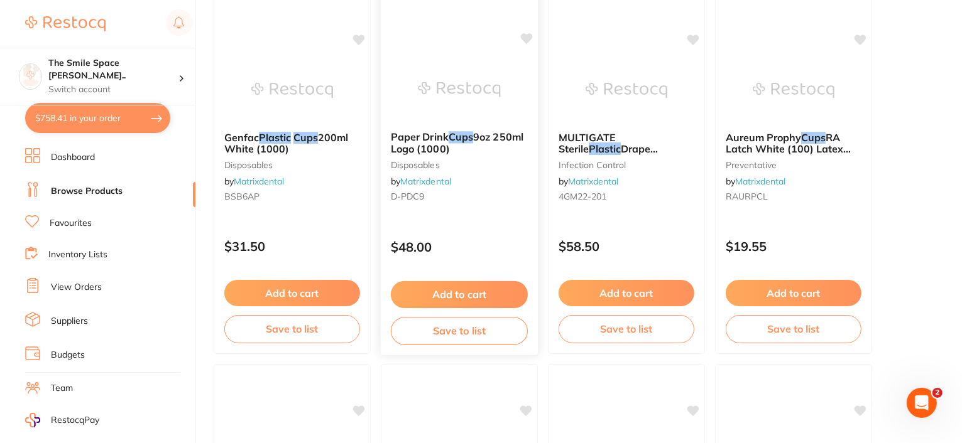
scroll to position [314, 0]
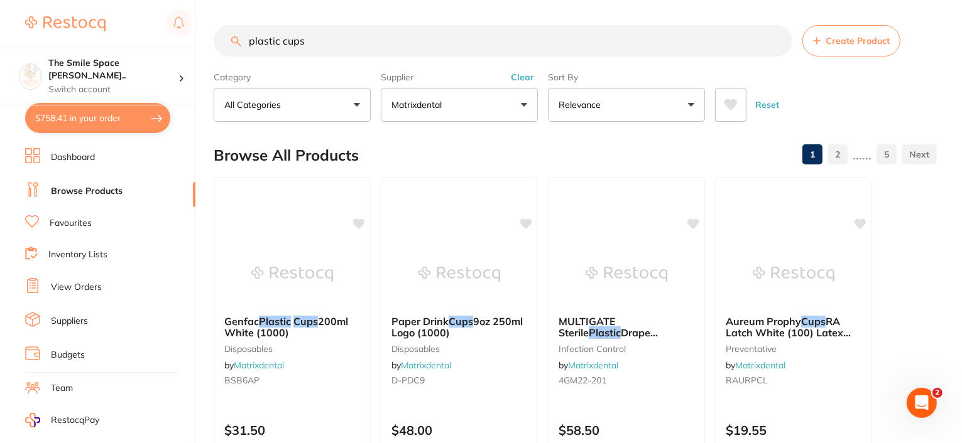
click at [70, 123] on button "$758.41 in your order" at bounding box center [97, 118] width 145 height 30
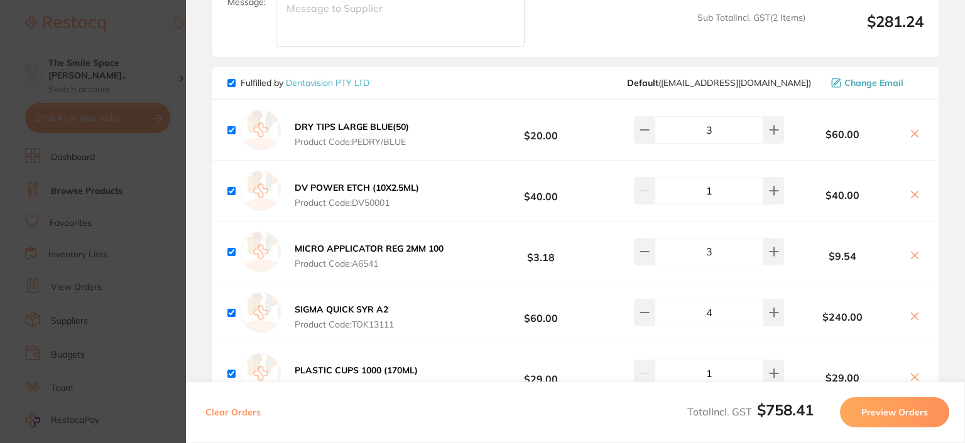
scroll to position [680, 0]
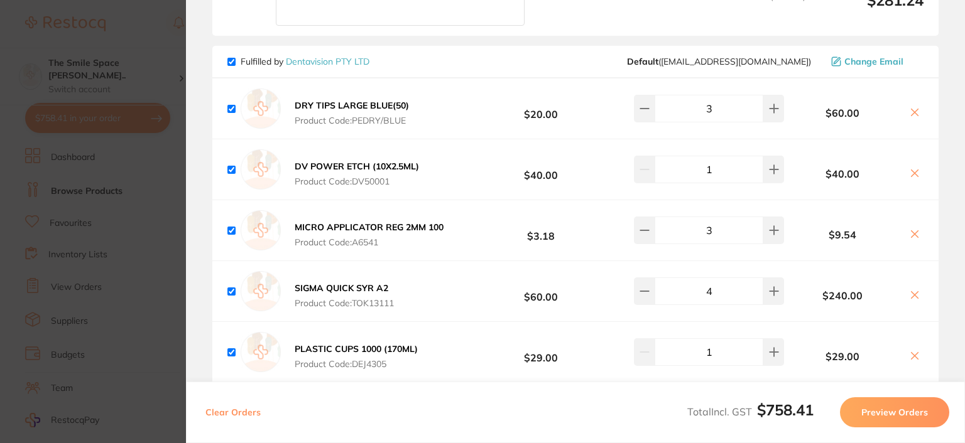
click at [131, 356] on section "Update RRP Set your pre negotiated price for this item. Item Agreed RRP (excl. …" at bounding box center [482, 221] width 965 height 443
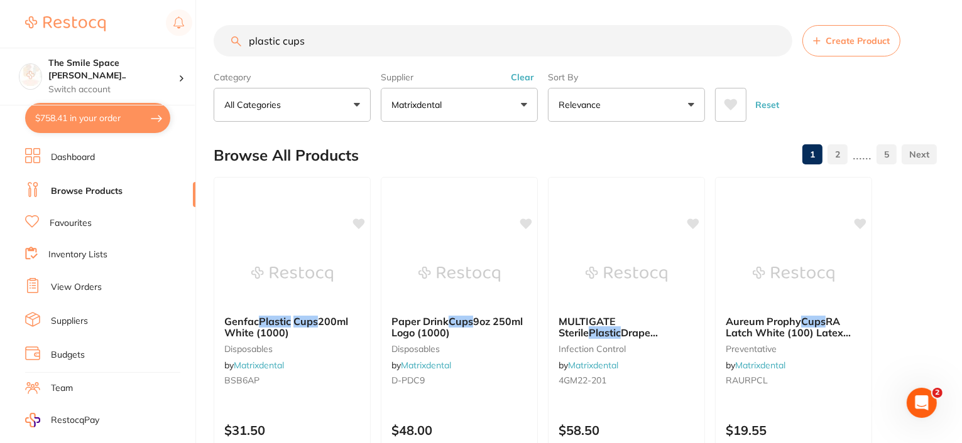
click at [98, 104] on button "$758.41 in your order" at bounding box center [97, 118] width 145 height 30
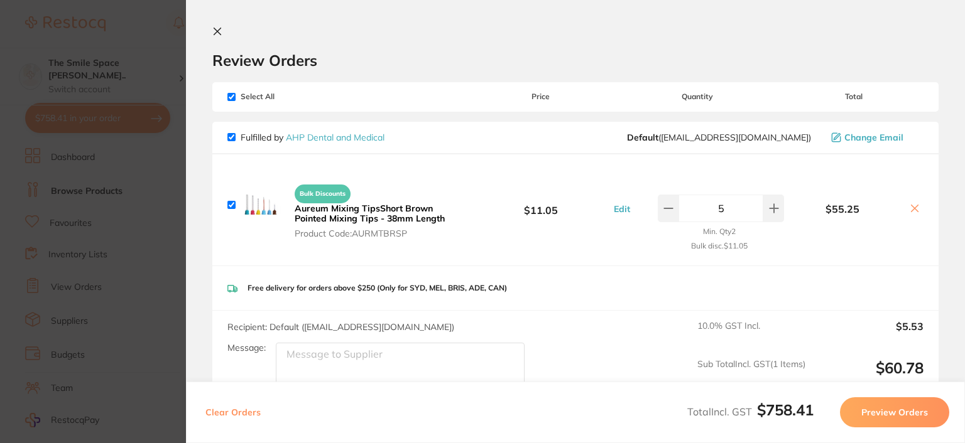
drag, startPoint x: 227, startPoint y: 30, endPoint x: 328, endPoint y: 117, distance: 134.1
click at [227, 30] on button at bounding box center [219, 32] width 15 height 12
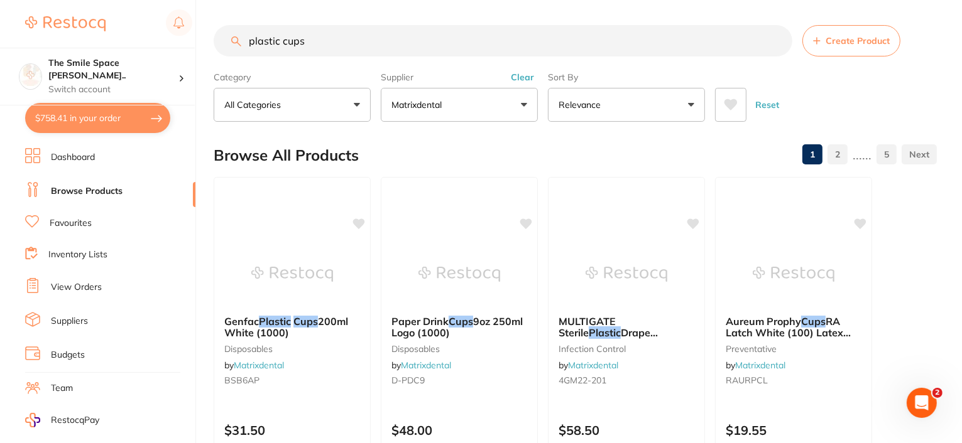
drag, startPoint x: 362, startPoint y: 44, endPoint x: 209, endPoint y: 62, distance: 154.3
click at [210, 62] on div "$758.41 The Smile Space Lilli P... Switch account The Smile Space Lilli Pilli $…" at bounding box center [481, 221] width 962 height 443
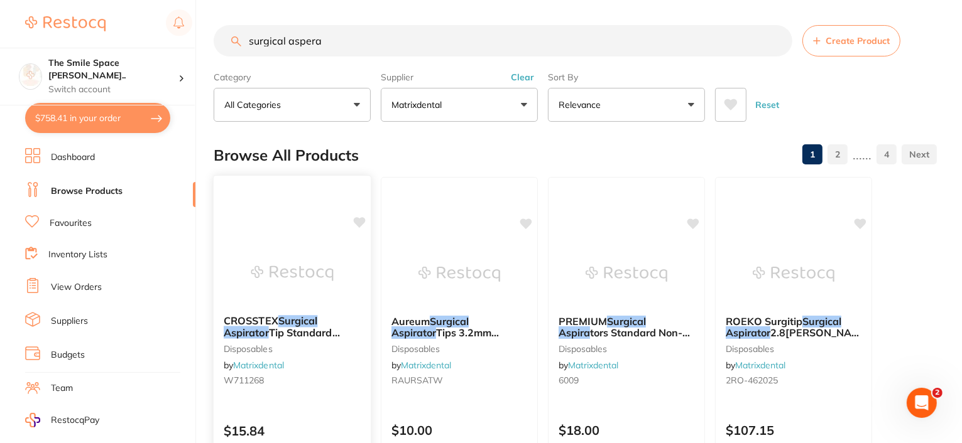
click at [271, 337] on span "Tip Standard White 3.2mm (25)" at bounding box center [282, 339] width 116 height 24
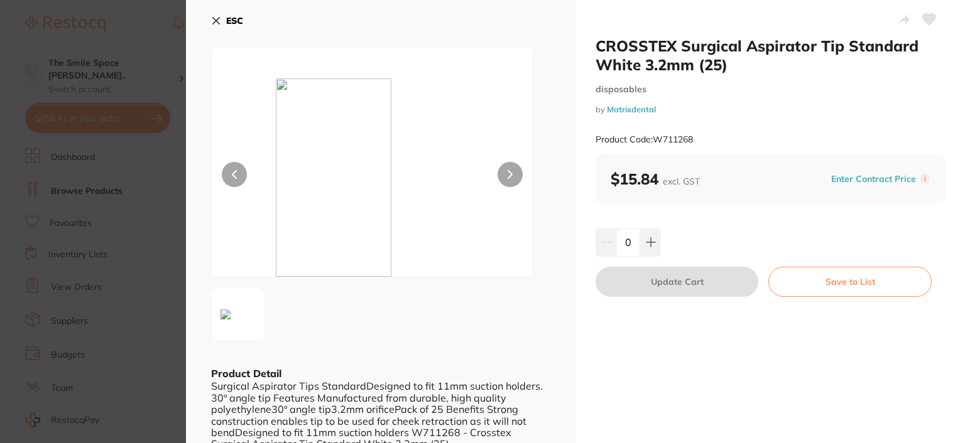
click at [216, 17] on icon at bounding box center [216, 21] width 10 height 10
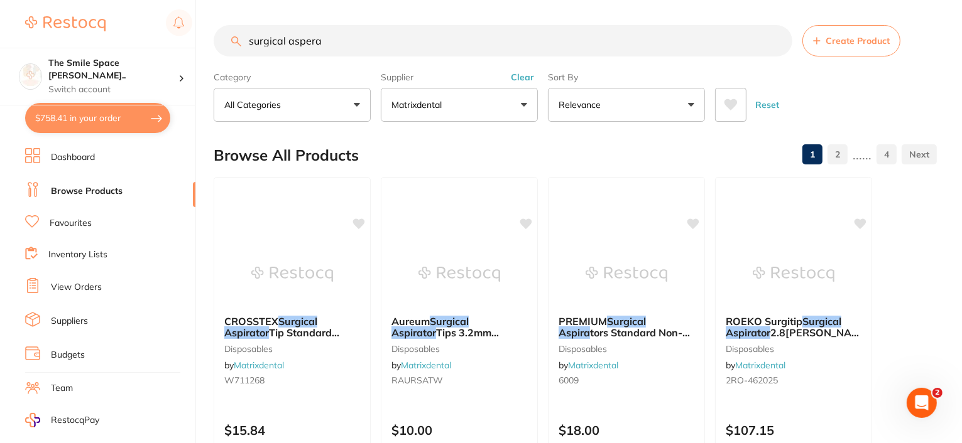
click at [331, 40] on input "surgical aspera" at bounding box center [503, 40] width 578 height 31
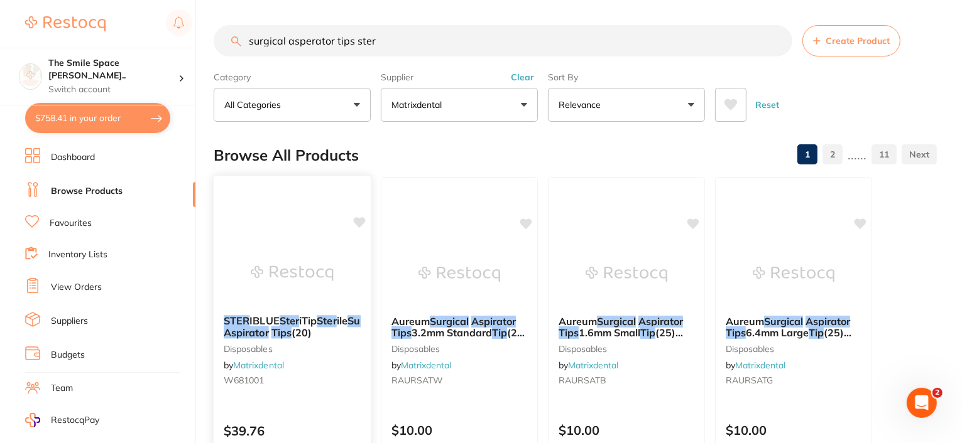
type input "surgical asperator tips ster"
click at [306, 324] on span "iTip" at bounding box center [308, 321] width 18 height 13
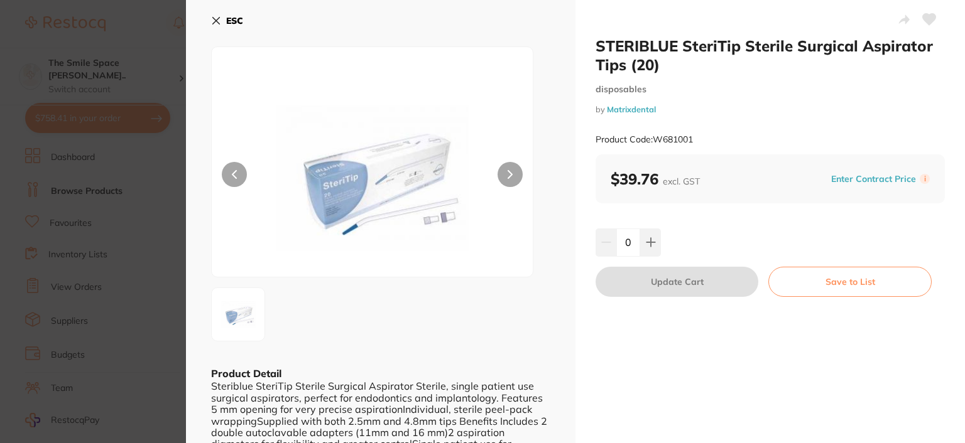
click at [212, 18] on icon at bounding box center [216, 21] width 10 height 10
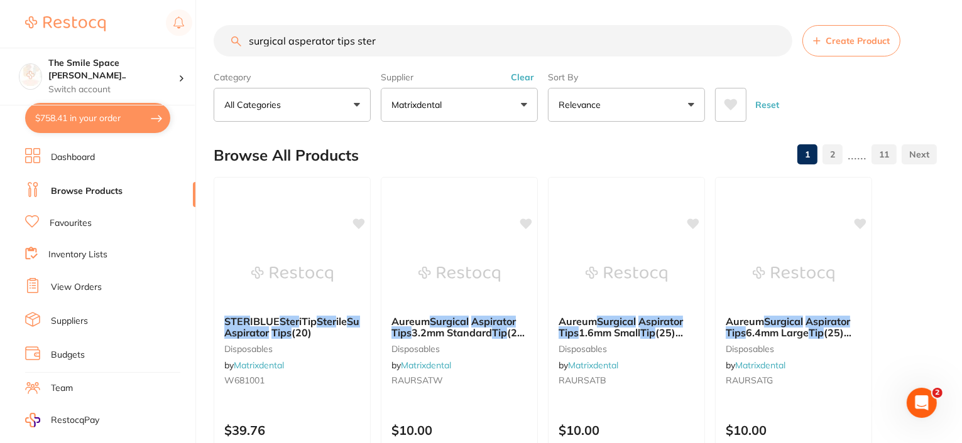
click at [520, 102] on button "Matrixdental" at bounding box center [459, 105] width 157 height 34
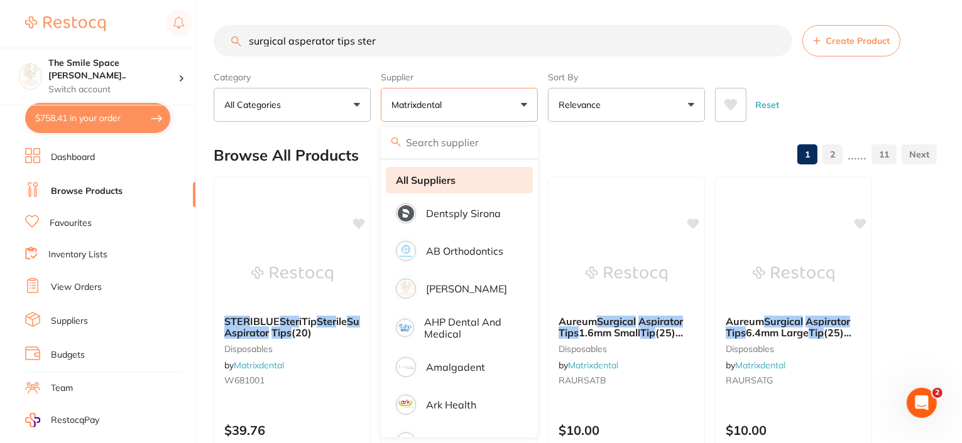
click at [438, 178] on strong "All Suppliers" at bounding box center [426, 180] width 60 height 11
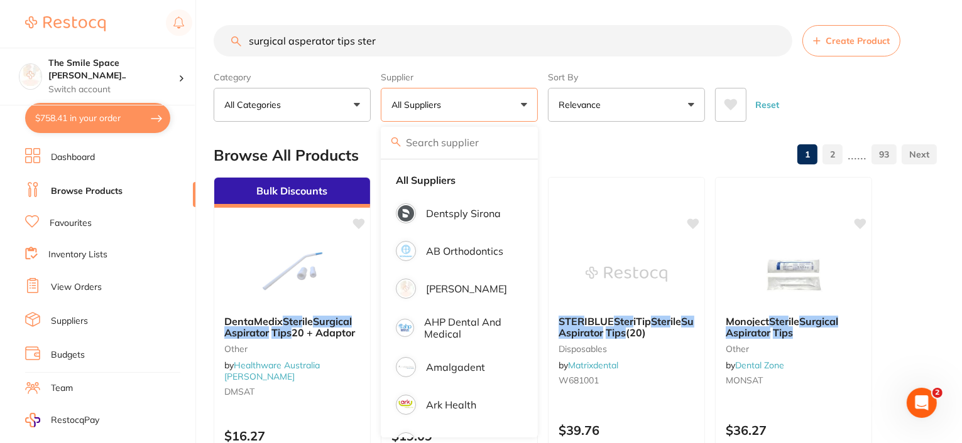
click at [635, 134] on div "Browse All Products 1 2 ...... 93" at bounding box center [575, 155] width 723 height 42
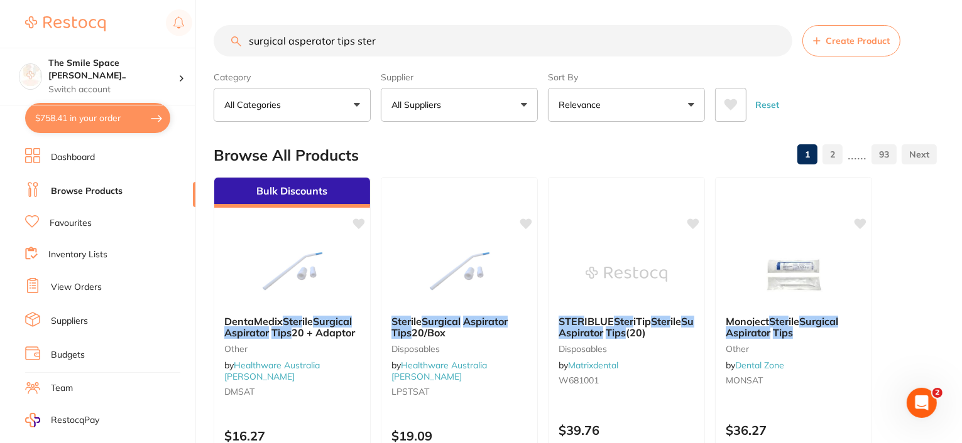
drag, startPoint x: 397, startPoint y: 39, endPoint x: 207, endPoint y: 40, distance: 190.3
click at [208, 40] on div "$758.41 The Smile Space Lilli P... Switch account The Smile Space Lilli Pilli $…" at bounding box center [481, 221] width 962 height 443
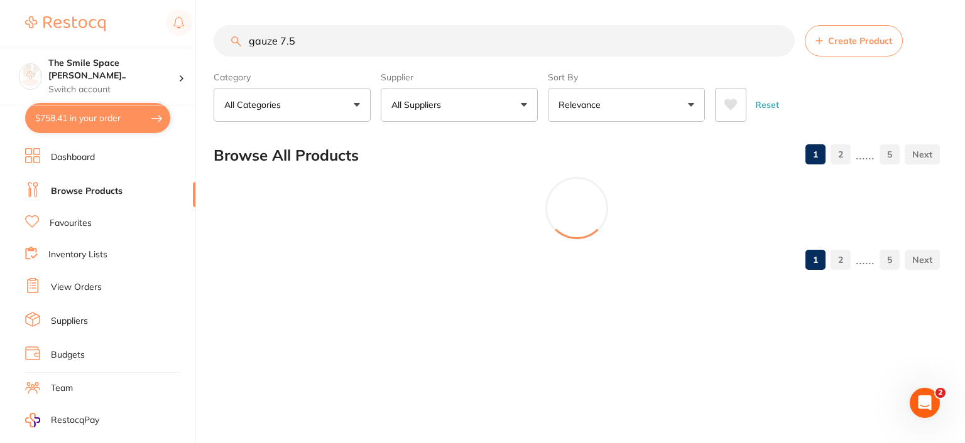
type input "gauze 7.5"
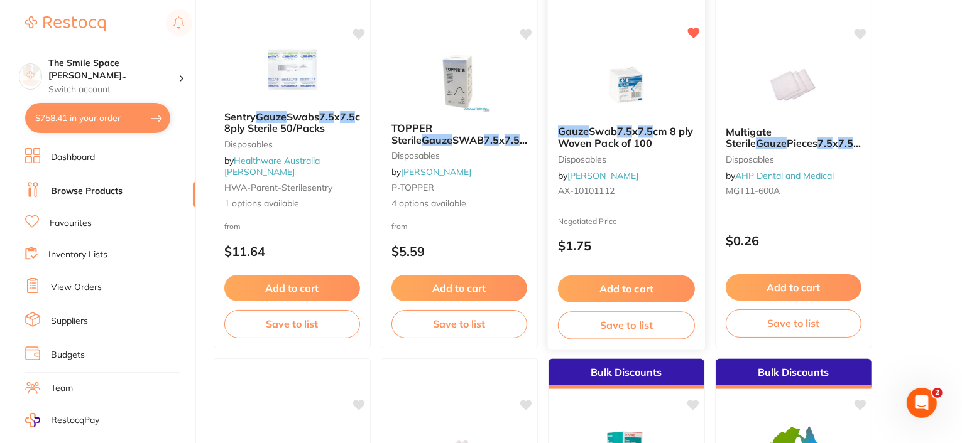
scroll to position [565, 0]
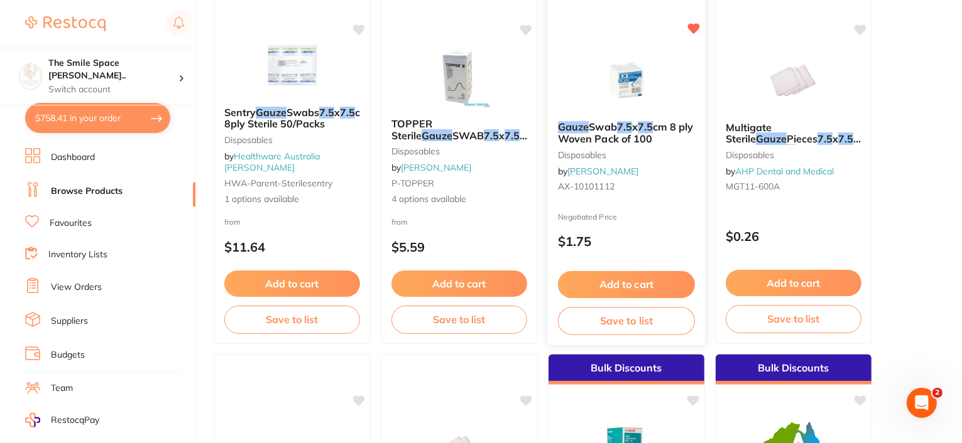
click at [626, 134] on span "cm 8 ply Woven Pack of 100" at bounding box center [625, 133] width 135 height 24
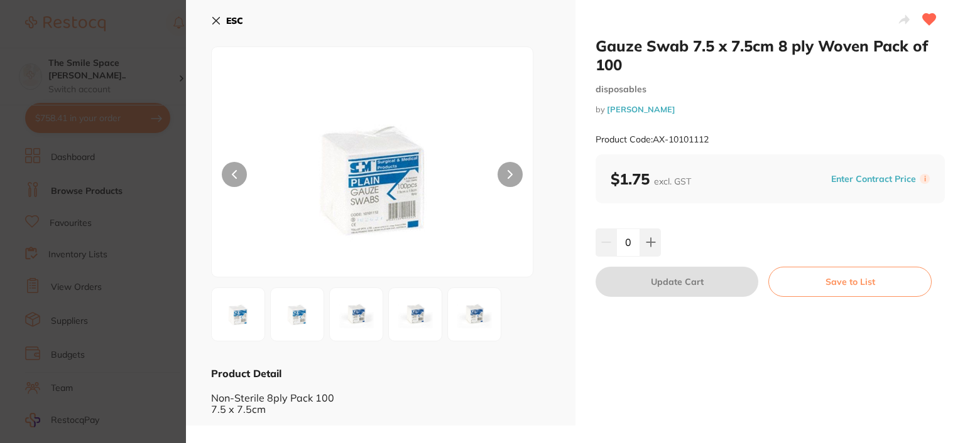
click at [217, 14] on button "ESC" at bounding box center [227, 20] width 32 height 21
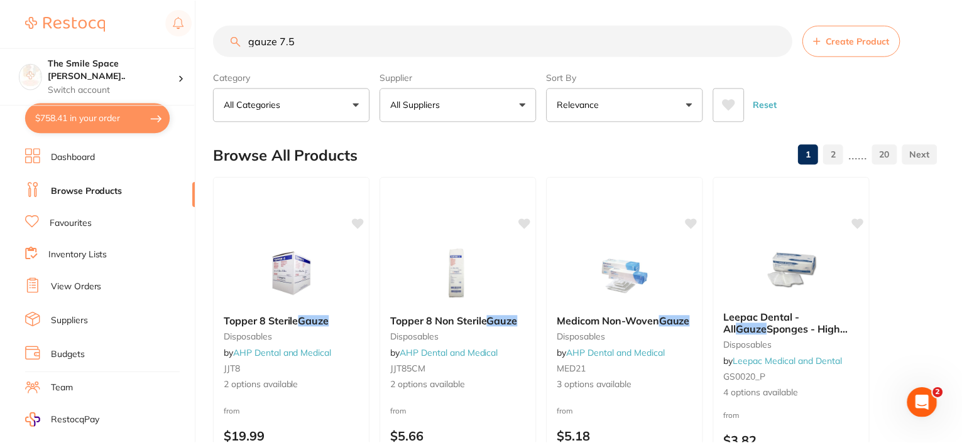
scroll to position [565, 0]
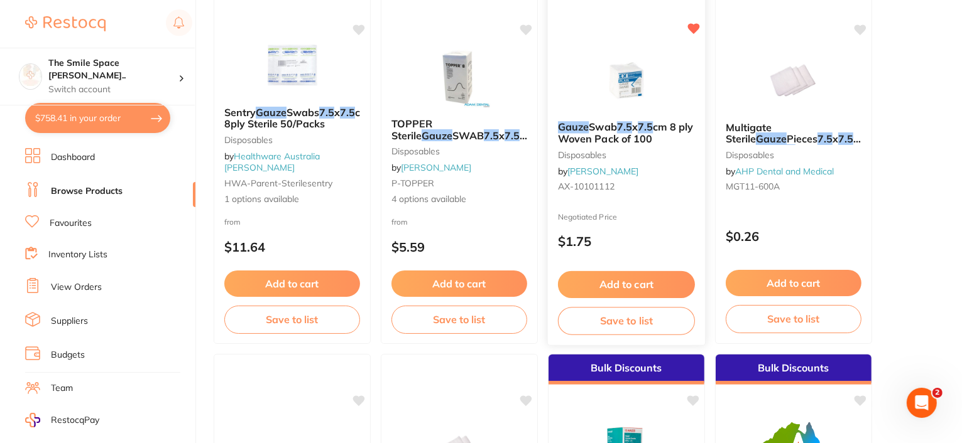
click at [600, 135] on span "cm 8 ply Woven Pack of 100" at bounding box center [625, 133] width 135 height 24
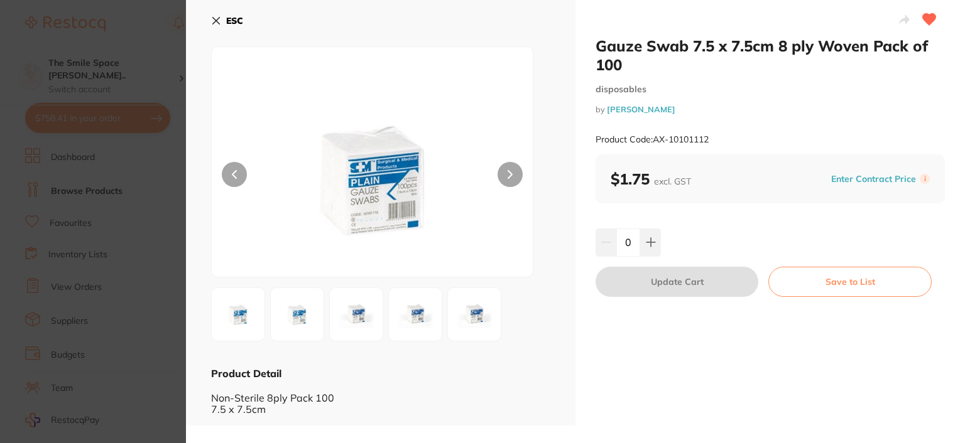
drag, startPoint x: 218, startPoint y: 22, endPoint x: 609, endPoint y: 89, distance: 396.3
click at [218, 22] on icon at bounding box center [216, 21] width 10 height 10
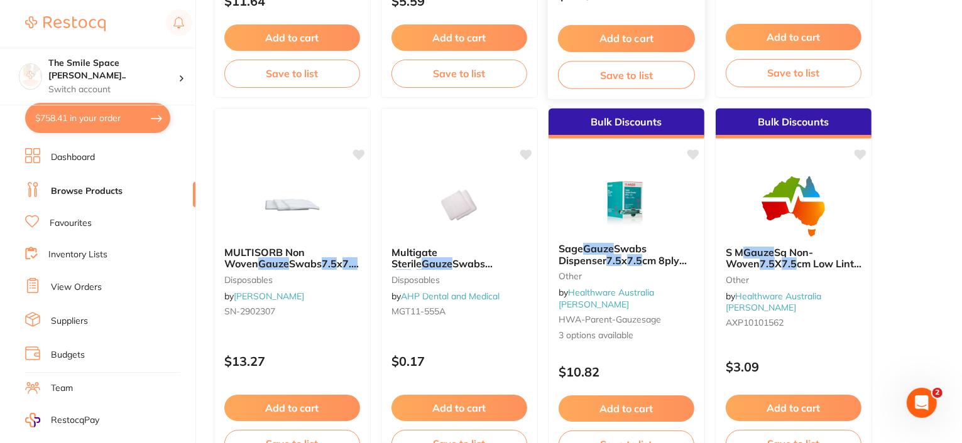
scroll to position [816, 0]
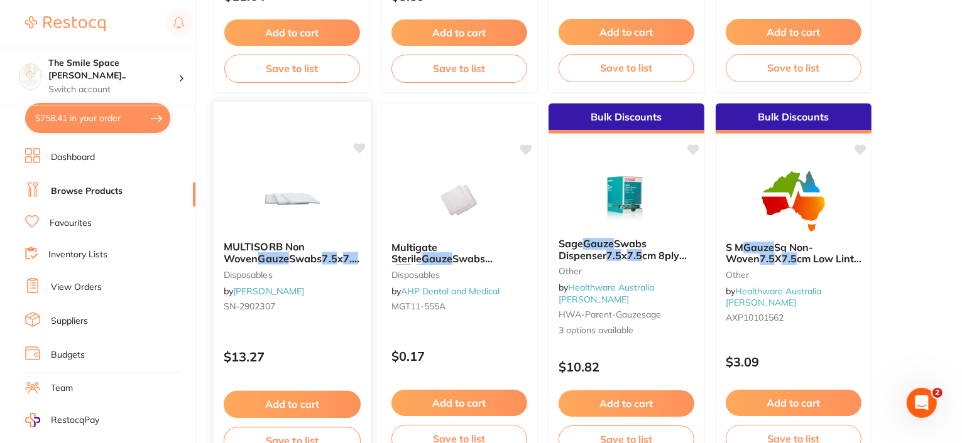
click at [289, 263] on span "Swabs" at bounding box center [305, 258] width 33 height 13
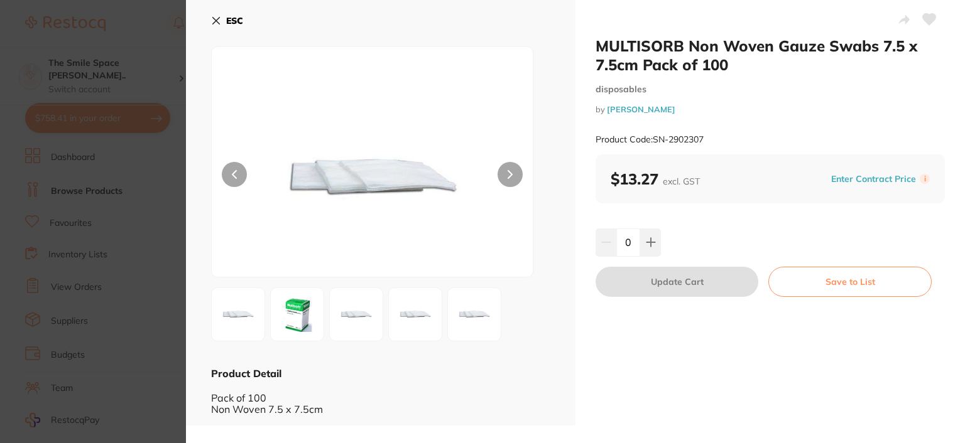
click at [216, 19] on icon at bounding box center [216, 21] width 7 height 7
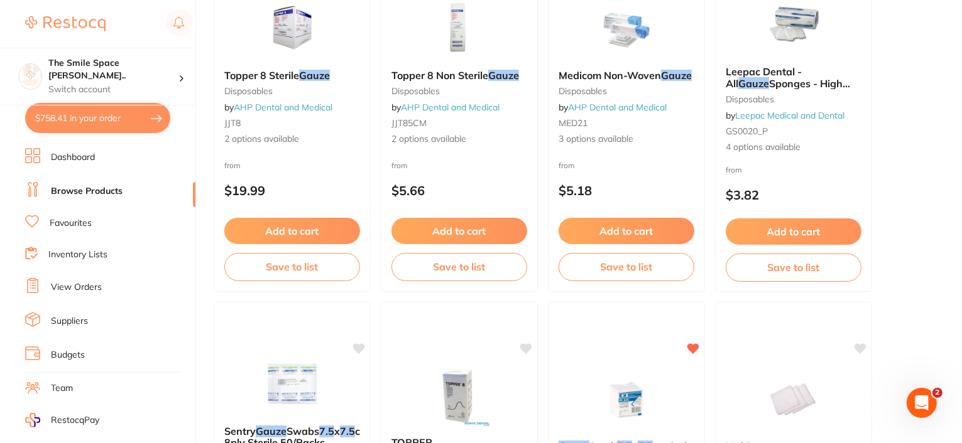
scroll to position [188, 0]
